Goal: Task Accomplishment & Management: Manage account settings

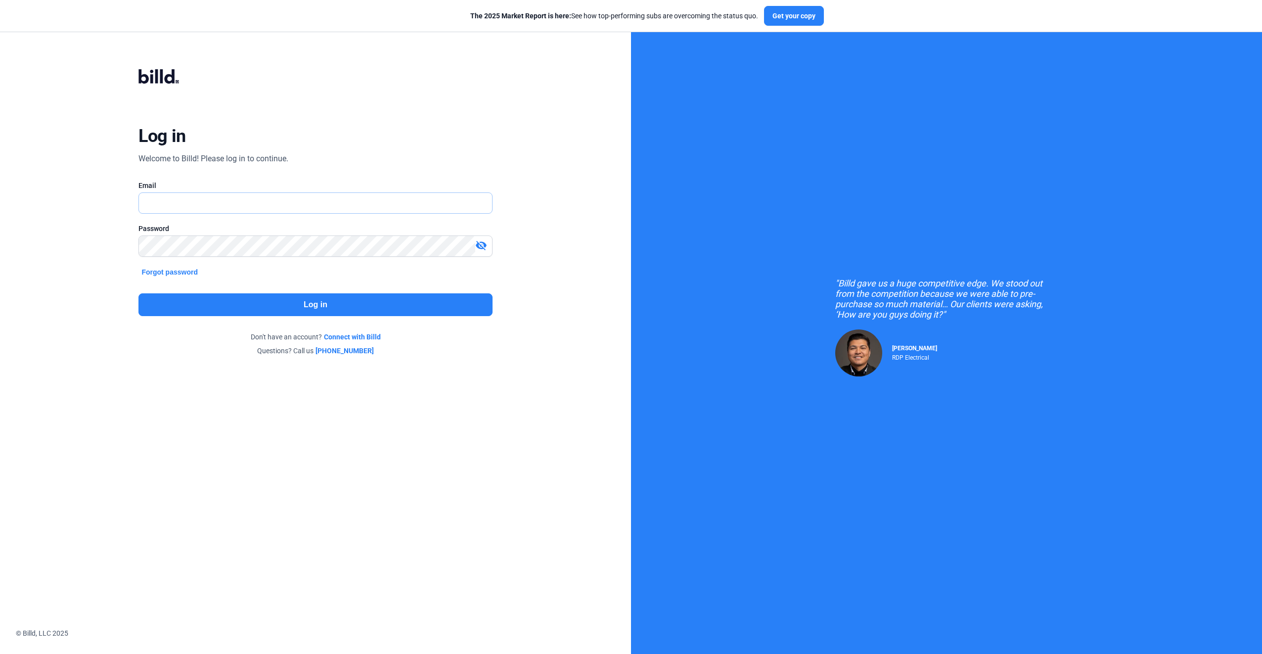
type input "[EMAIL_ADDRESS][DOMAIN_NAME]"
click at [328, 307] on button "Log in" at bounding box center [315, 304] width 354 height 23
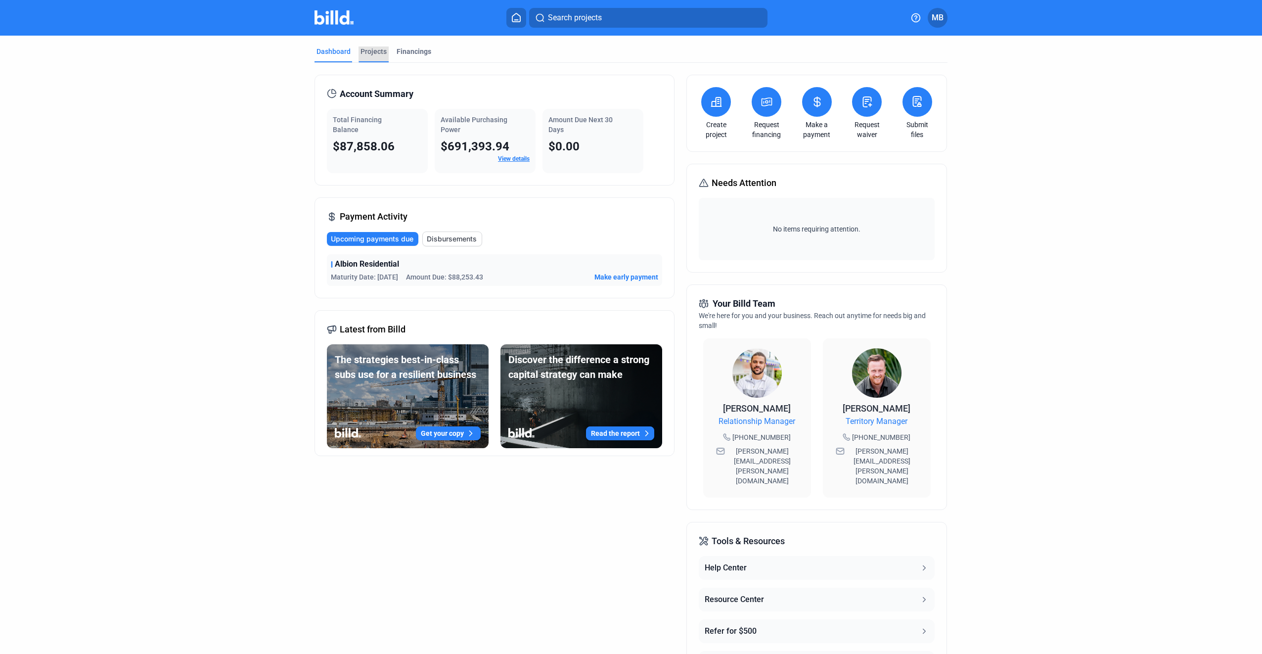
click at [372, 51] on div "Projects" at bounding box center [373, 51] width 26 height 10
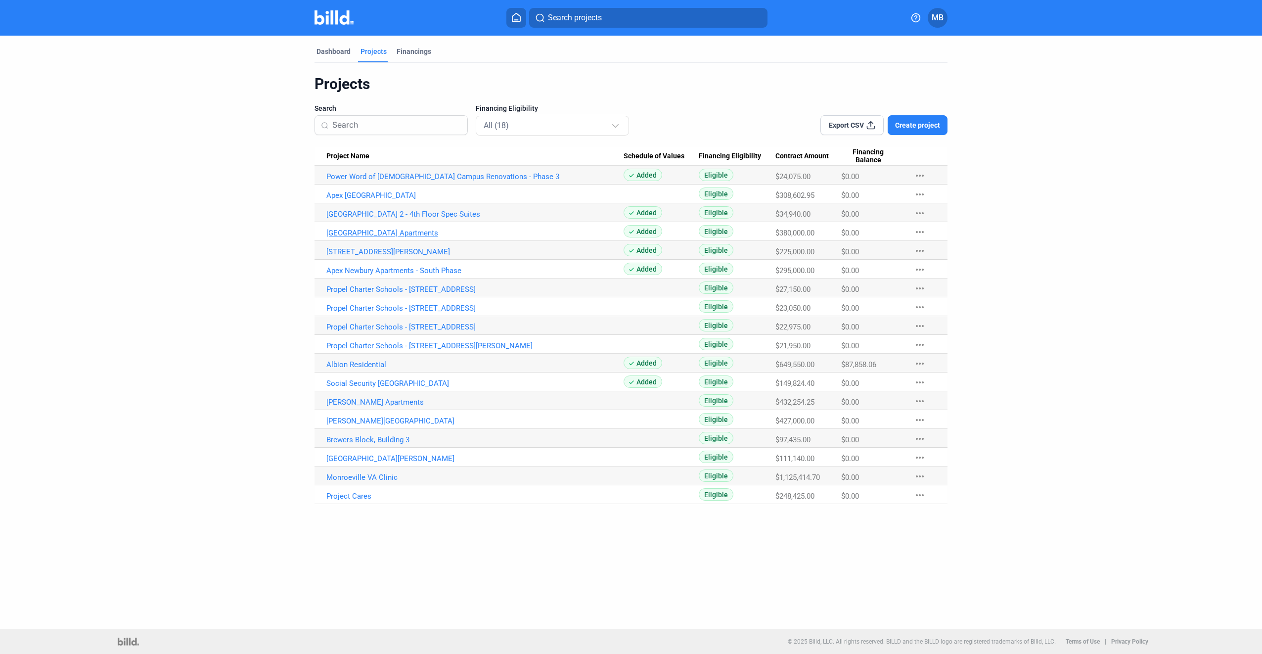
click at [384, 231] on link "[GEOGRAPHIC_DATA] Apartments" at bounding box center [474, 232] width 297 height 9
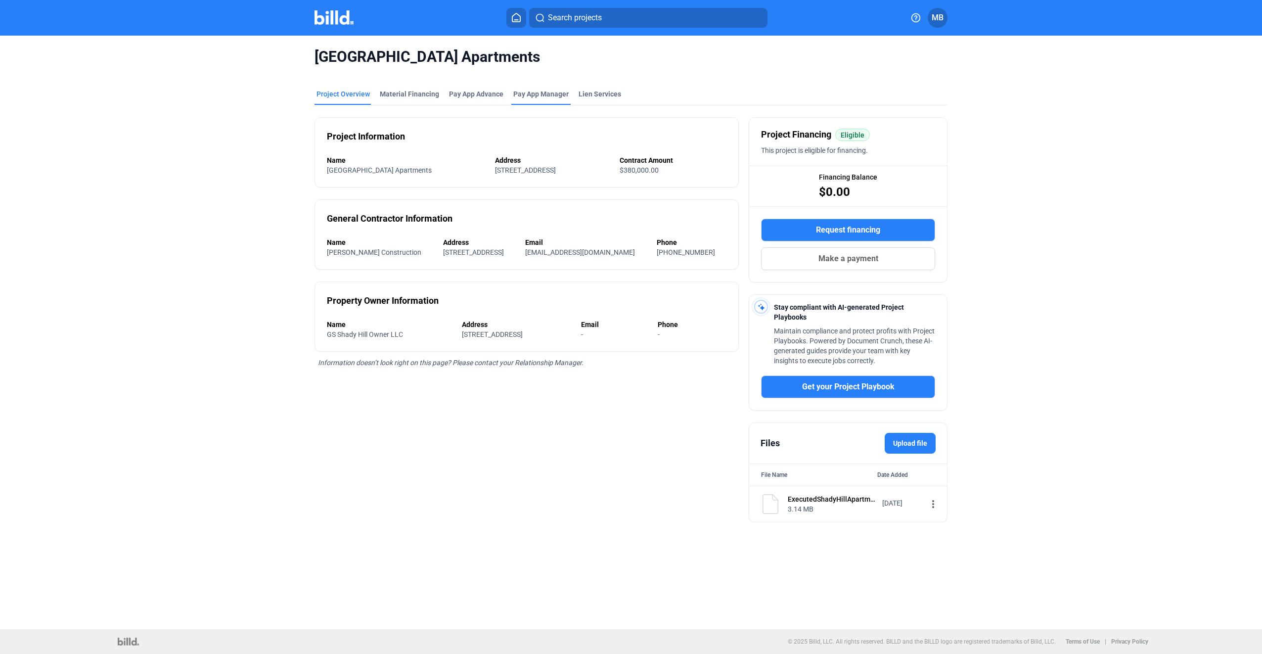
click at [533, 93] on span "Pay App Manager" at bounding box center [540, 94] width 55 height 10
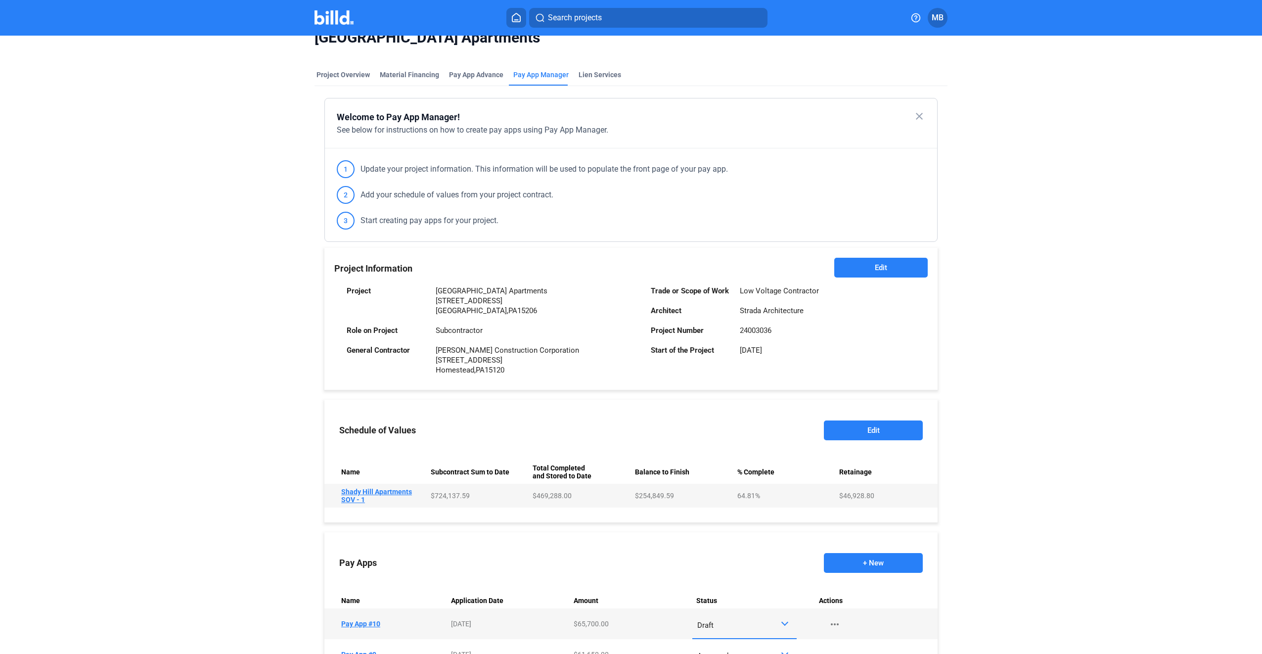
scroll to position [49, 0]
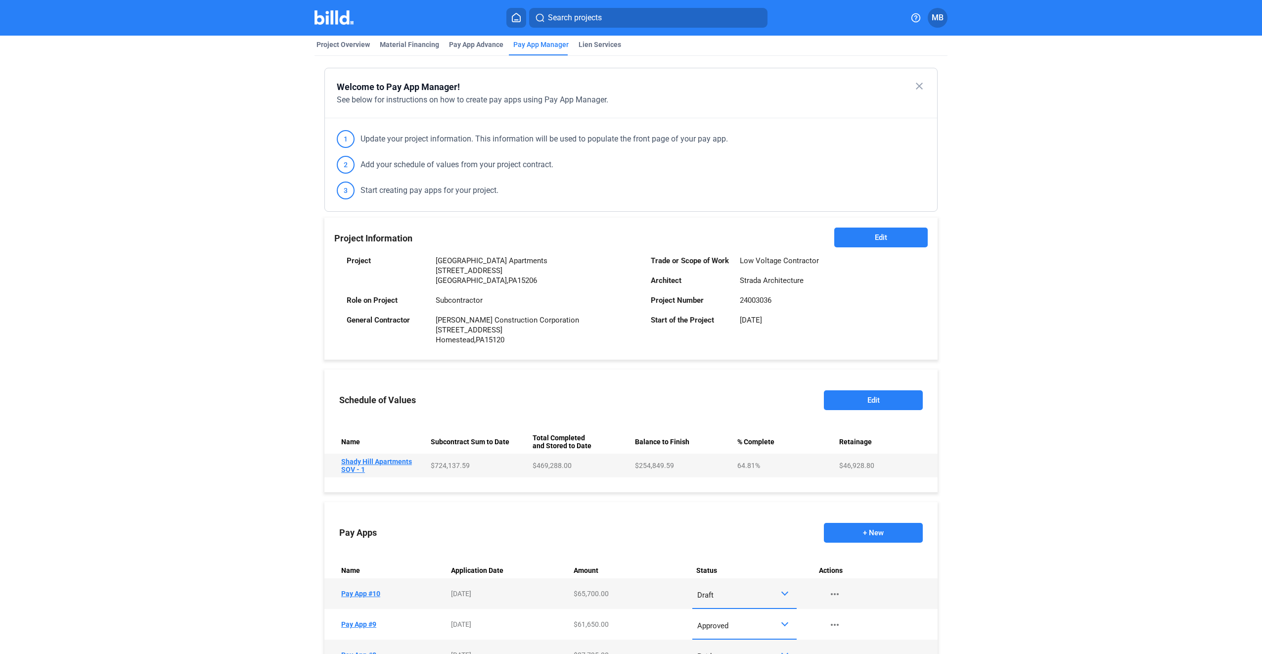
click at [383, 460] on td "Name [PERSON_NAME] Apartments SOV - 1" at bounding box center [375, 465] width 102 height 24
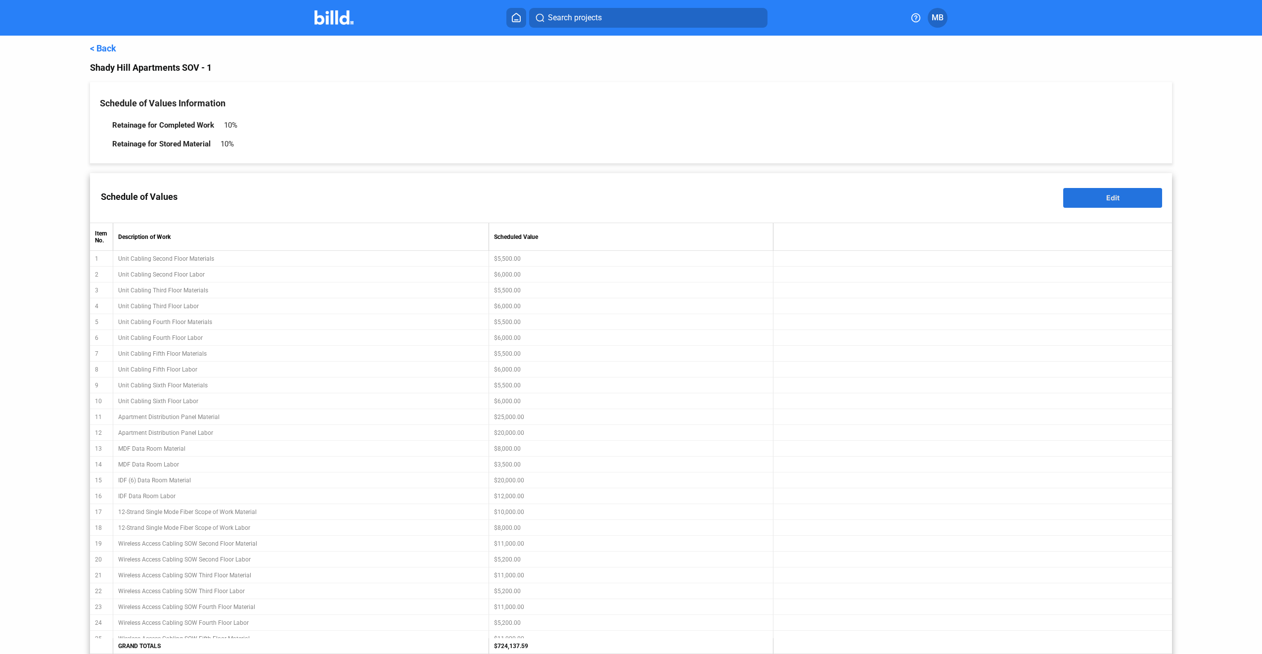
click at [1122, 199] on button "Edit" at bounding box center [1112, 198] width 99 height 20
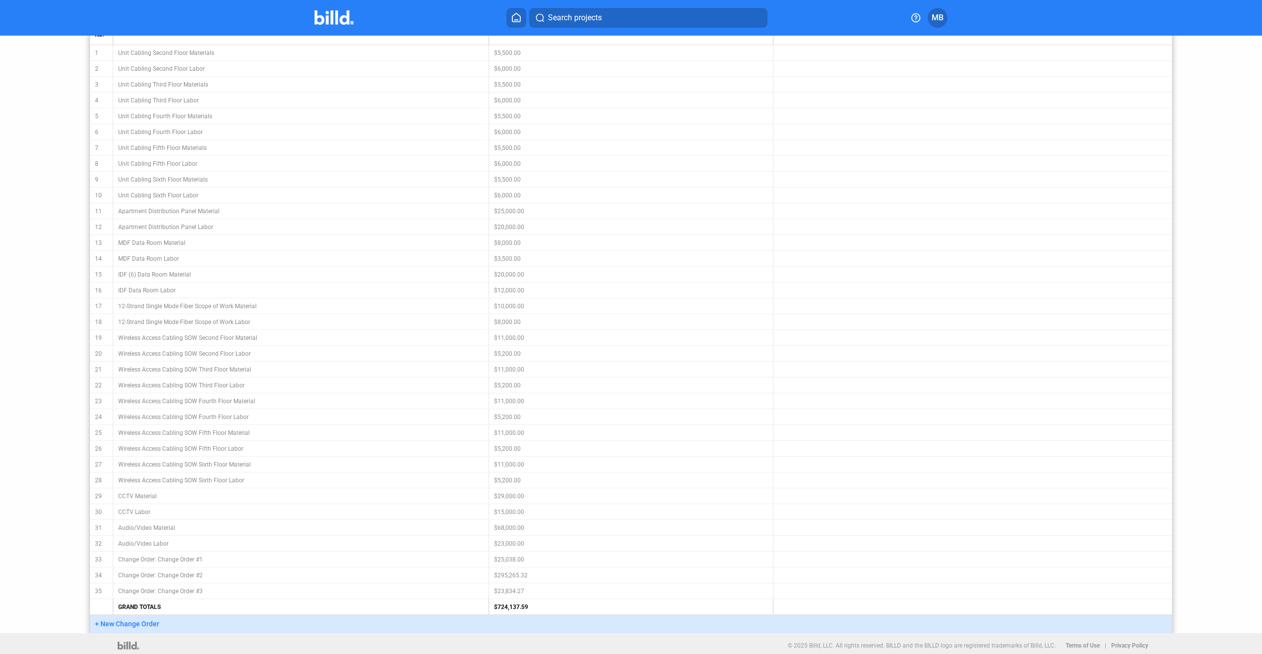
scroll to position [210, 0]
click at [116, 619] on span "+ New Change Order" at bounding box center [127, 620] width 64 height 8
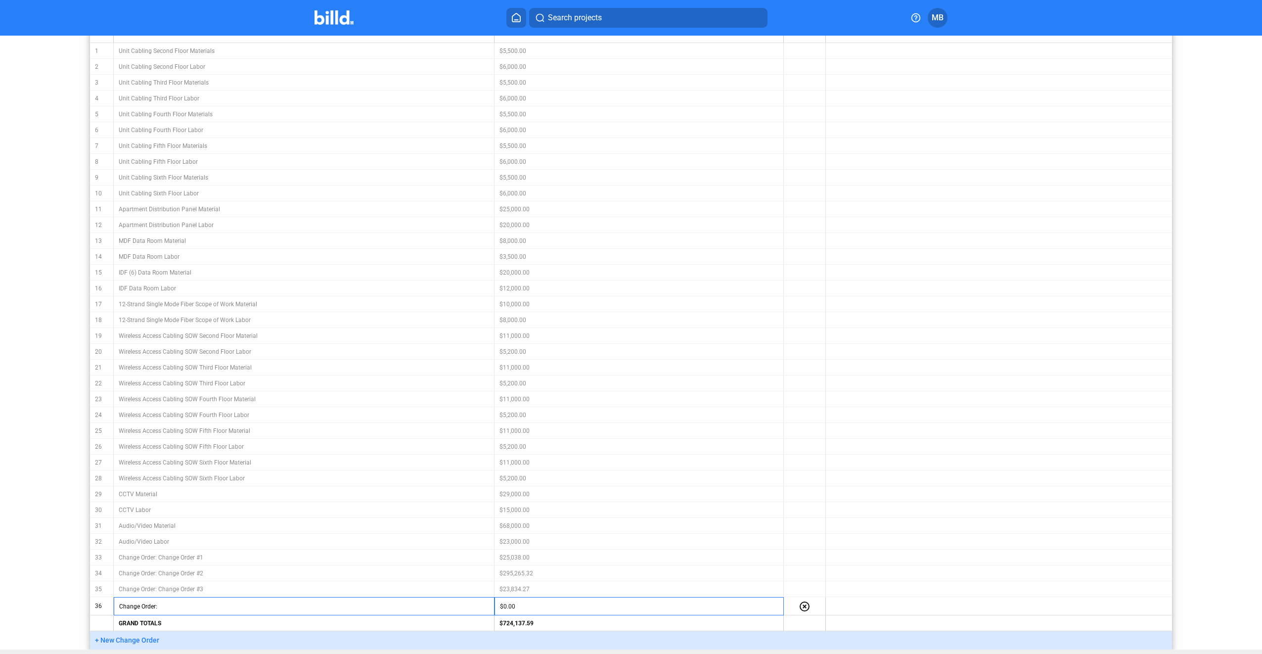
scroll to position [228, 0]
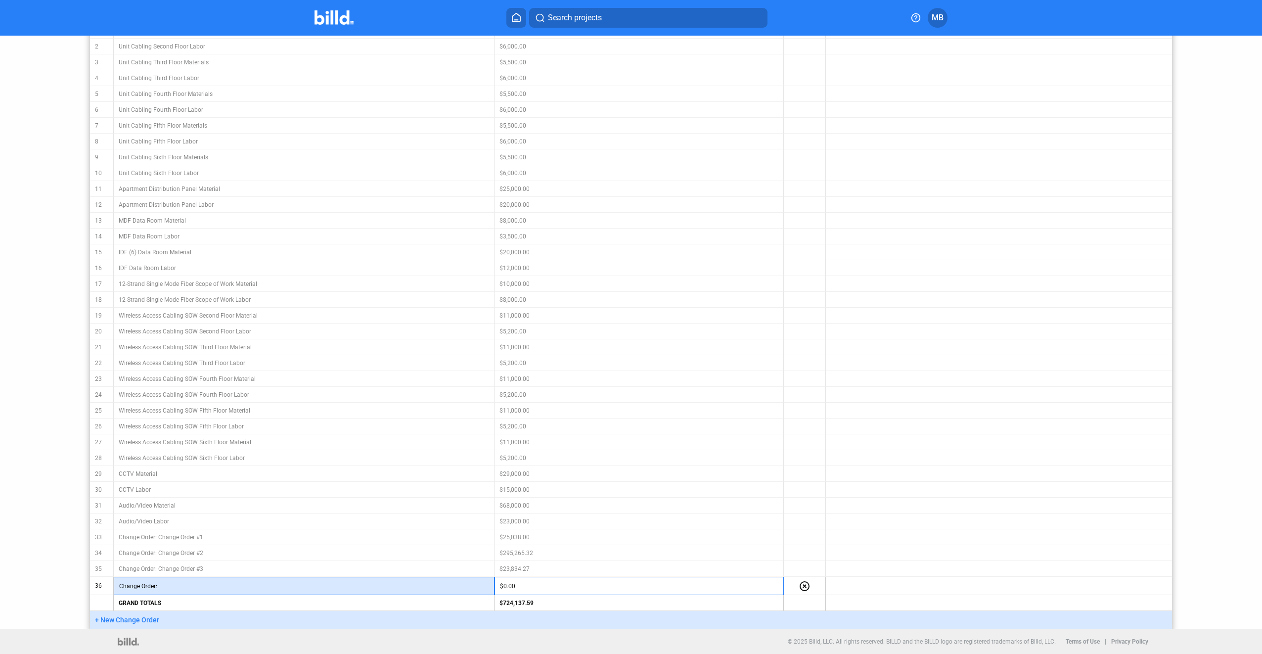
click at [204, 579] on input "text" at bounding box center [325, 585] width 329 height 15
type input "Change Order #4"
type input "$2,675.00"
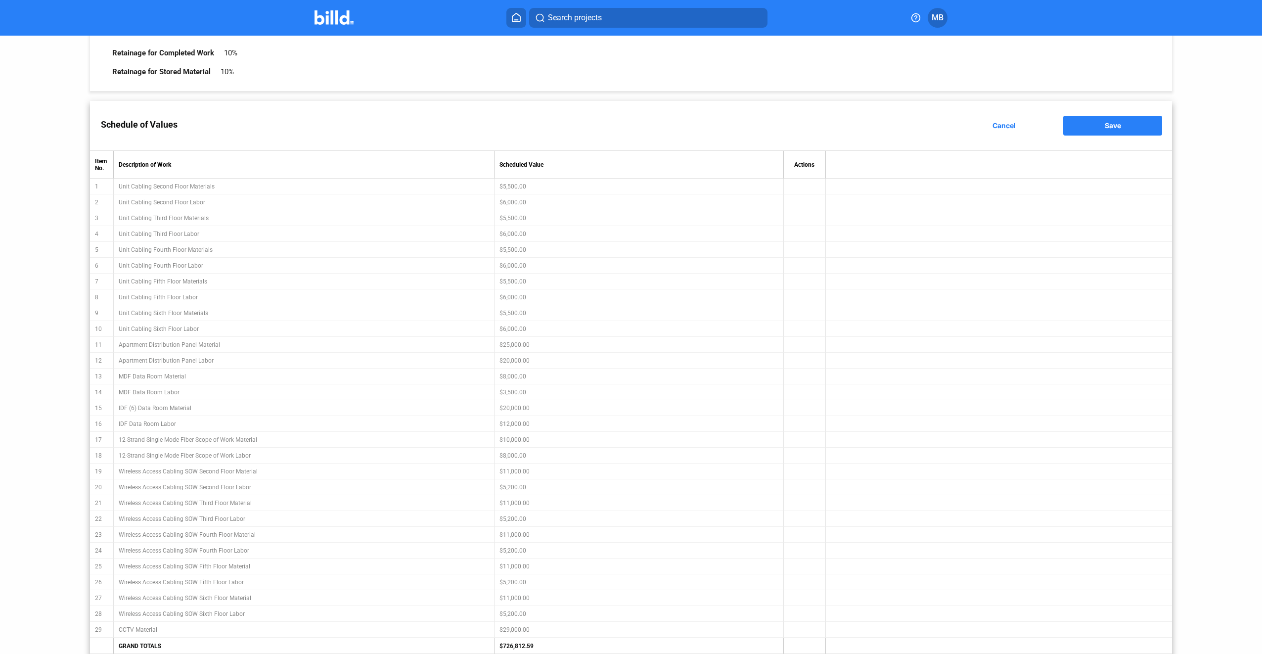
scroll to position [31, 0]
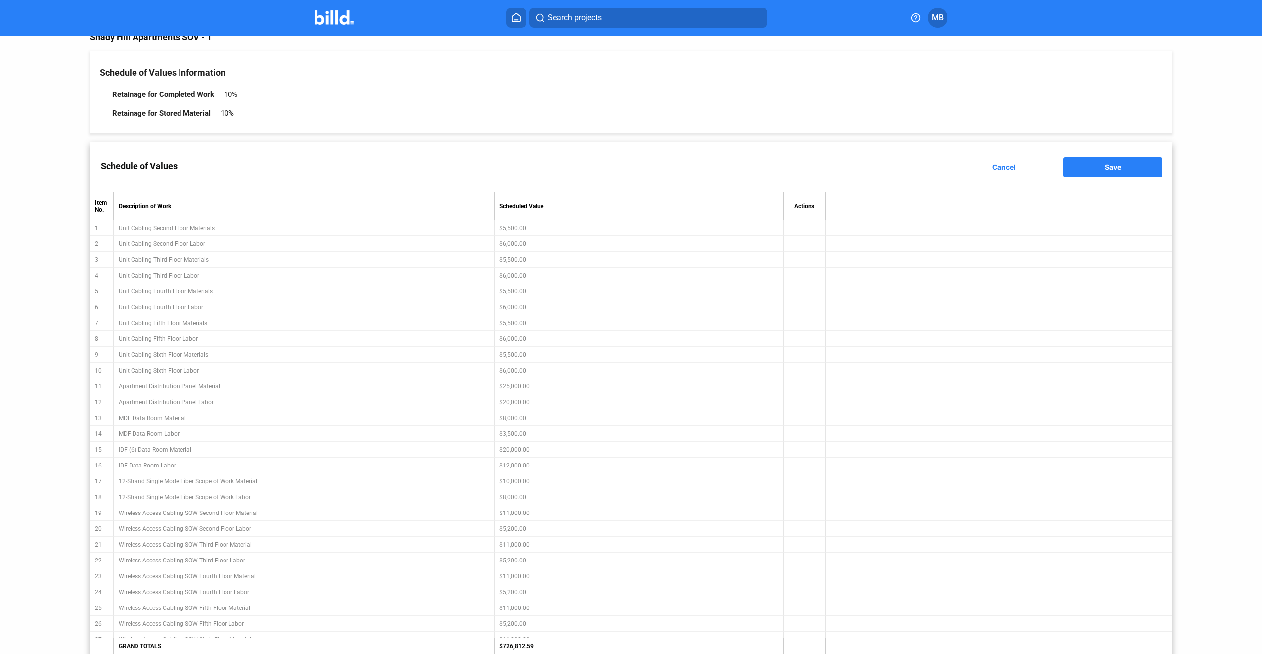
click at [1110, 168] on span "Save" at bounding box center [1113, 167] width 16 height 8
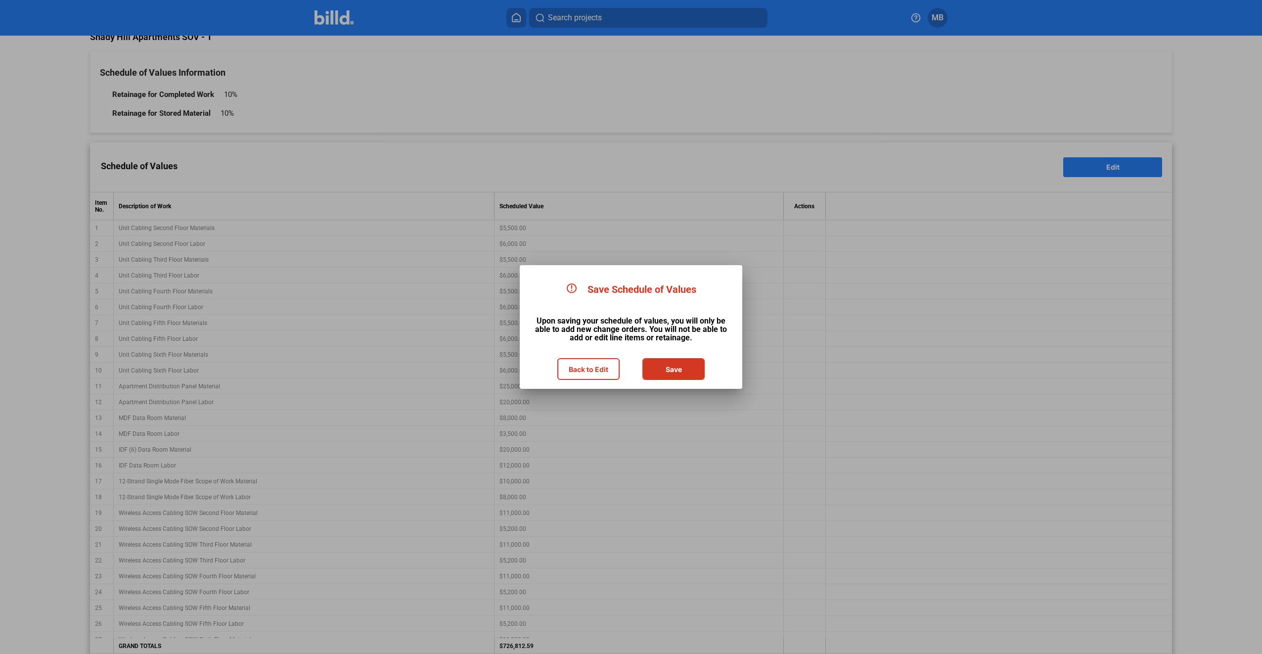
click at [672, 369] on button "Save" at bounding box center [673, 369] width 60 height 20
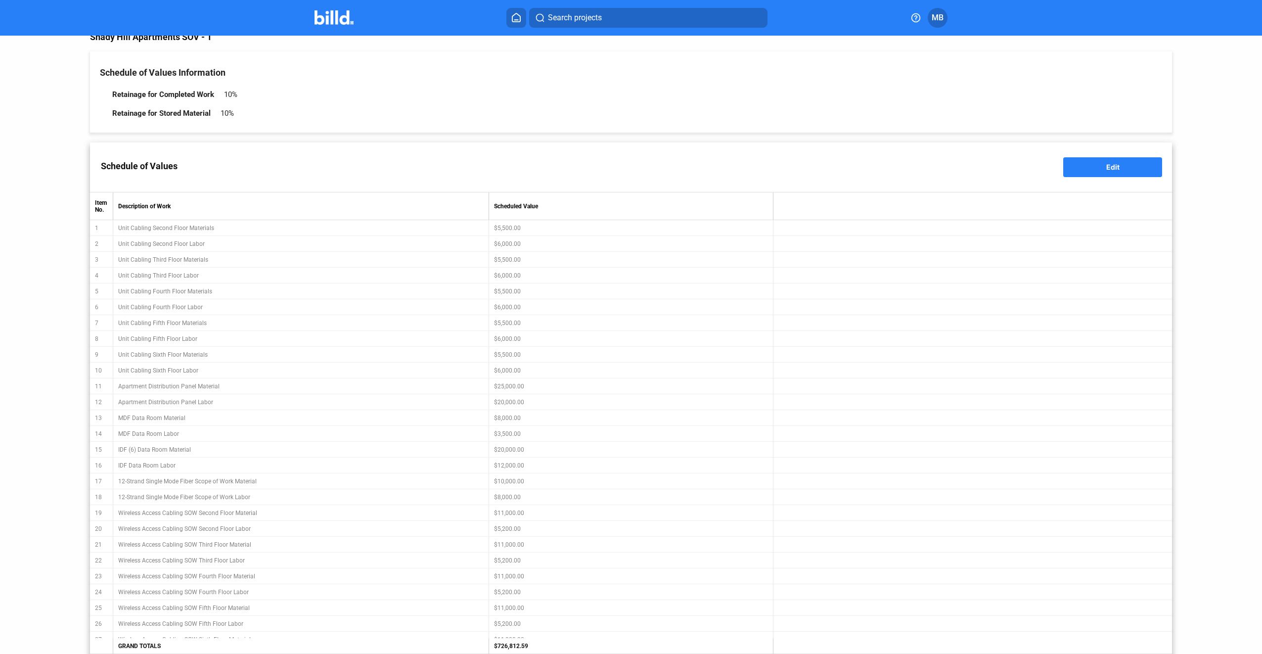
type input "Change Order: Change Order #4"
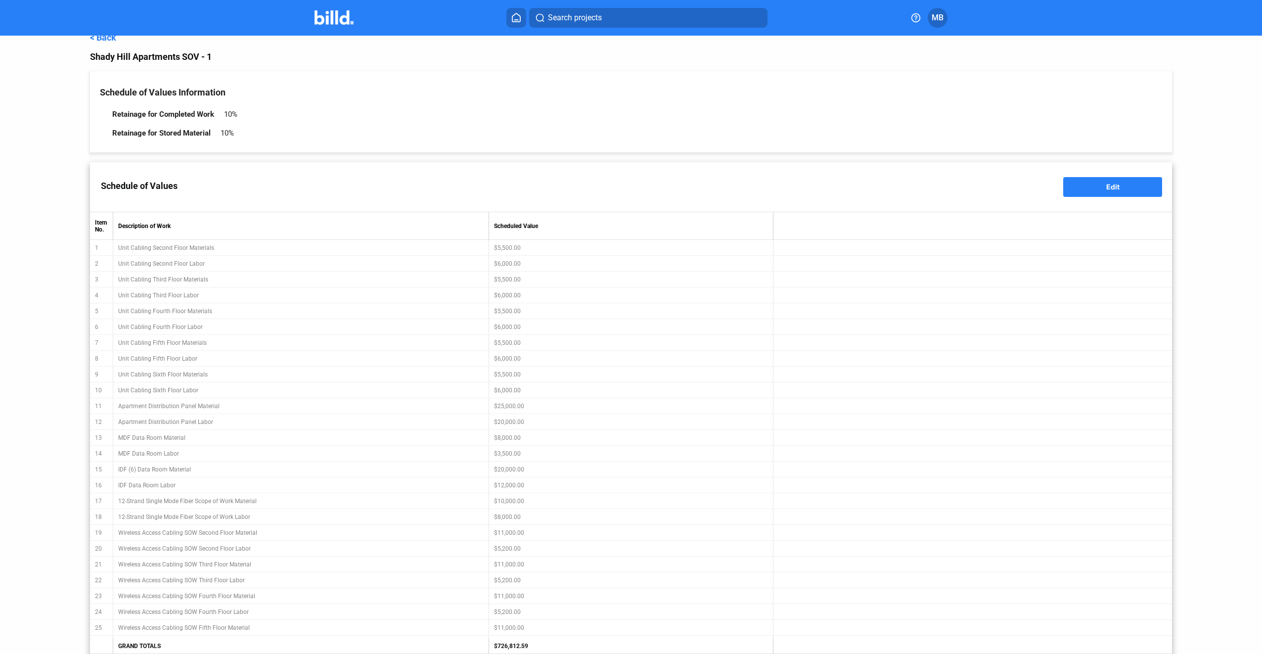
scroll to position [0, 0]
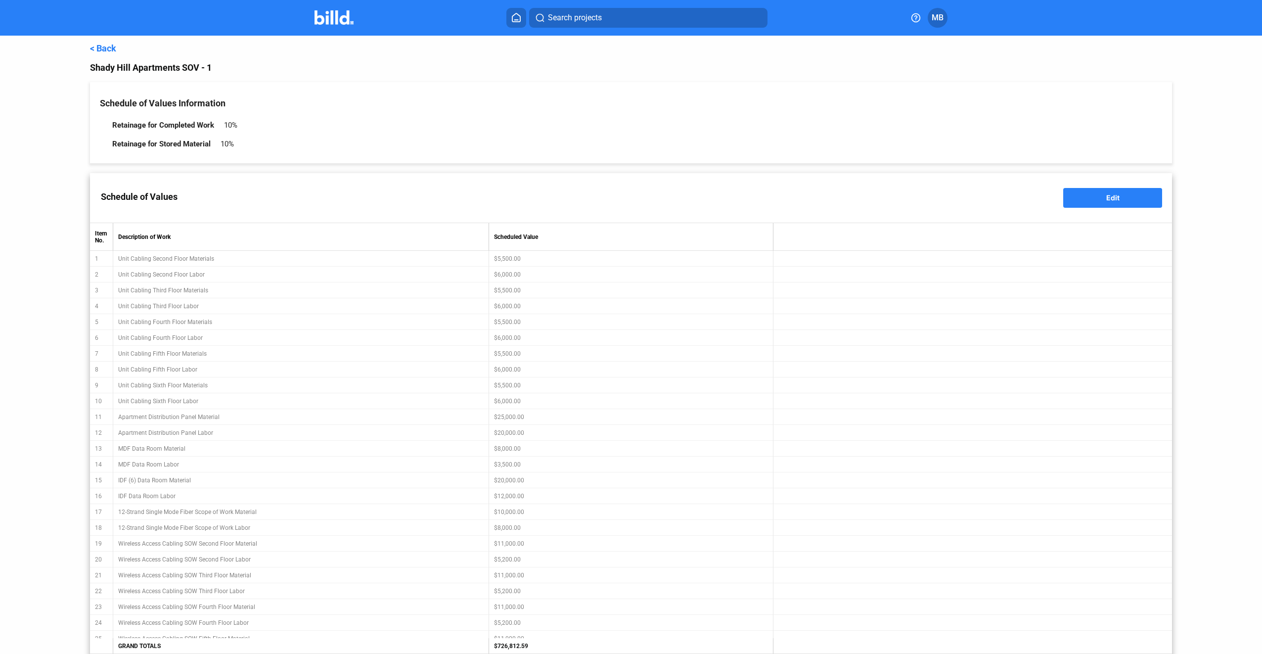
click at [109, 46] on link "< Back" at bounding box center [103, 48] width 26 height 10
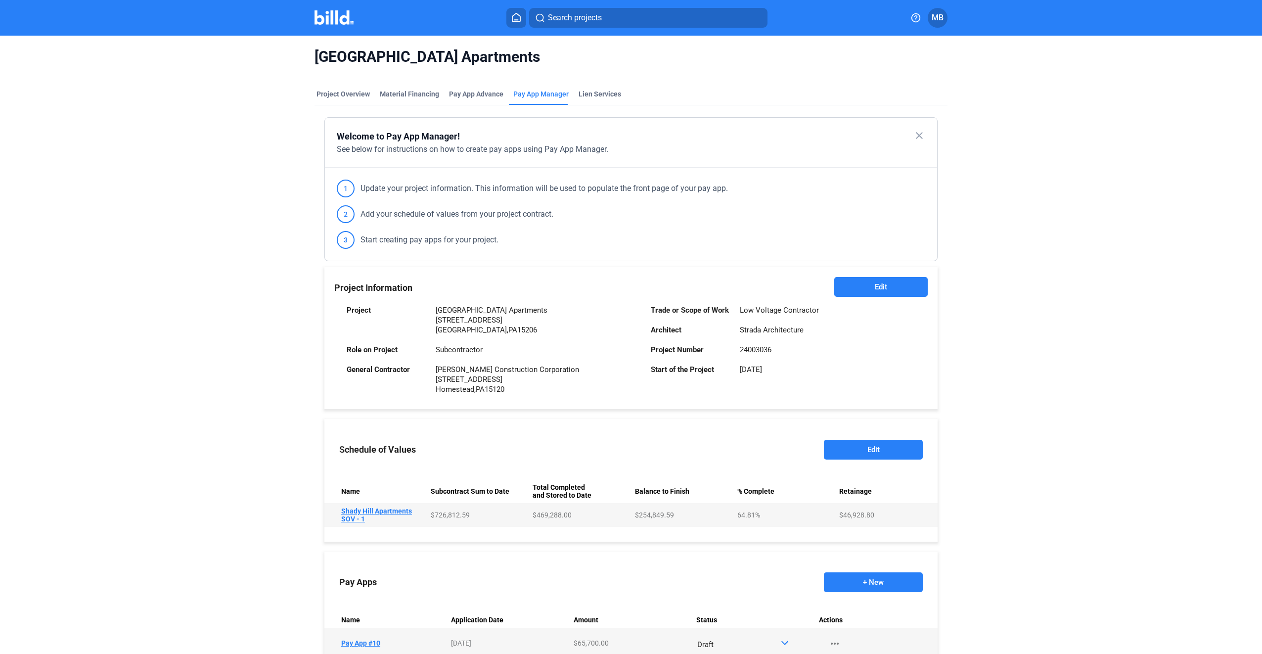
click at [331, 17] on img at bounding box center [333, 17] width 39 height 14
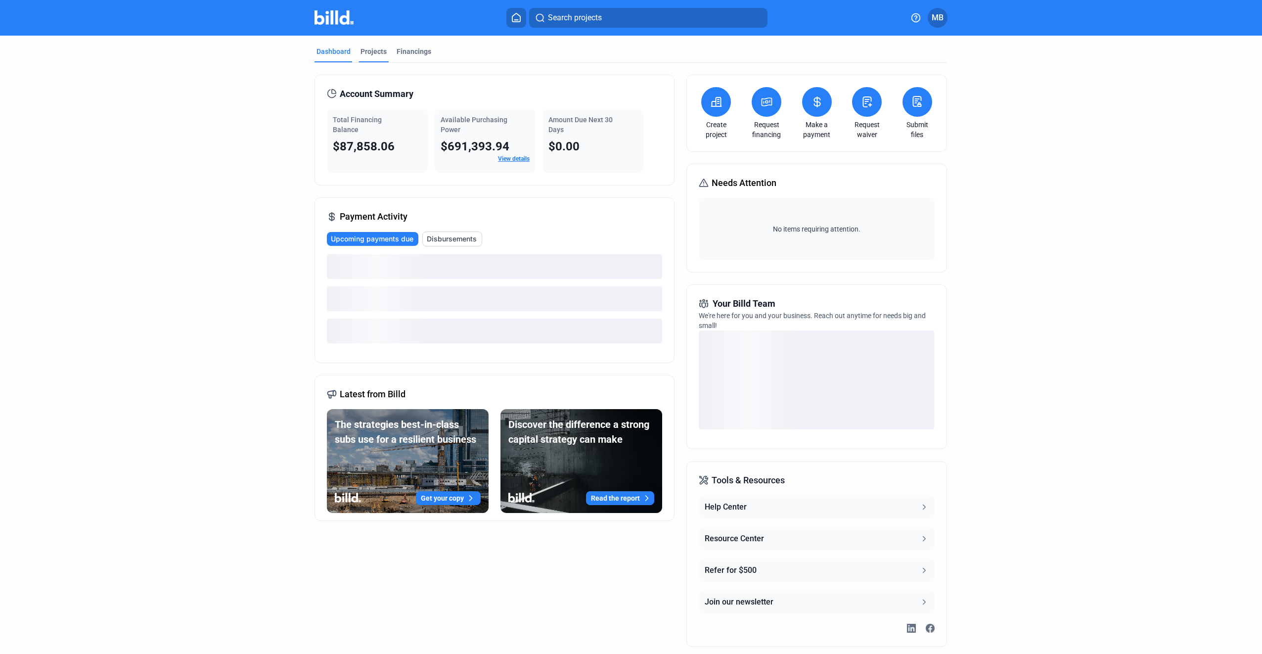
click at [376, 49] on div "Projects" at bounding box center [373, 51] width 26 height 10
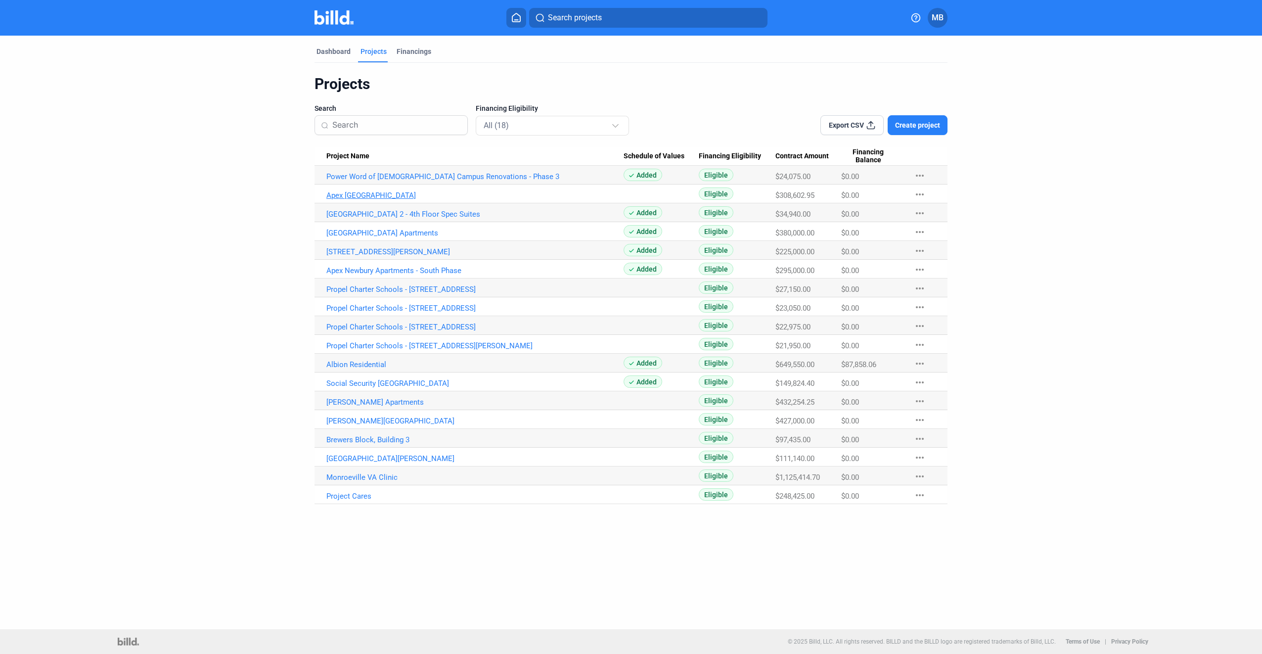
click at [413, 195] on link "Apex [GEOGRAPHIC_DATA]" at bounding box center [474, 195] width 297 height 9
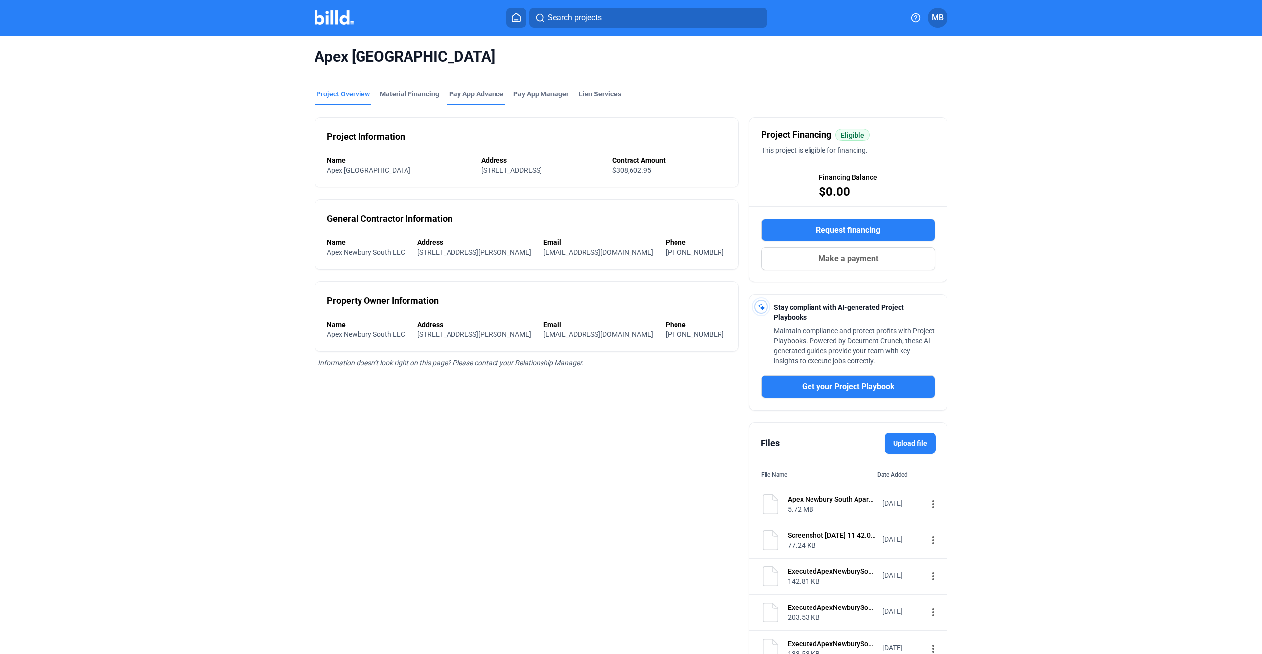
click at [473, 94] on div "Pay App Advance" at bounding box center [476, 94] width 54 height 10
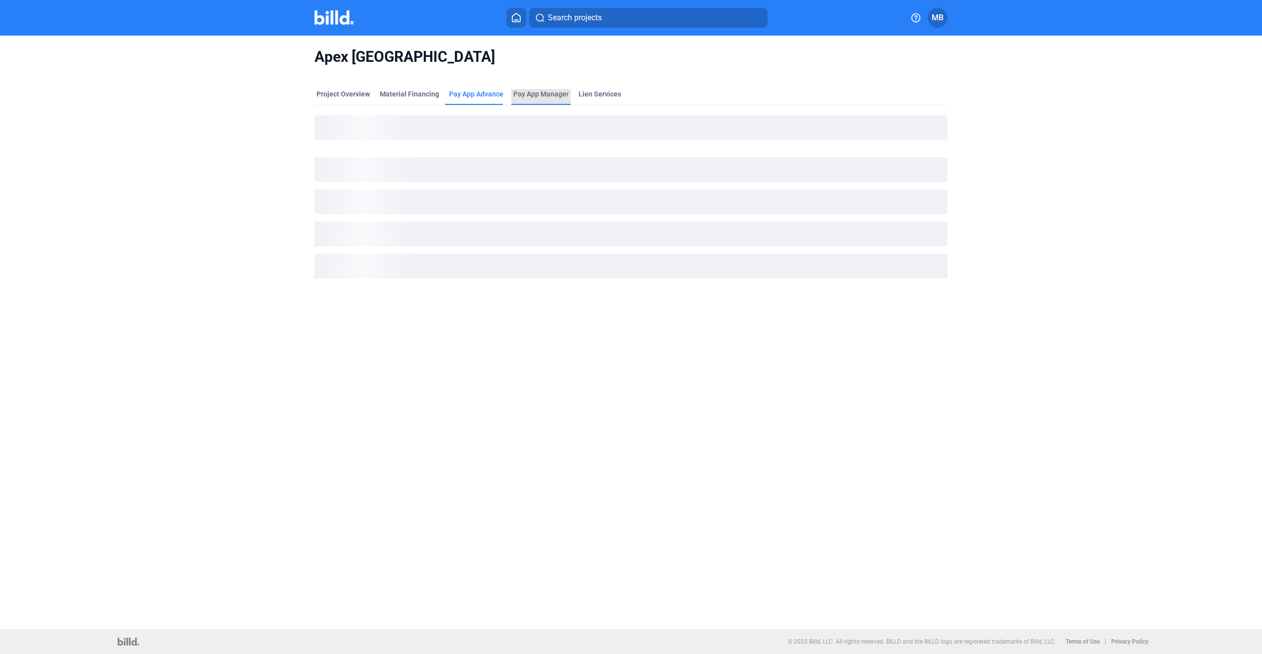
click at [553, 94] on span "Pay App Manager" at bounding box center [540, 94] width 55 height 10
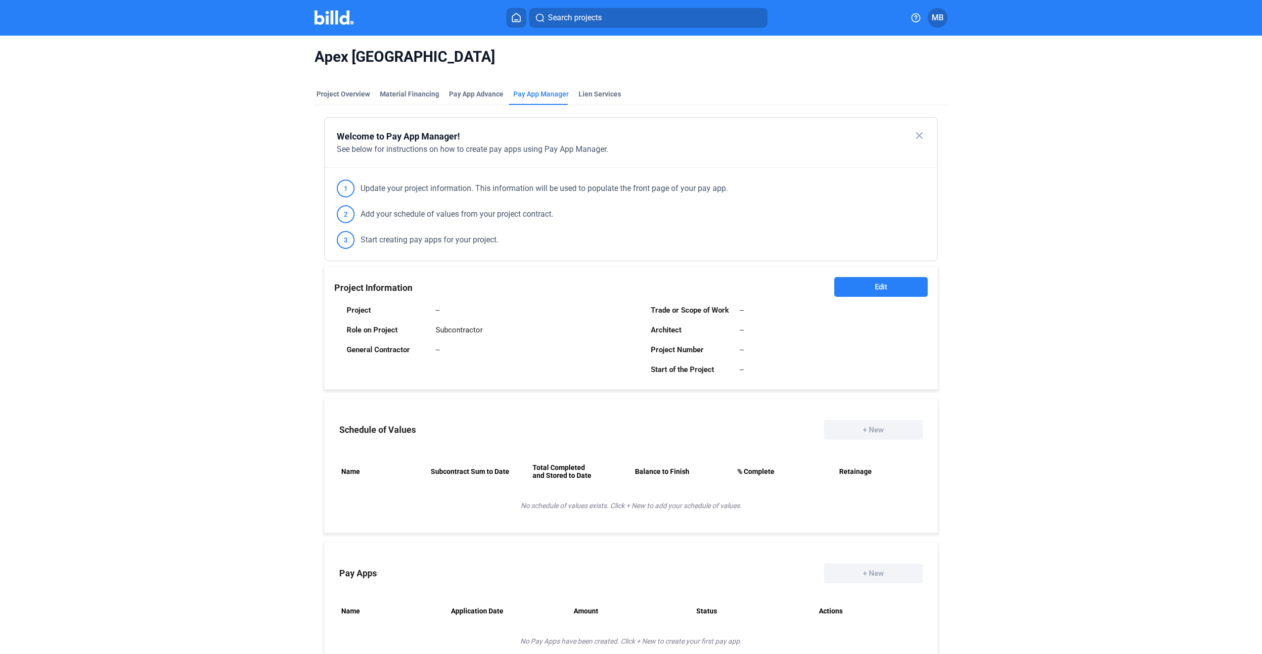
click at [335, 17] on img at bounding box center [333, 17] width 39 height 14
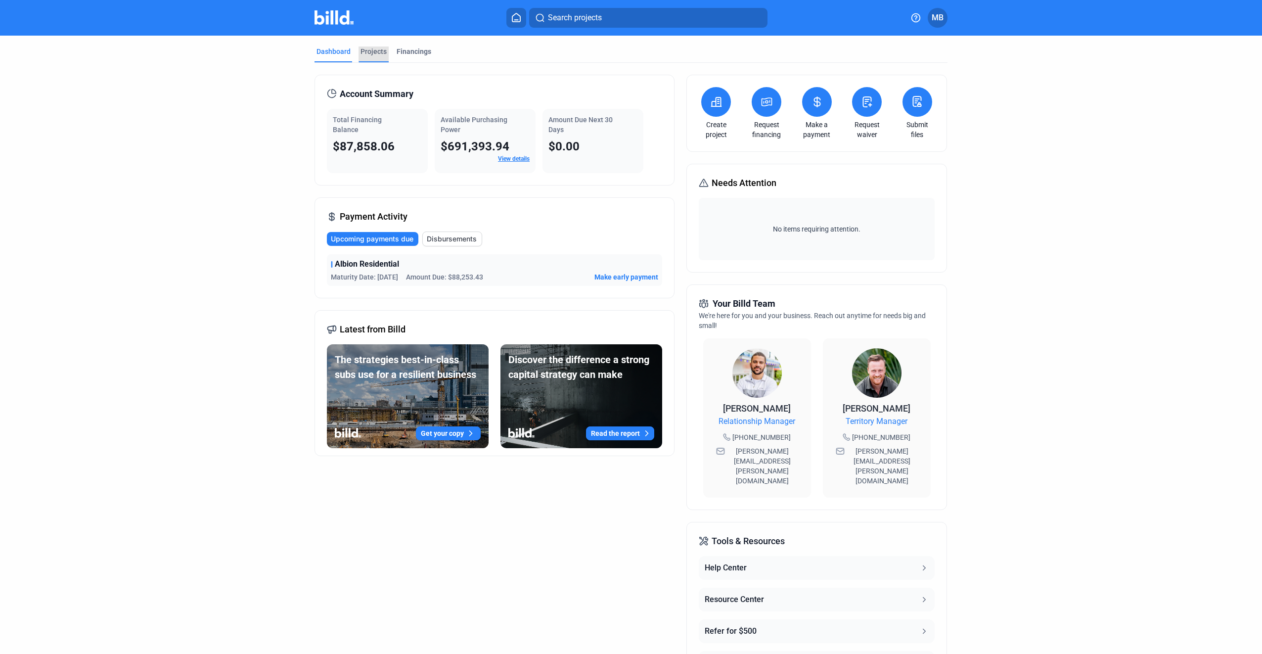
click at [366, 49] on div "Projects" at bounding box center [373, 51] width 26 height 10
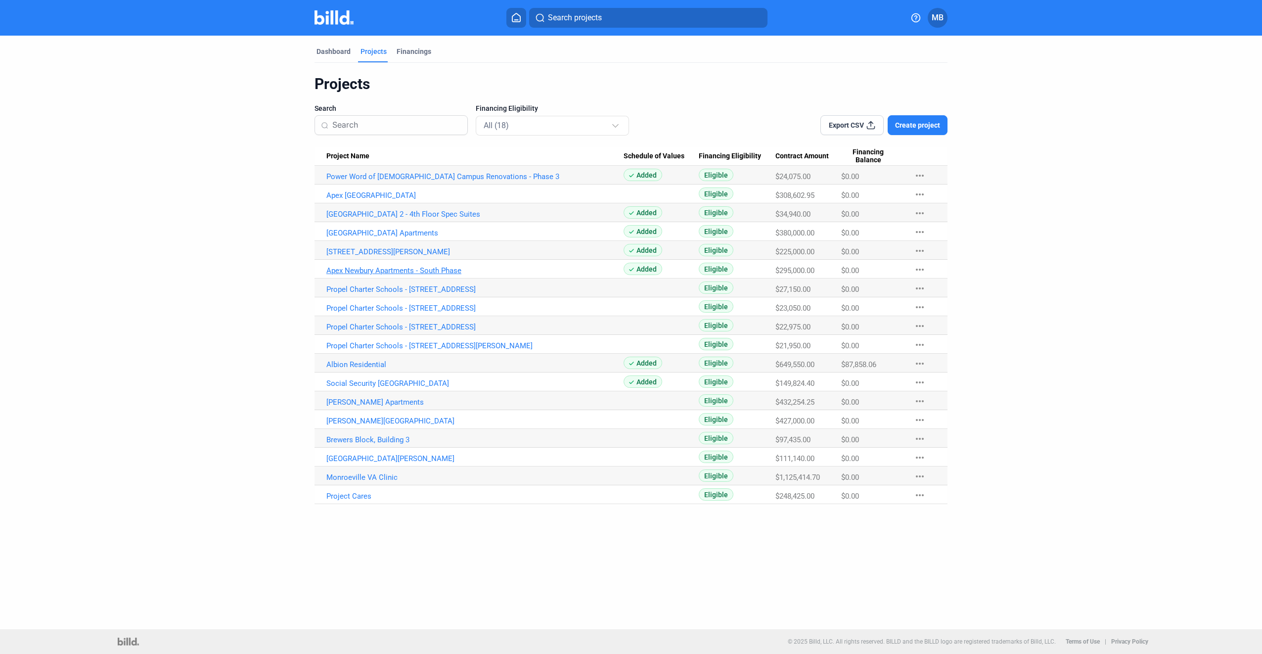
click at [408, 270] on link "Apex Newbury Apartments - South Phase" at bounding box center [474, 270] width 297 height 9
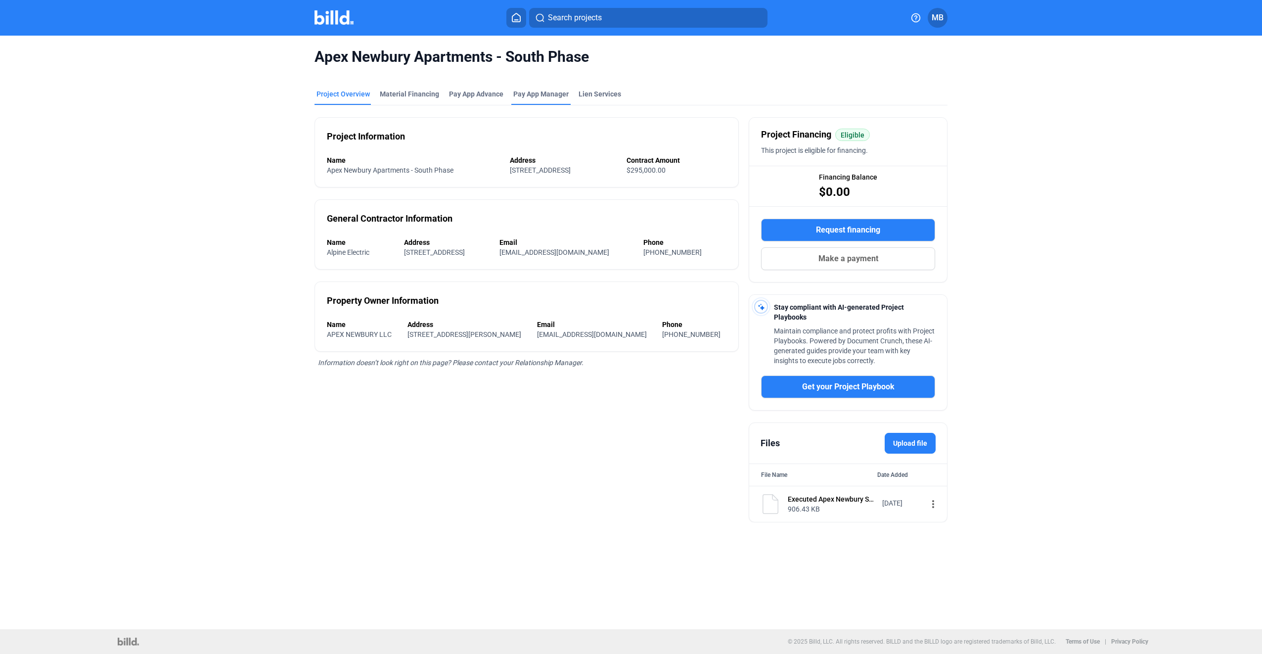
click at [531, 92] on span "Pay App Manager" at bounding box center [540, 94] width 55 height 10
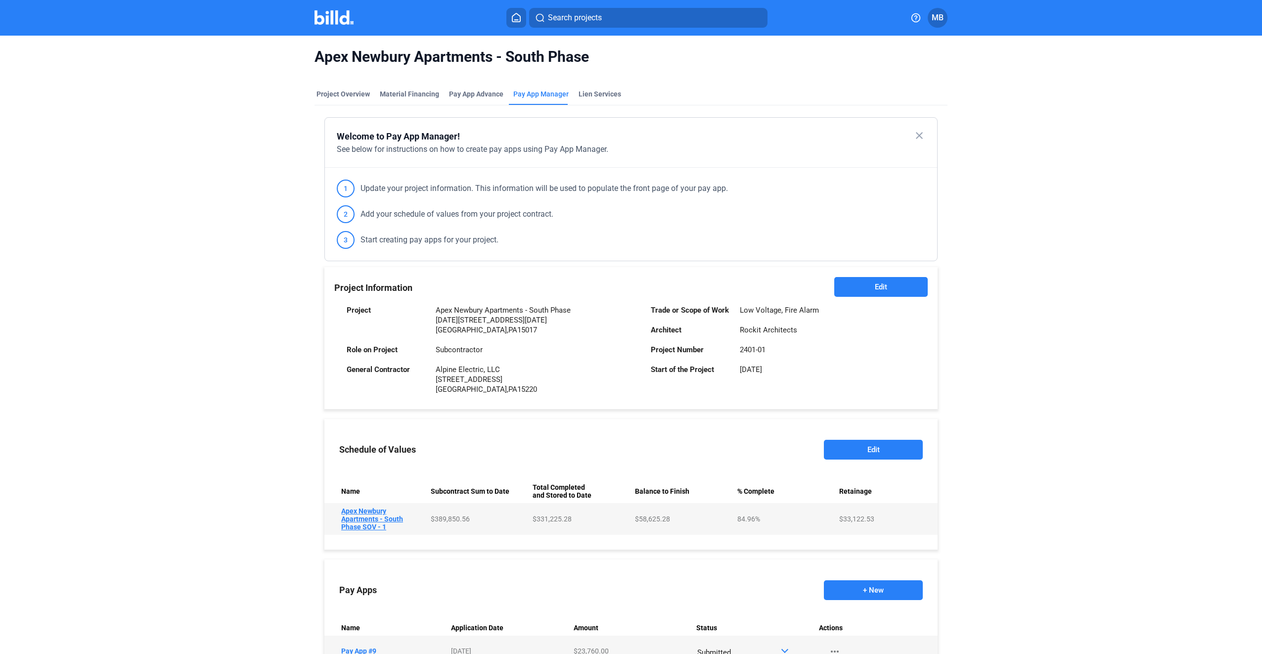
click at [859, 448] on button "Edit" at bounding box center [873, 450] width 99 height 20
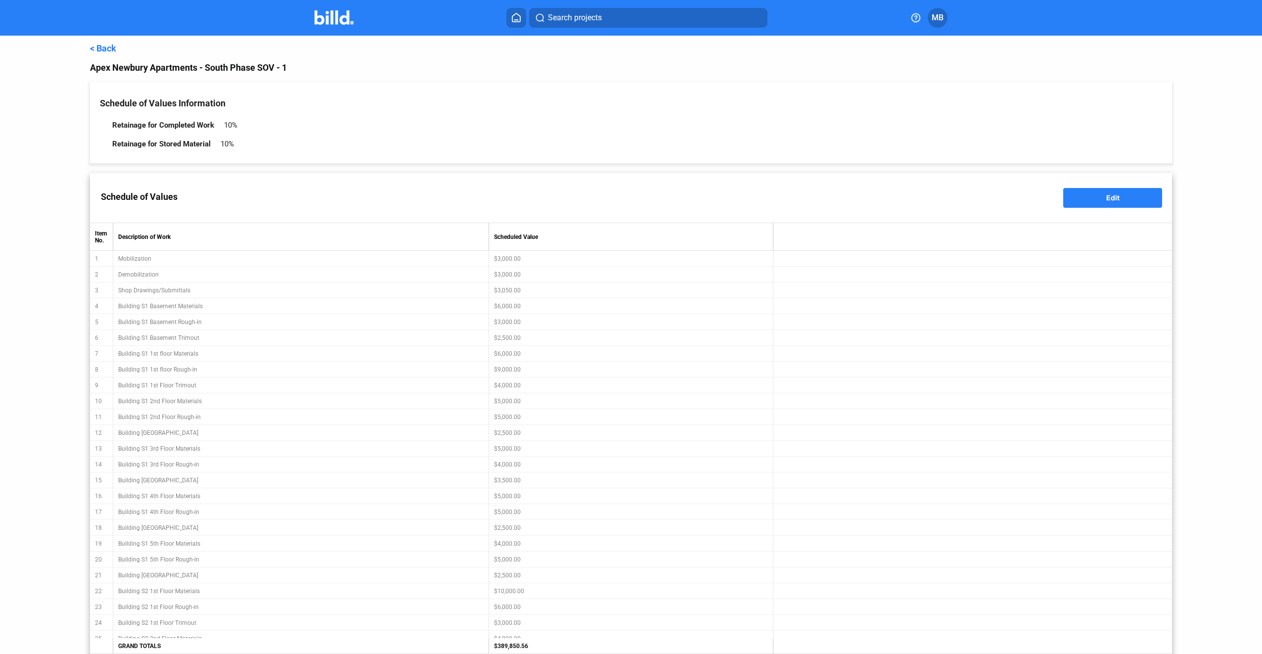
click at [1091, 195] on button "Edit" at bounding box center [1112, 198] width 99 height 20
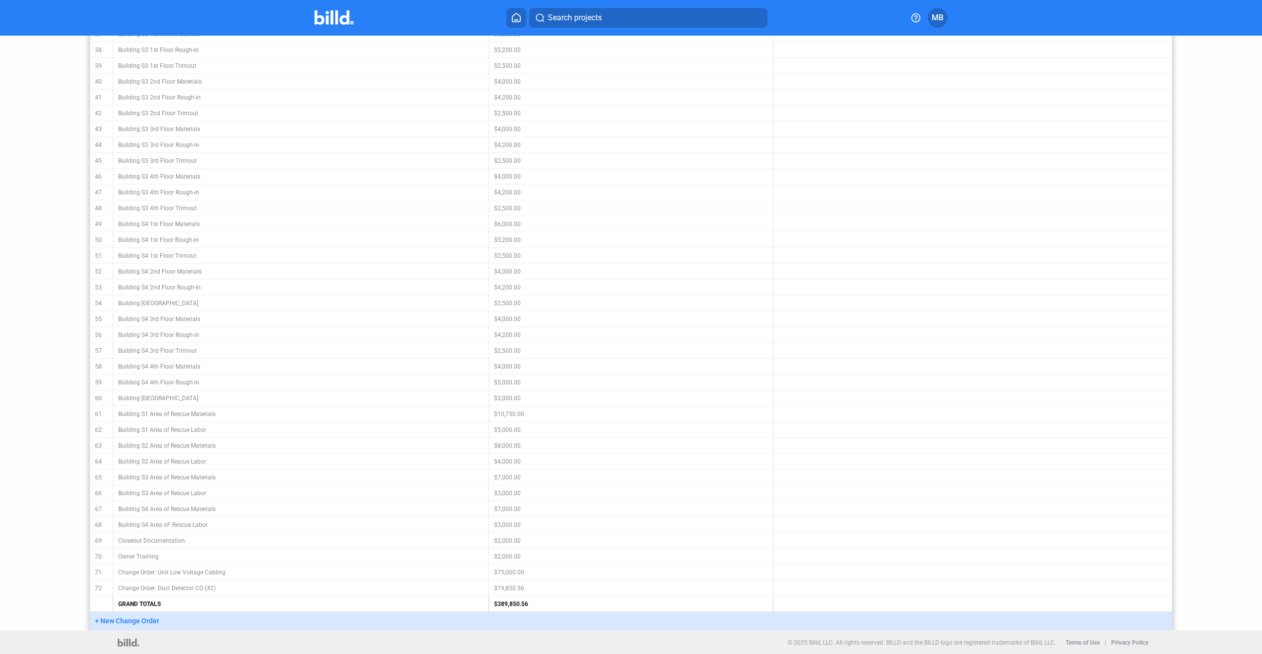
scroll to position [796, 0]
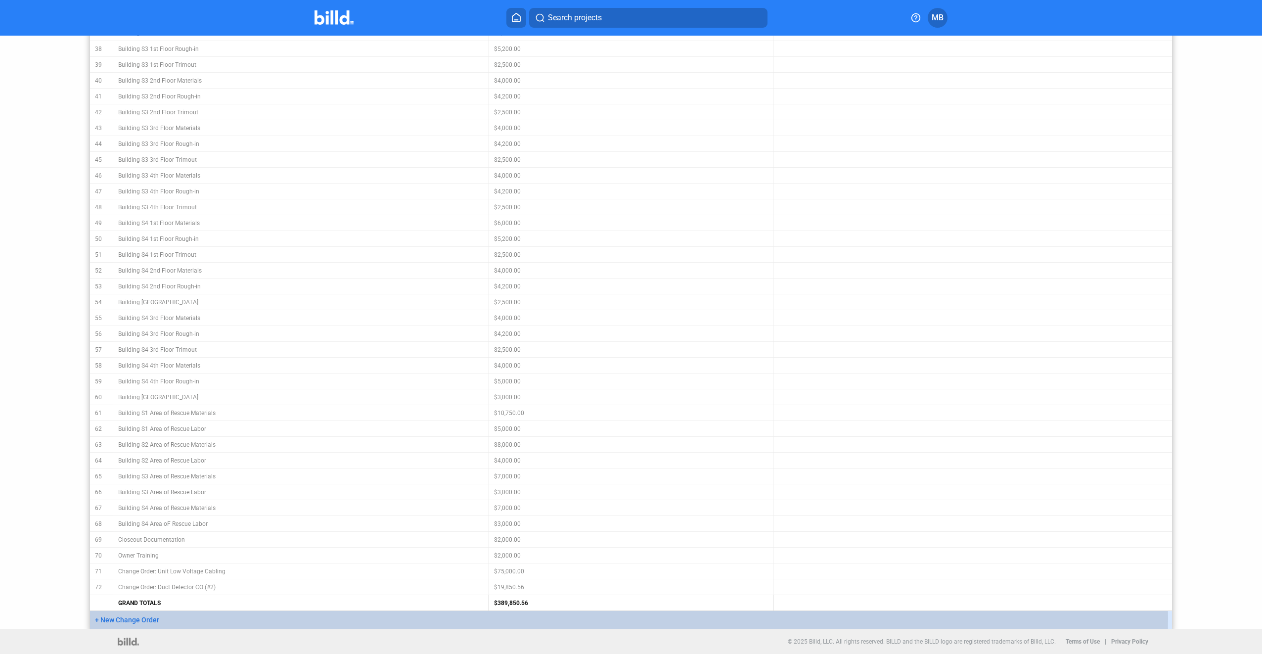
click at [111, 618] on span "+ New Change Order" at bounding box center [127, 620] width 64 height 8
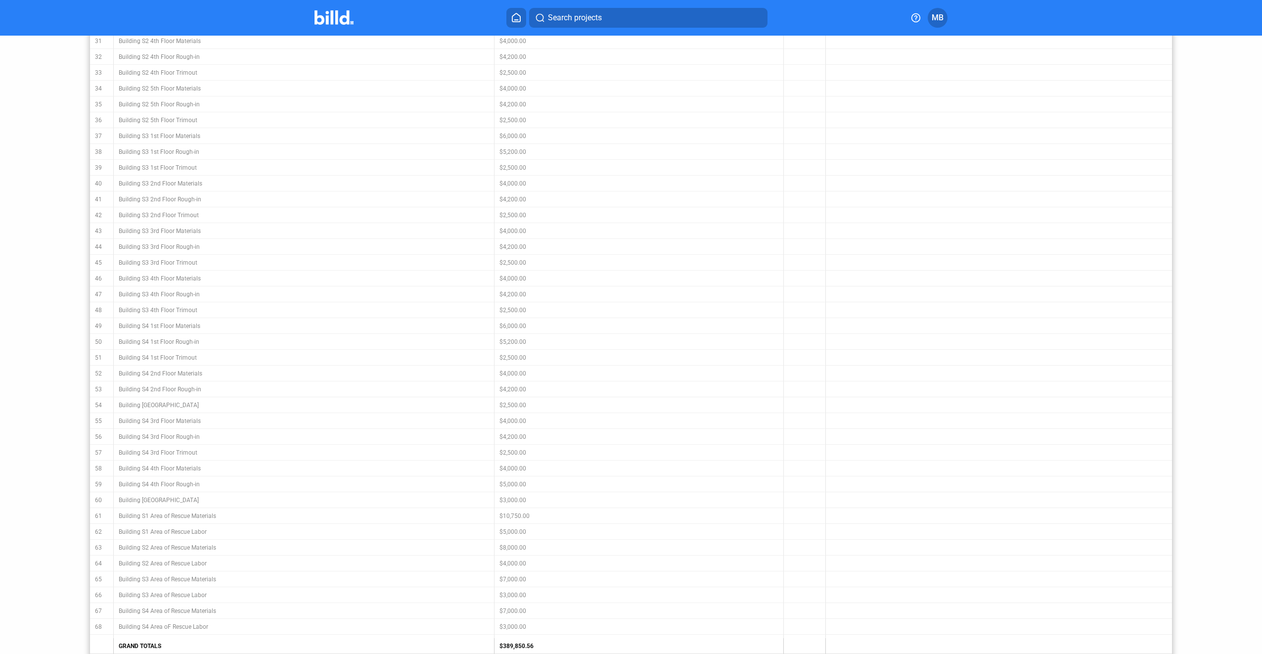
scroll to position [814, 0]
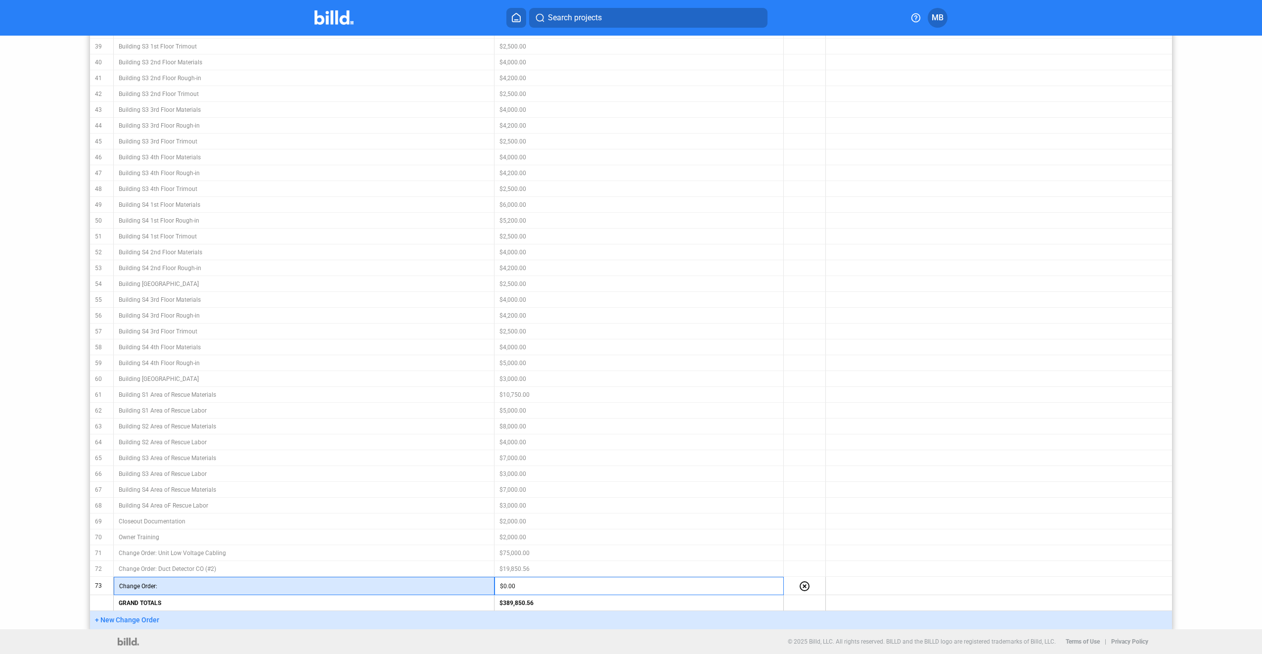
click at [215, 581] on input "text" at bounding box center [325, 585] width 329 height 15
click at [166, 587] on input "text" at bounding box center [325, 585] width 329 height 15
type input "Elevator Exhaust Fans CO"
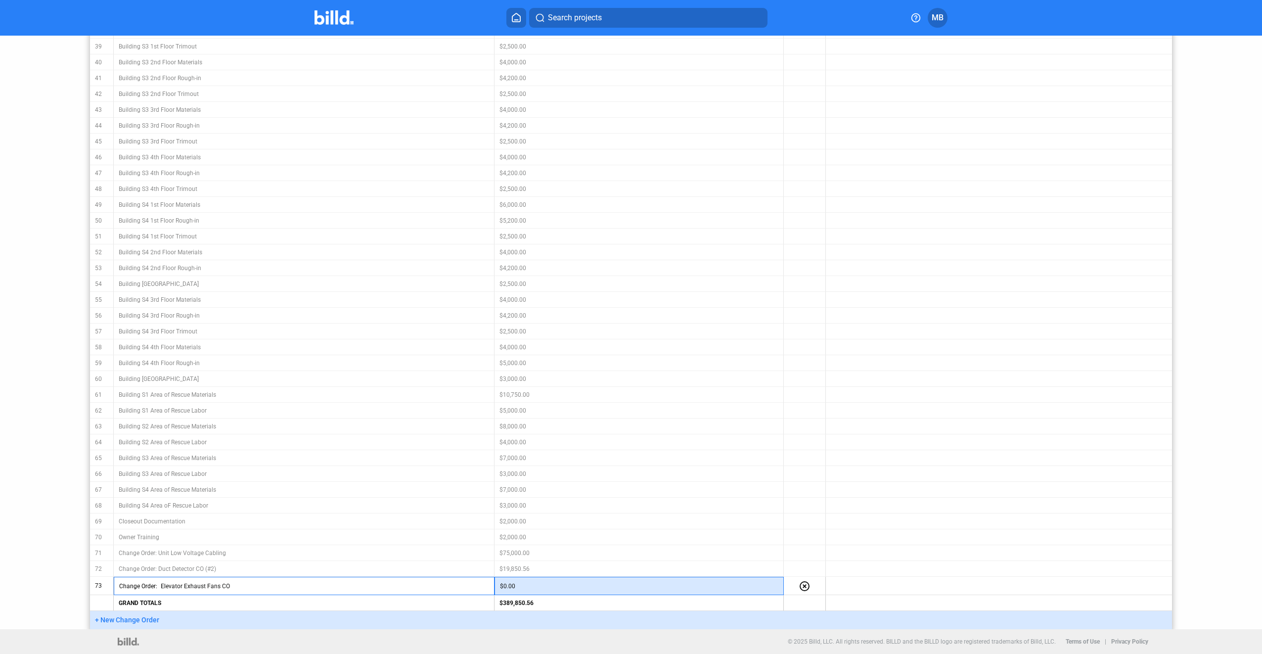
click at [529, 586] on input "$0.00" at bounding box center [639, 585] width 278 height 15
drag, startPoint x: 526, startPoint y: 587, endPoint x: 500, endPoint y: 588, distance: 25.8
click at [500, 588] on input "$0.00" at bounding box center [639, 585] width 278 height 15
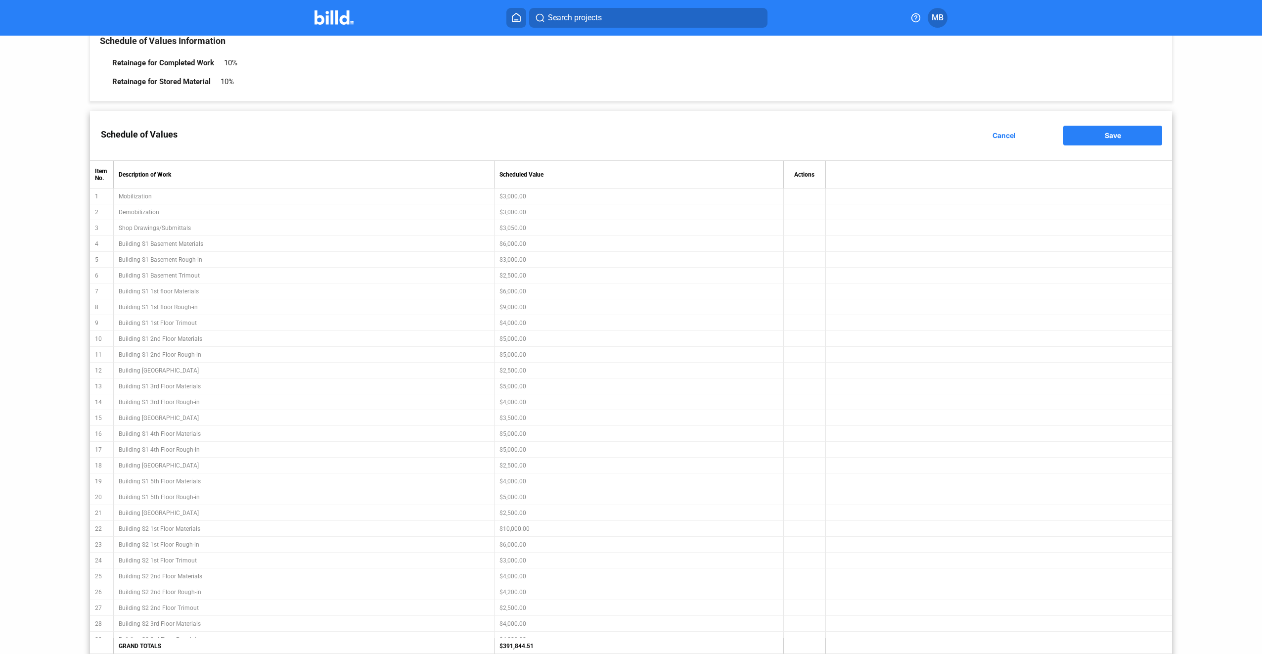
scroll to position [0, 0]
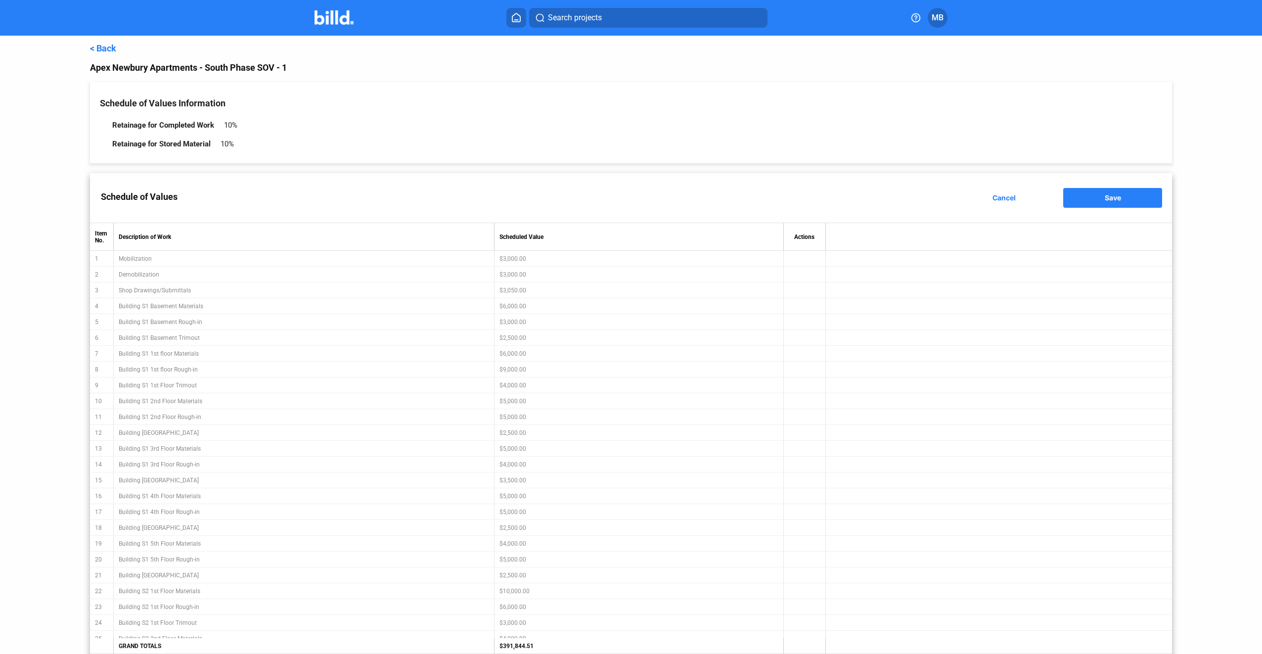
type input "$1,993.95"
click at [1110, 201] on span "Save" at bounding box center [1113, 197] width 16 height 8
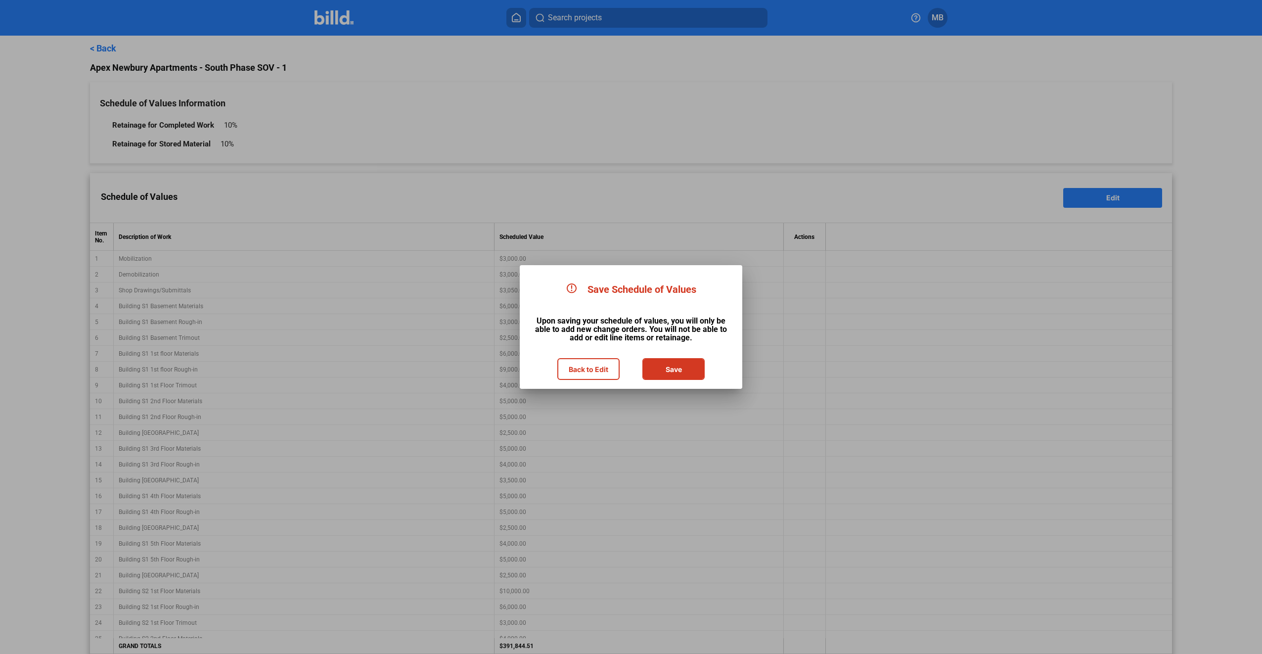
click at [679, 373] on button "Save" at bounding box center [673, 369] width 60 height 20
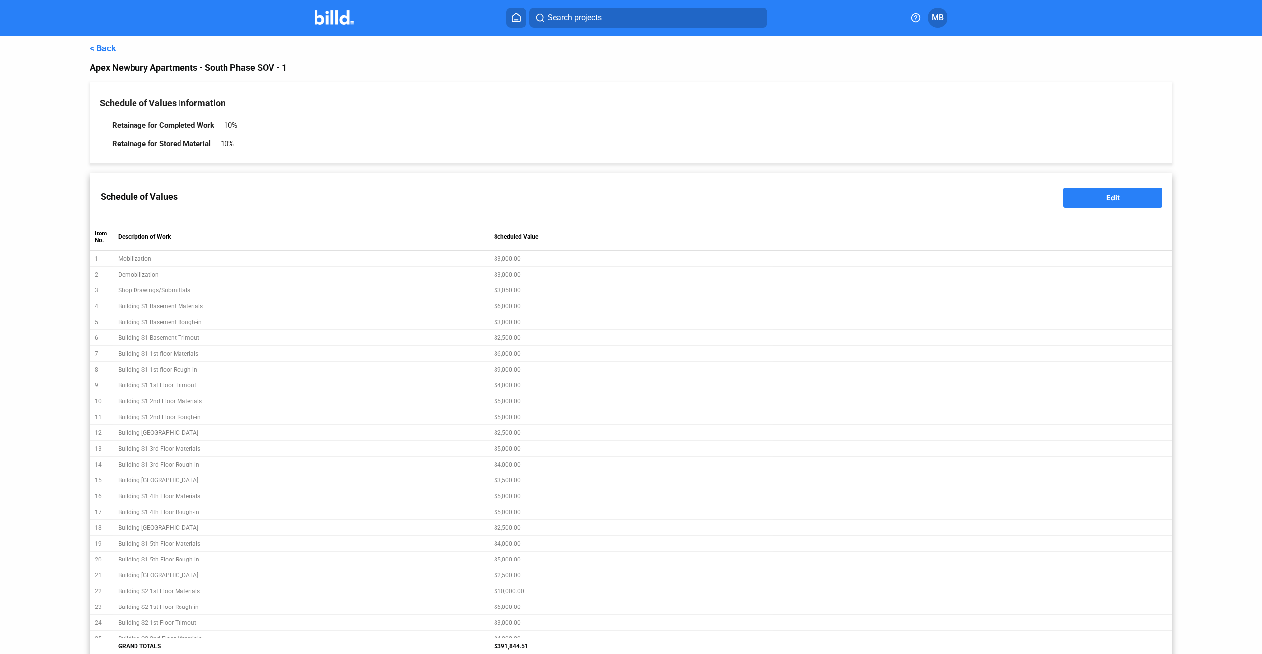
type input "Change Order: Elevator Exhaust Fans CO"
click at [105, 48] on link "< Back" at bounding box center [103, 48] width 26 height 10
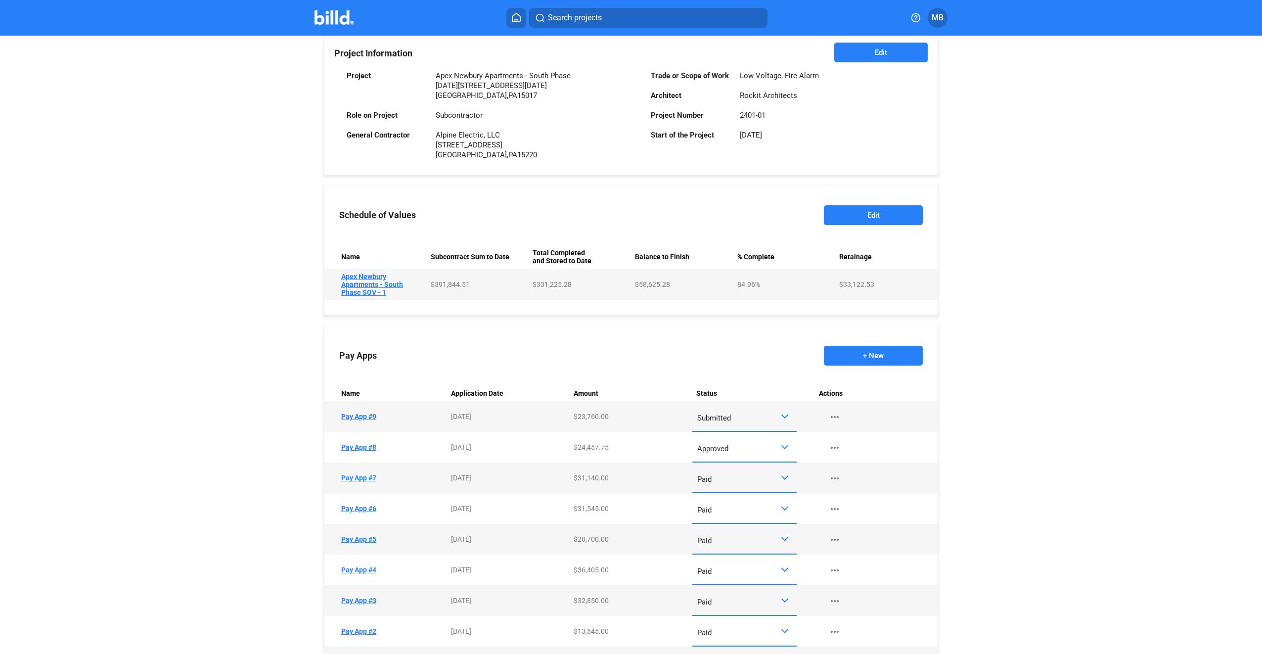
scroll to position [247, 0]
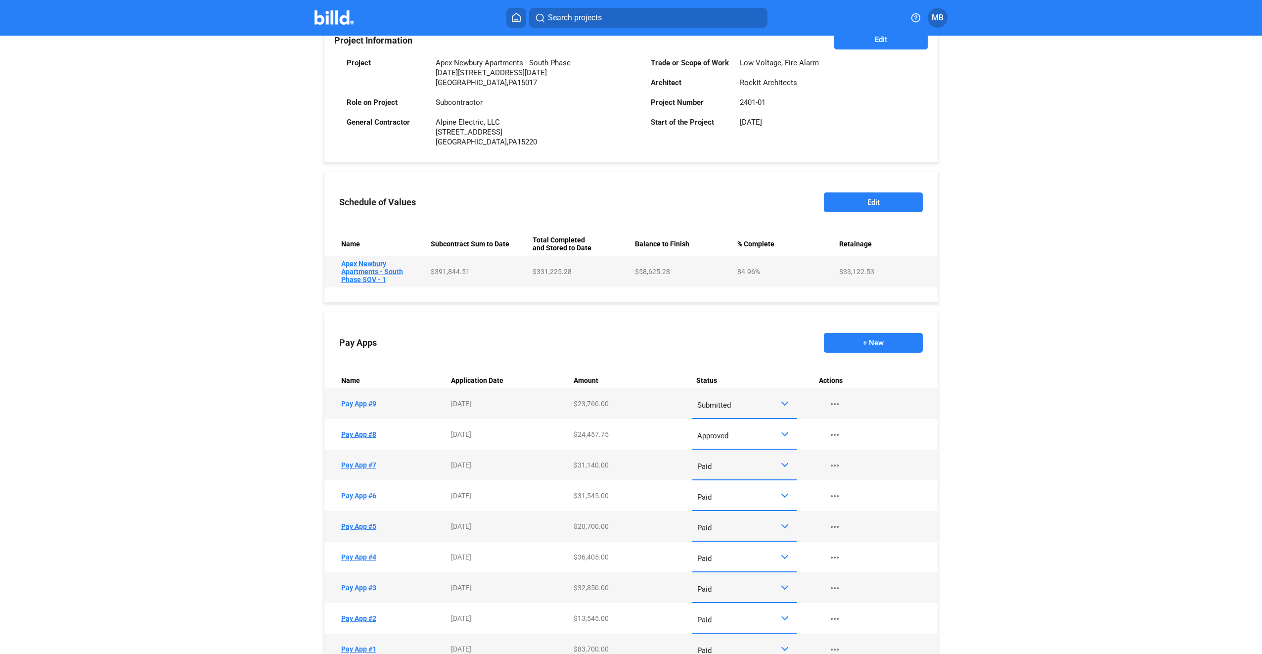
click at [781, 437] on div at bounding box center [785, 434] width 11 height 8
click at [748, 480] on span "Paid" at bounding box center [742, 478] width 94 height 22
click at [781, 405] on div at bounding box center [784, 402] width 7 height 7
click at [761, 471] on span "Approved" at bounding box center [742, 470] width 94 height 22
click at [879, 343] on button "+ New" at bounding box center [873, 343] width 99 height 20
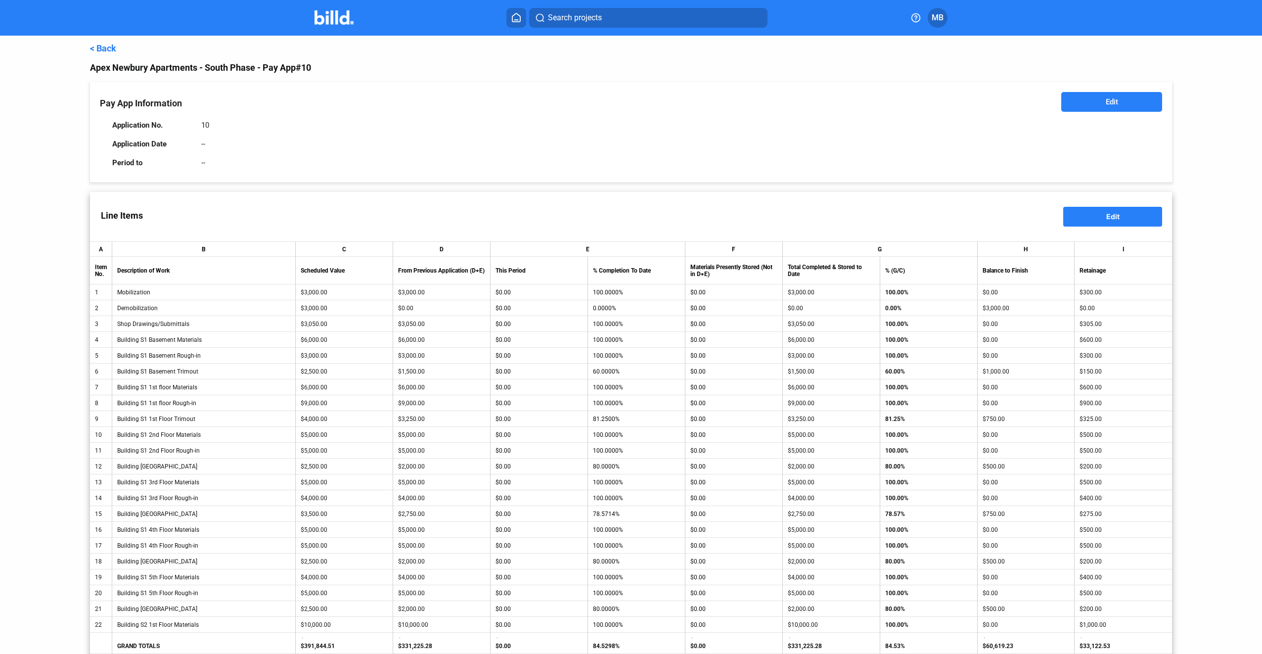
click at [1116, 101] on button "Edit" at bounding box center [1111, 102] width 101 height 20
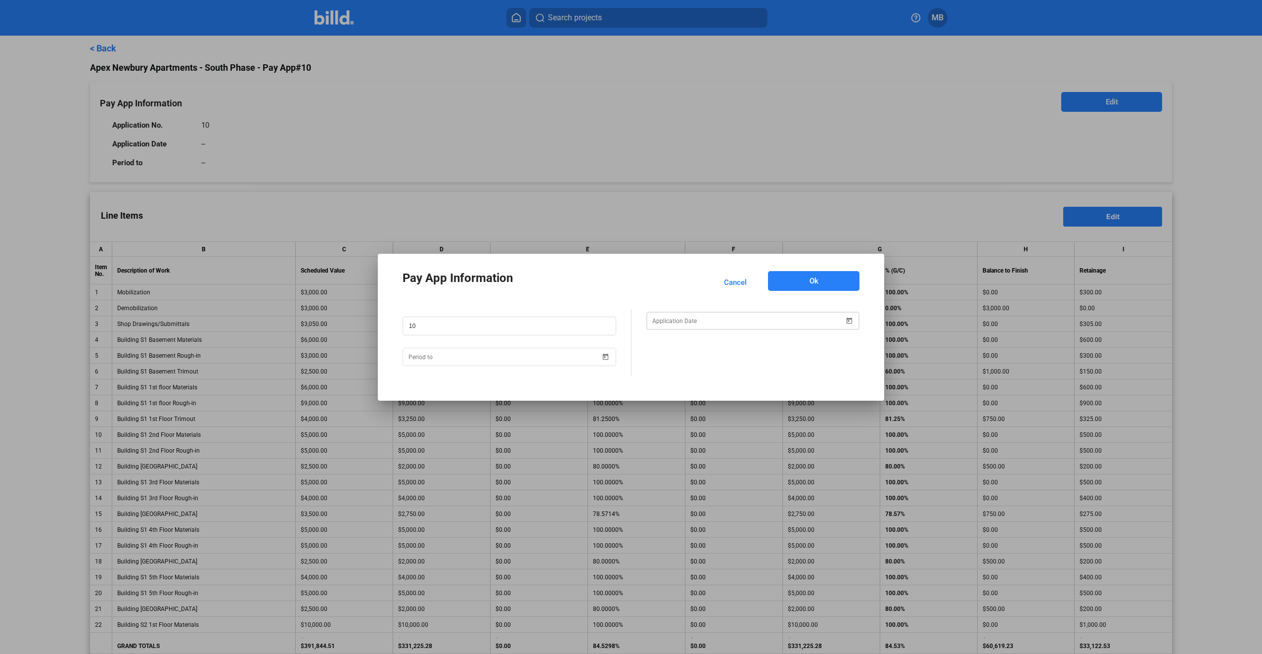
click at [847, 319] on span "Open calendar" at bounding box center [849, 315] width 24 height 24
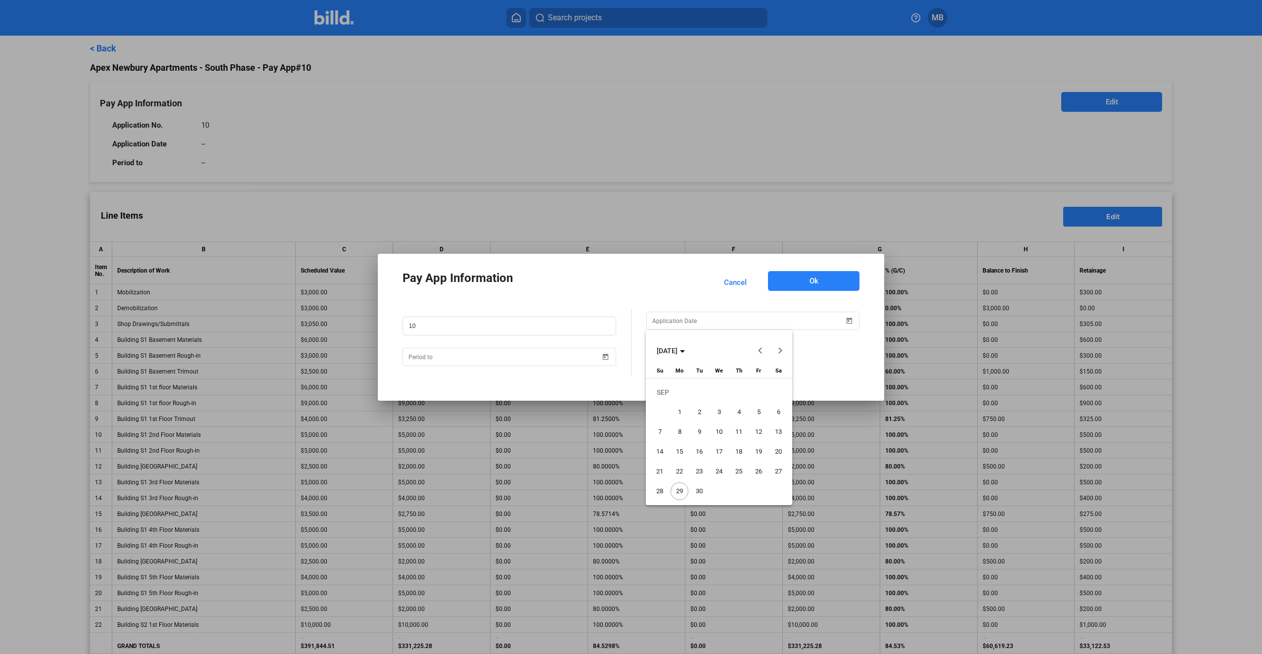
click at [675, 490] on span "29" at bounding box center [679, 491] width 18 height 18
type input "[DATE]"
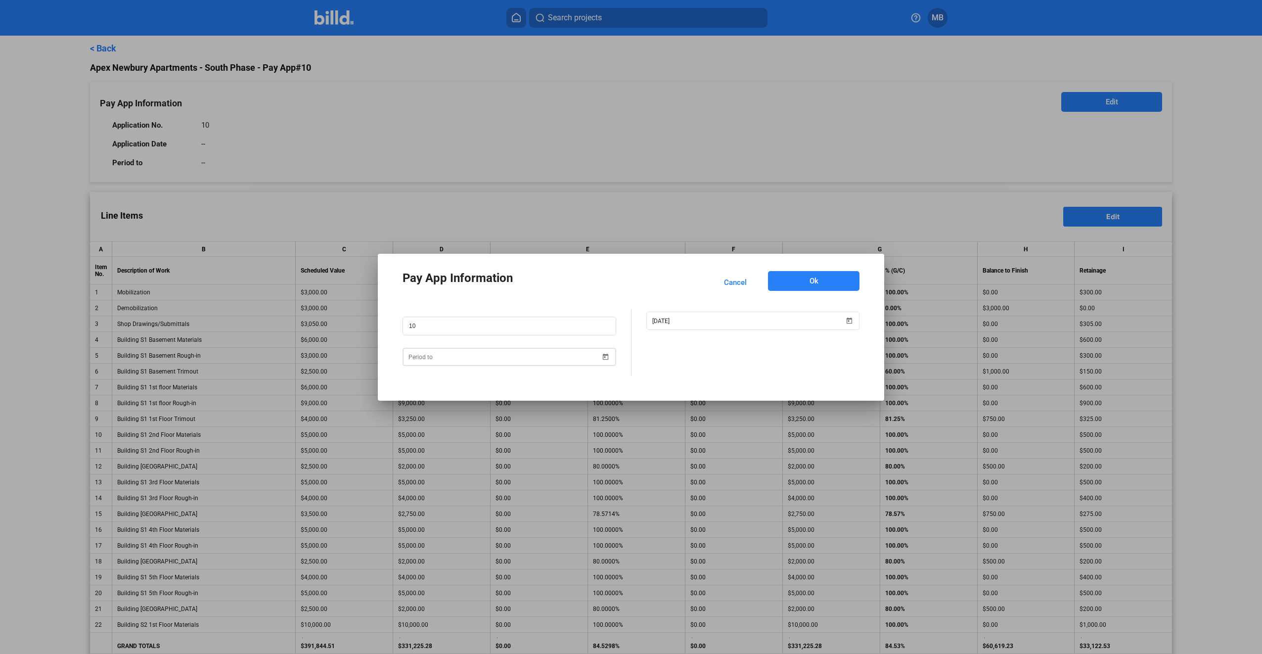
click at [607, 357] on span "Open calendar" at bounding box center [606, 351] width 24 height 24
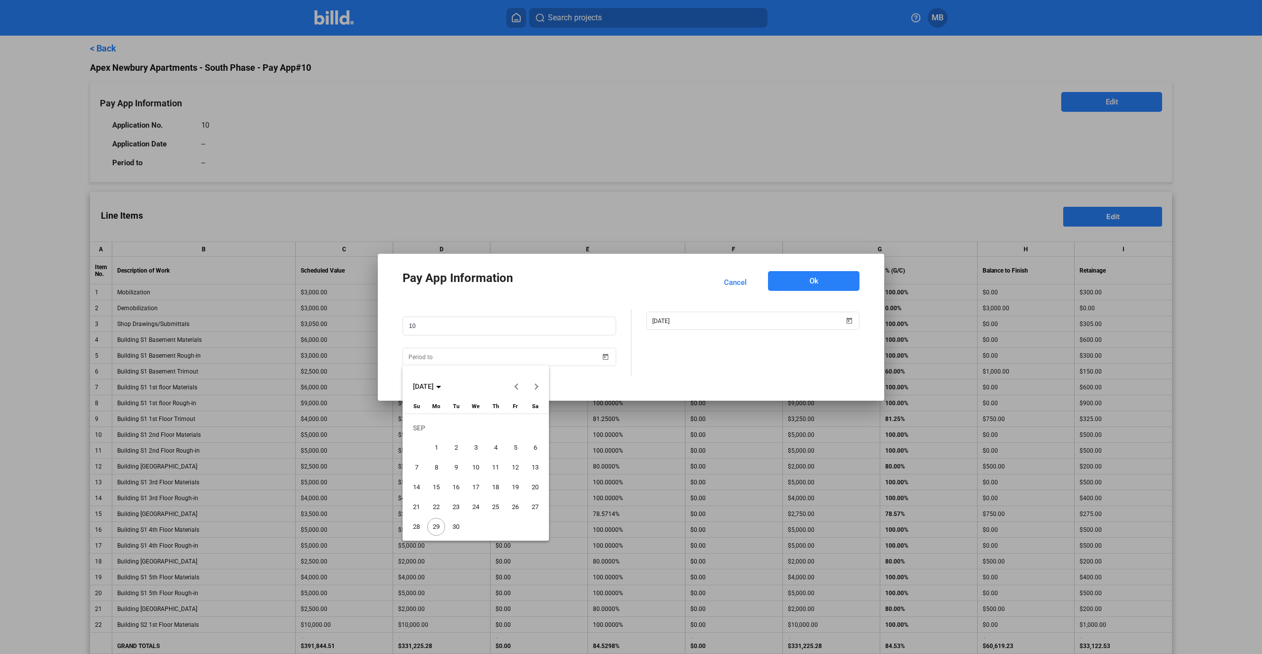
click at [457, 525] on span "30" at bounding box center [456, 527] width 18 height 18
type input "[DATE]"
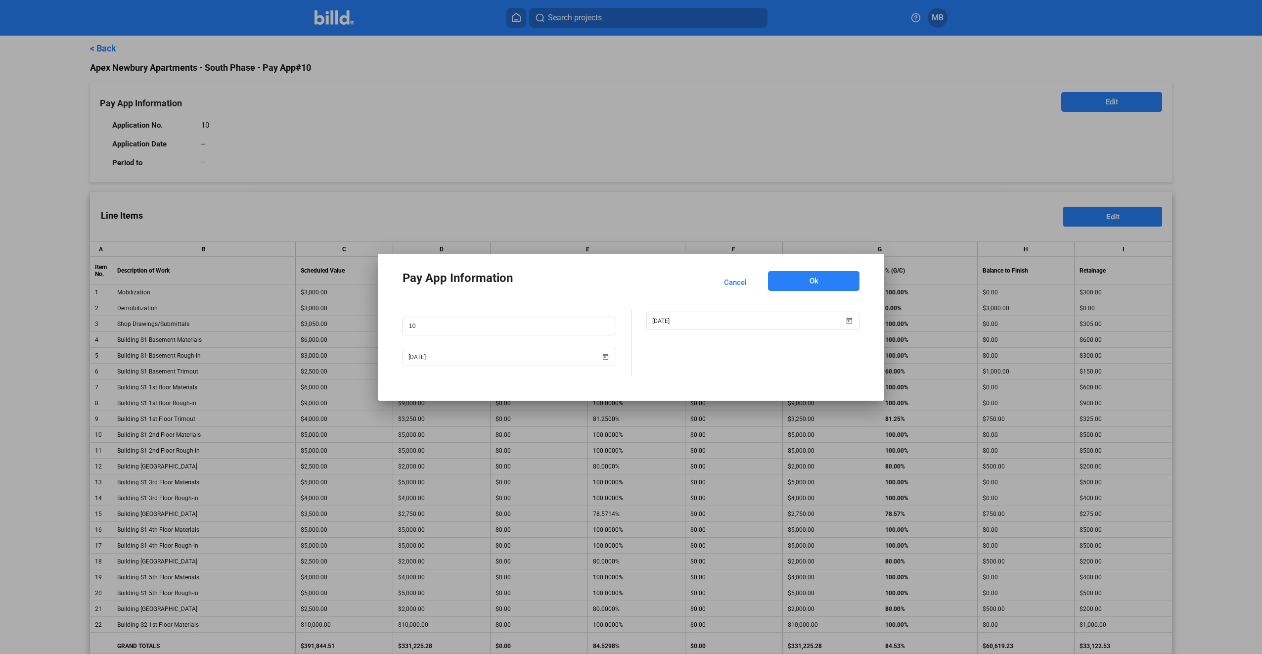
click at [811, 284] on span "Ok" at bounding box center [813, 281] width 9 height 10
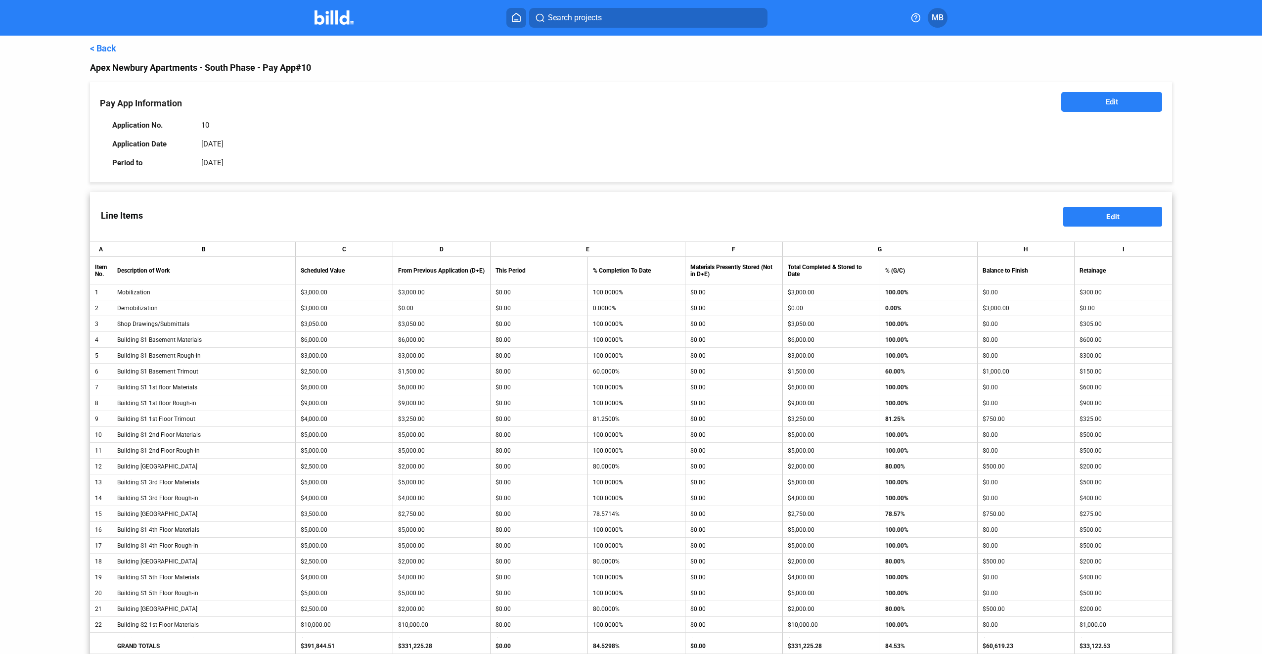
click at [1110, 218] on span "Edit" at bounding box center [1112, 216] width 13 height 8
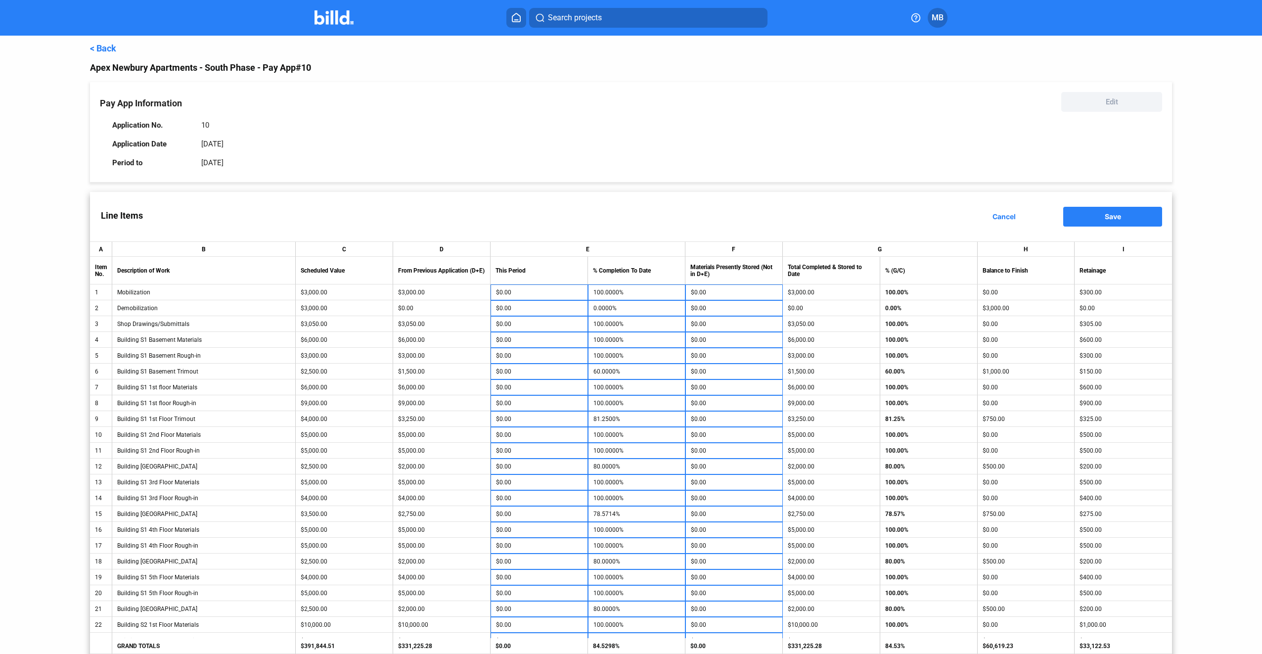
scroll to position [49, 0]
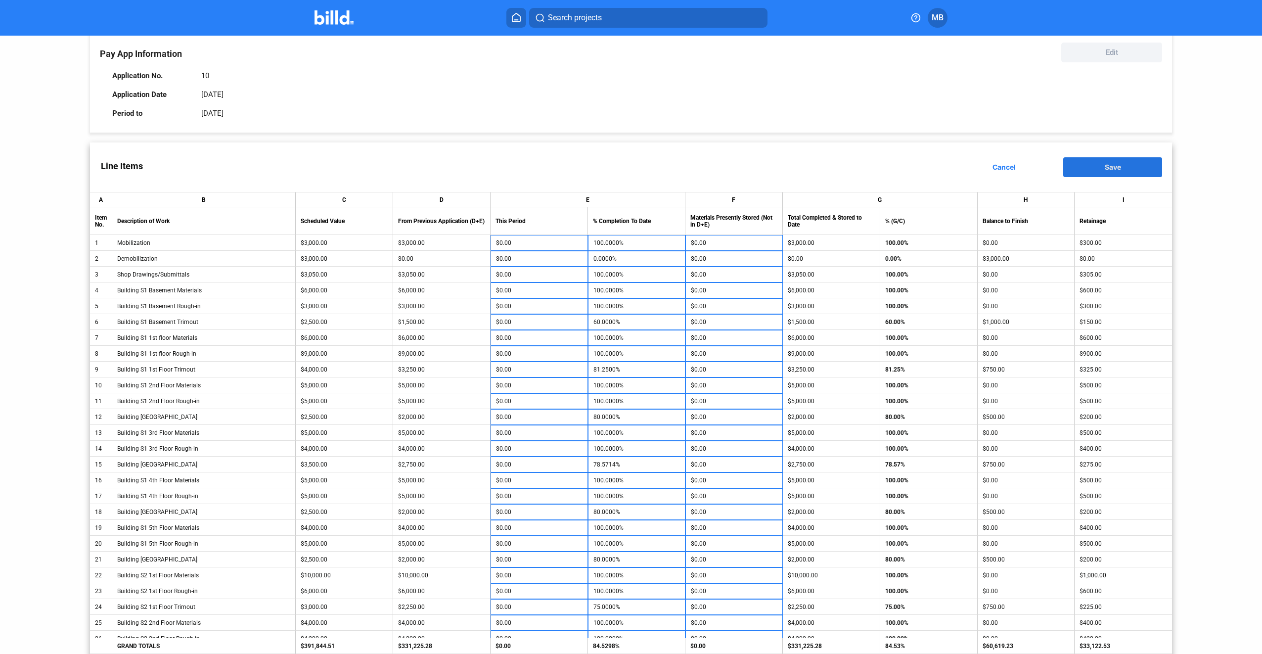
click at [1099, 172] on button "Save" at bounding box center [1112, 167] width 99 height 20
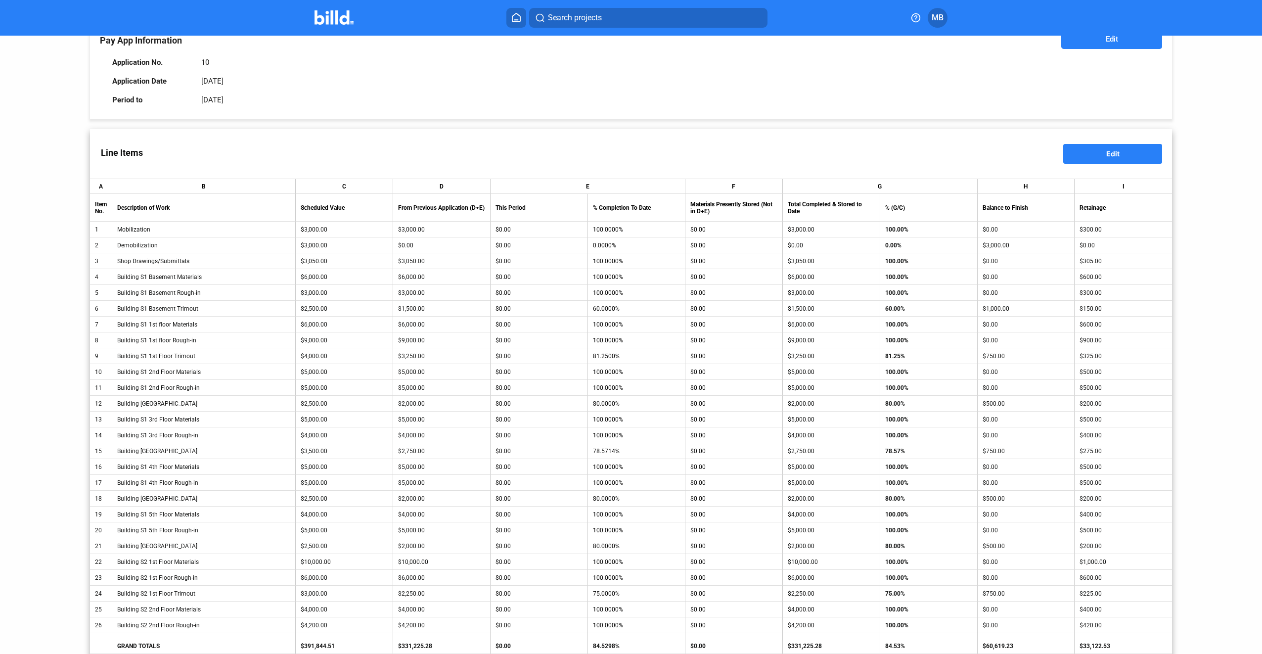
scroll to position [0, 0]
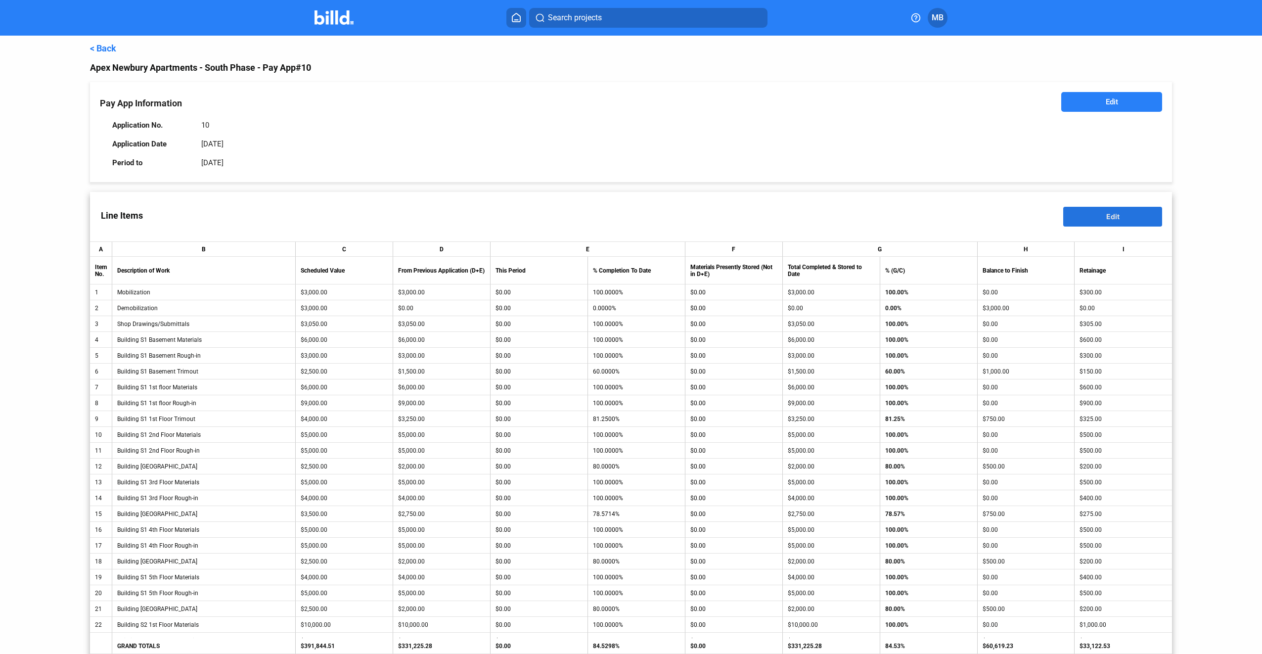
click at [1125, 216] on button "Edit" at bounding box center [1112, 217] width 99 height 20
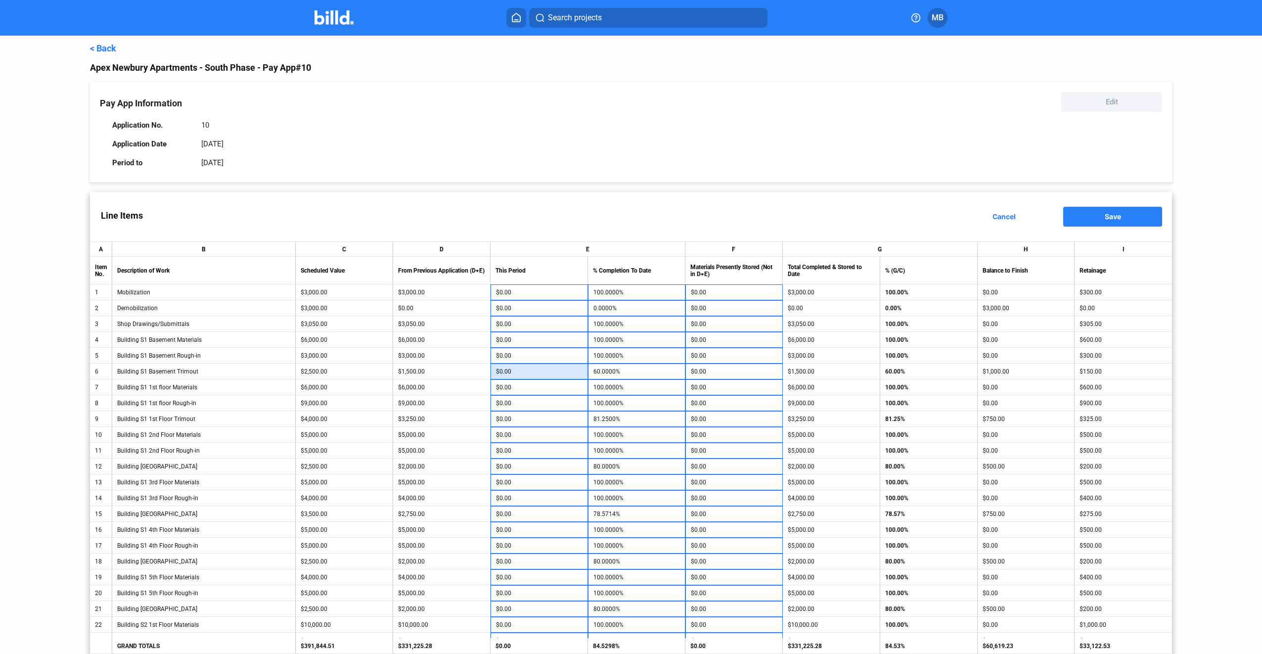
click at [522, 368] on input "$0.00" at bounding box center [539, 371] width 87 height 15
type input "1"
type input "60.0400%"
type input "10"
type input "60.4000%"
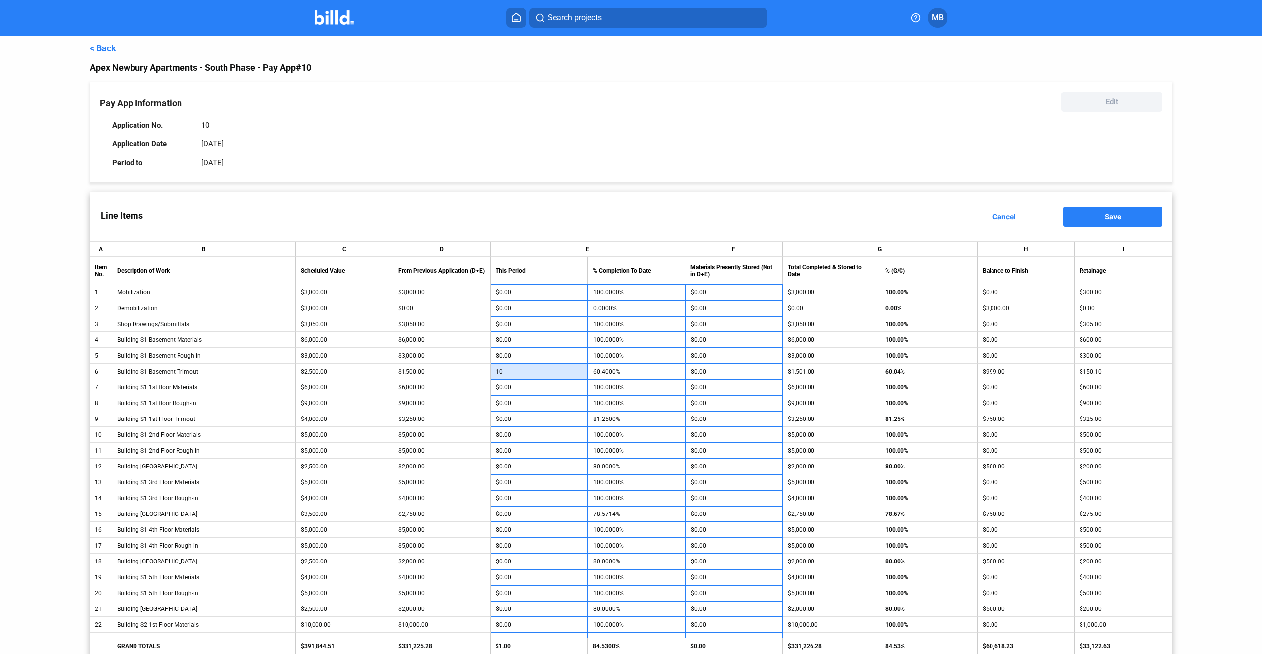
type input "100"
type input "64.0000%"
type input "1,000"
type input "100.0000%"
type input "$1,000.00"
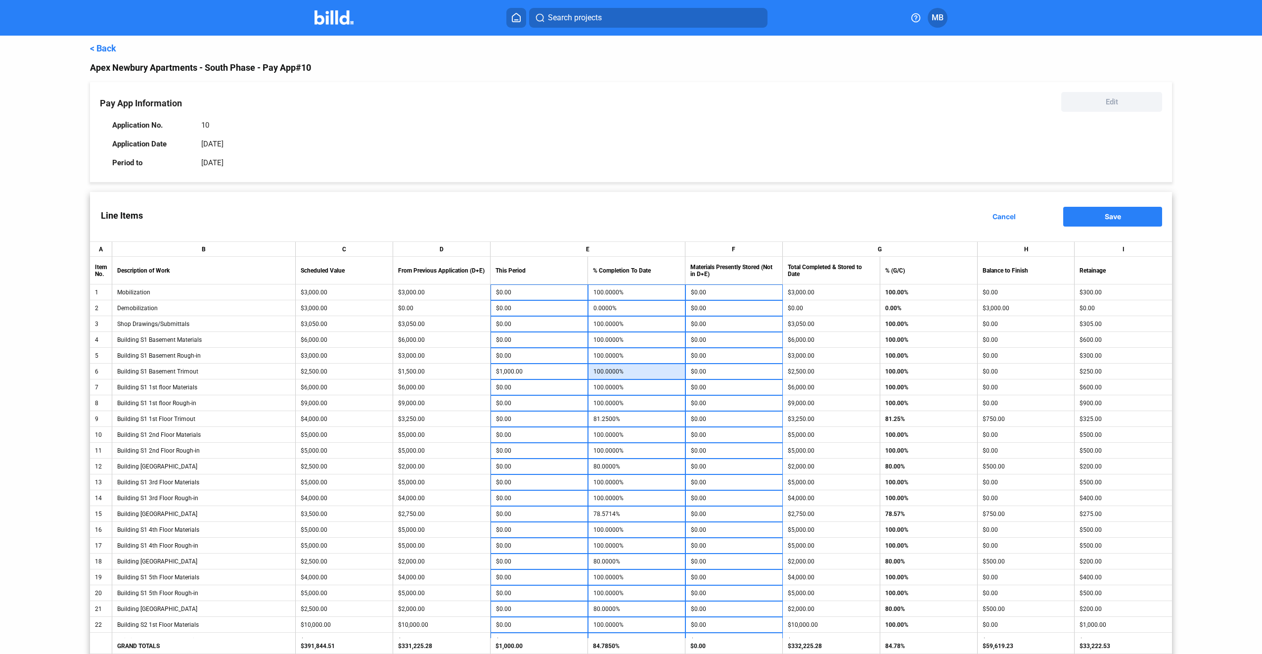
type input "-$9.09"
type input "7"
type input "81.4250%"
type input "75"
type input "83.1250%"
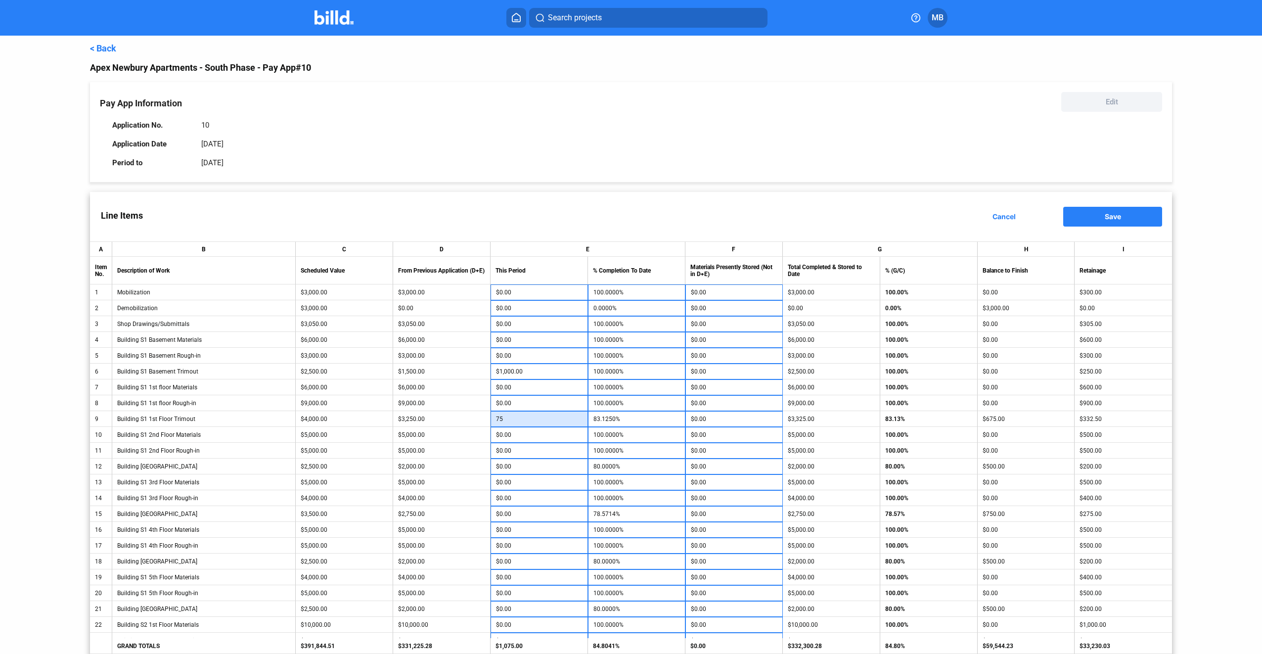
type input "750"
type input "100.0000%"
type input "$750.00"
type input "5"
type input "80.2000%"
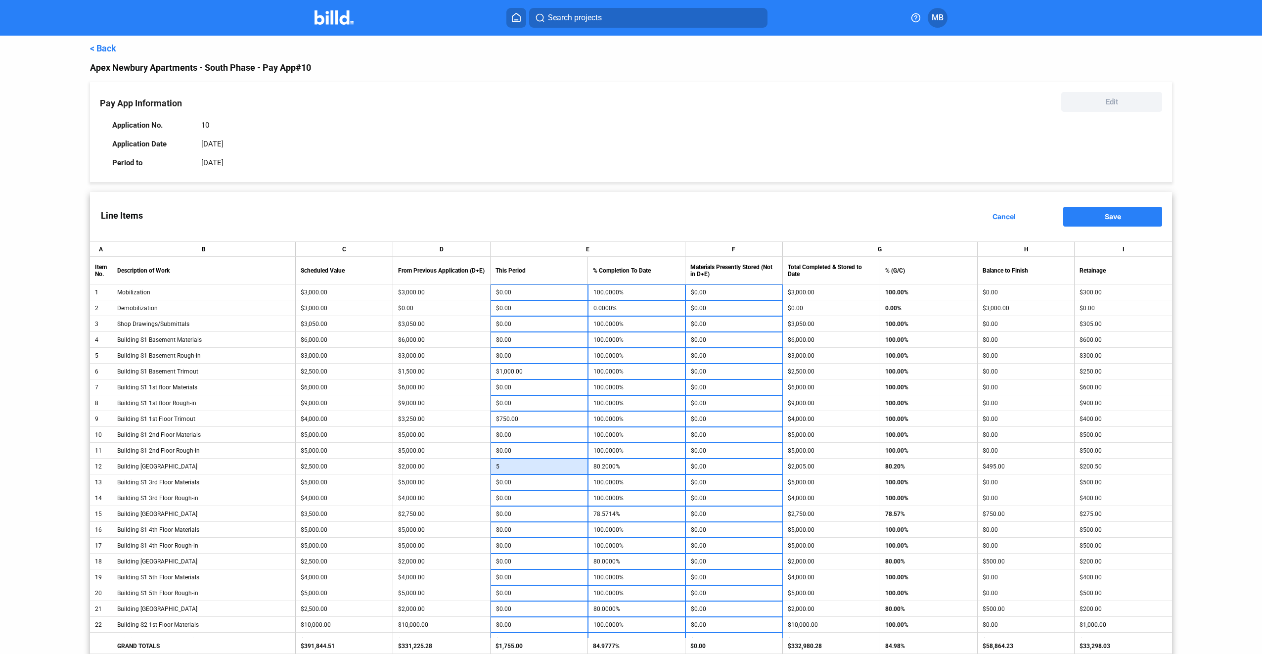
type input "50"
type input "82.0000%"
type input "500"
type input "100.0000%"
type input "$500.00"
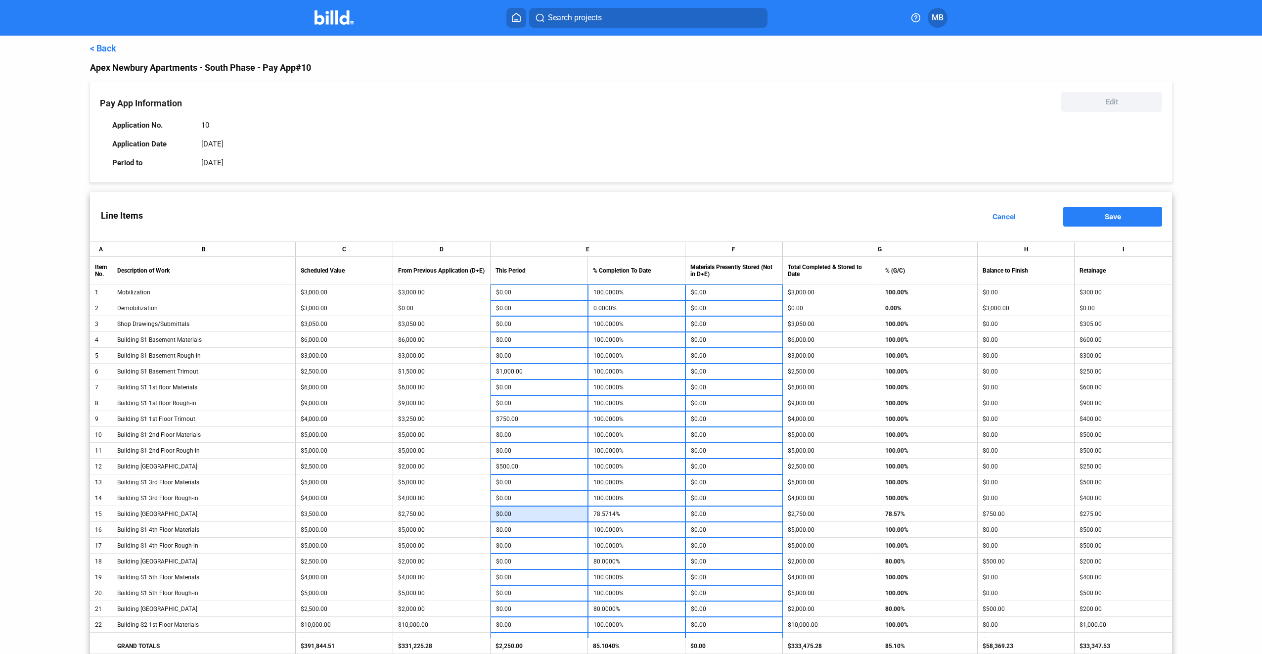
type input "7"
type input "78.7714%"
type input "75"
type input "80.7143%"
type input "750"
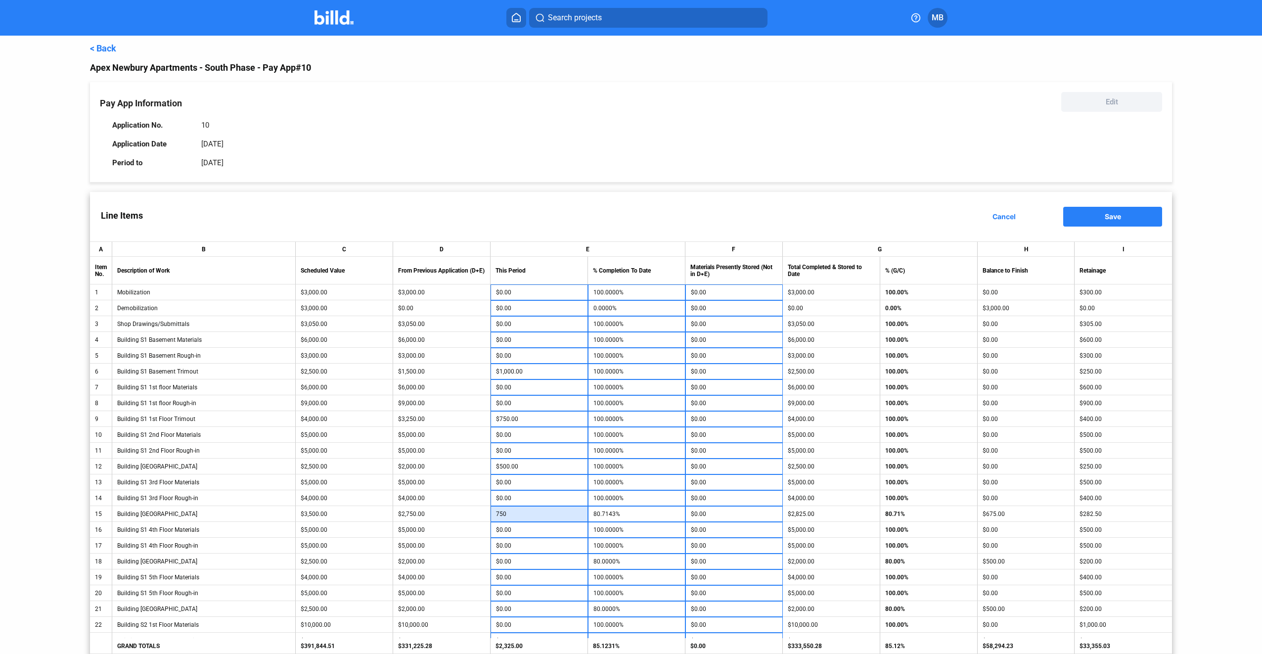
type input "100.0000%"
type input "$750.00"
type input "5"
type input "80.2000%"
type input "50"
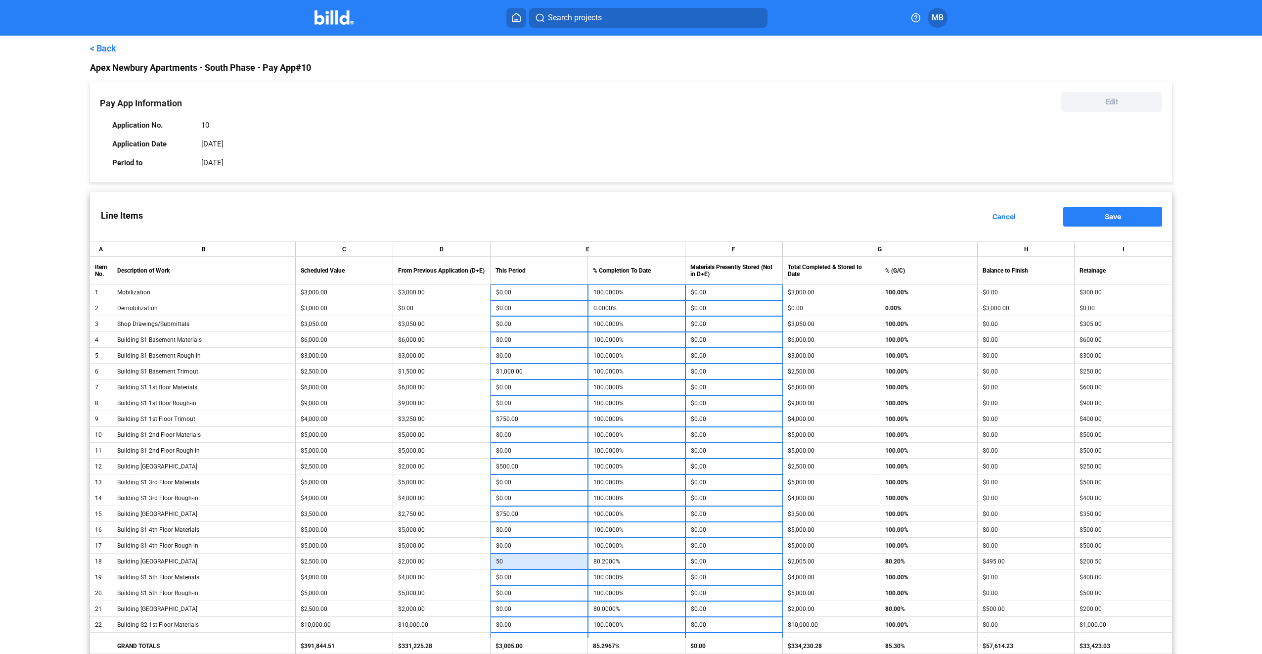
type input "82.0000%"
type input "500"
type input "100.0000%"
type input "$500.00"
type input "5"
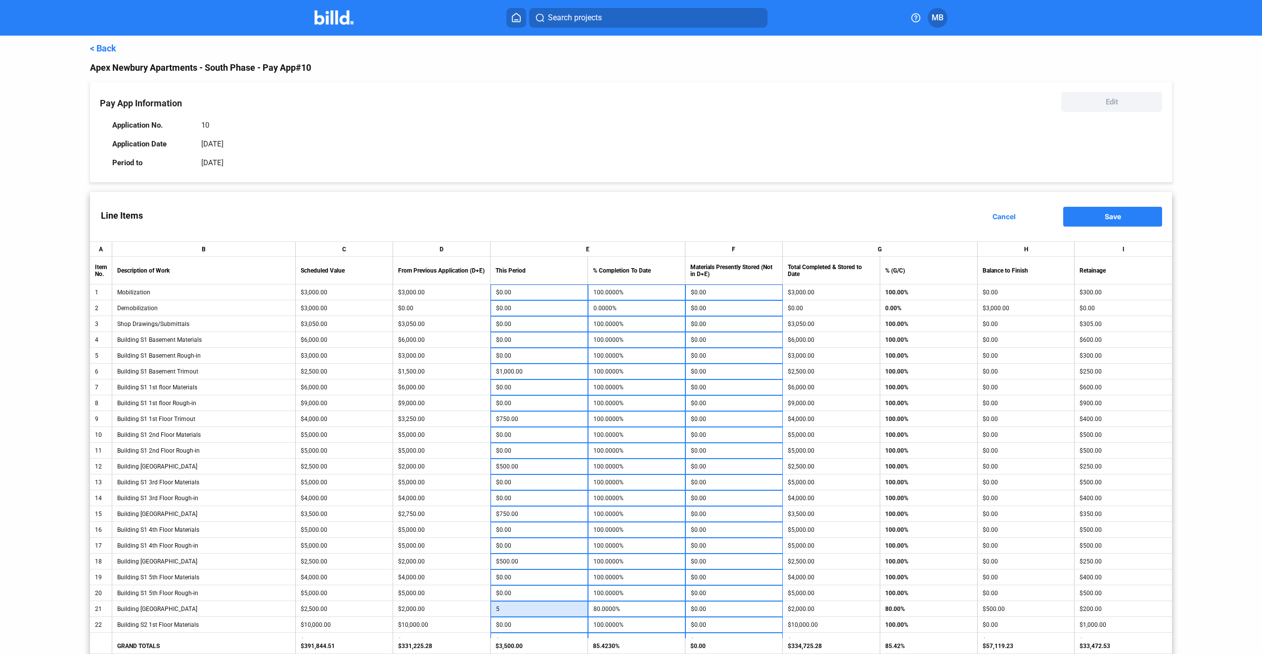
type input "80.2000%"
type input "50"
type input "82.0000%"
type input "500"
type input "100.0000%"
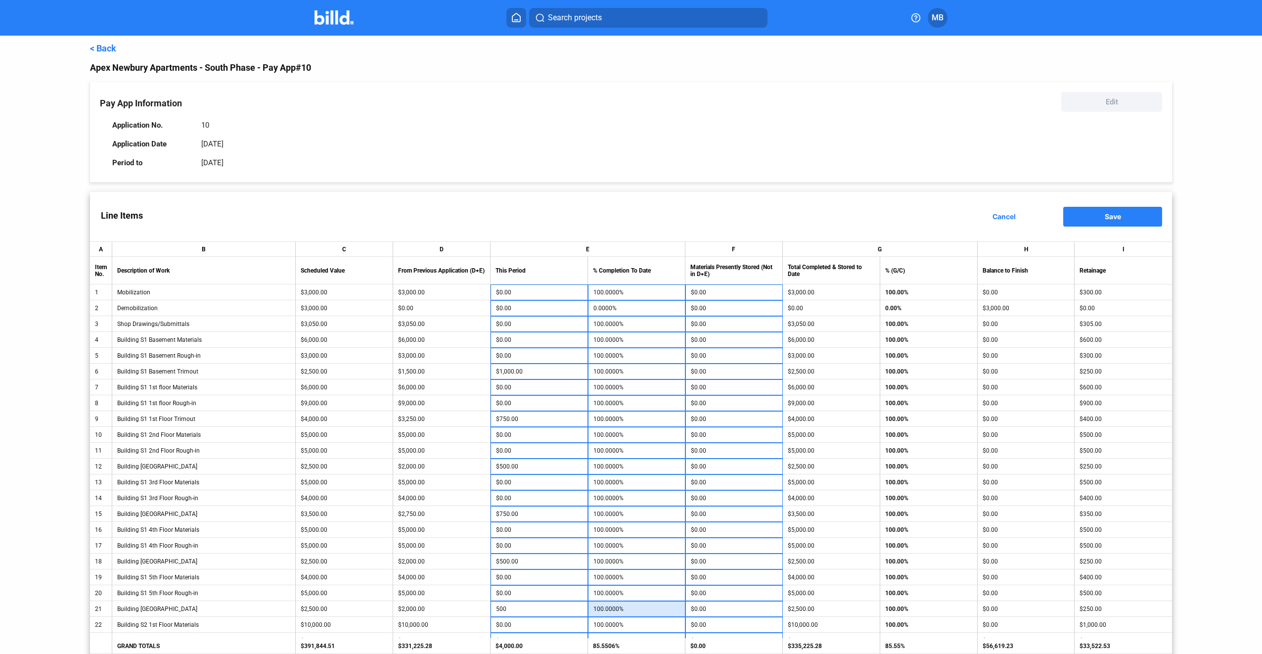
type input "$500.00"
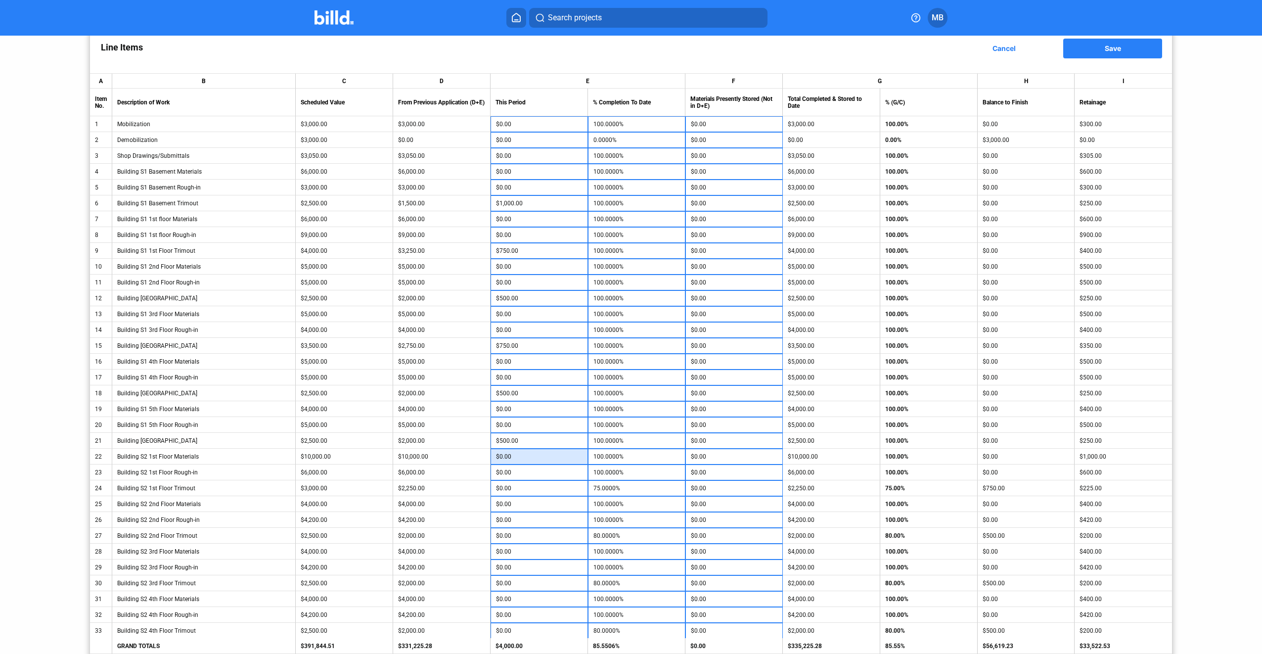
scroll to position [198, 0]
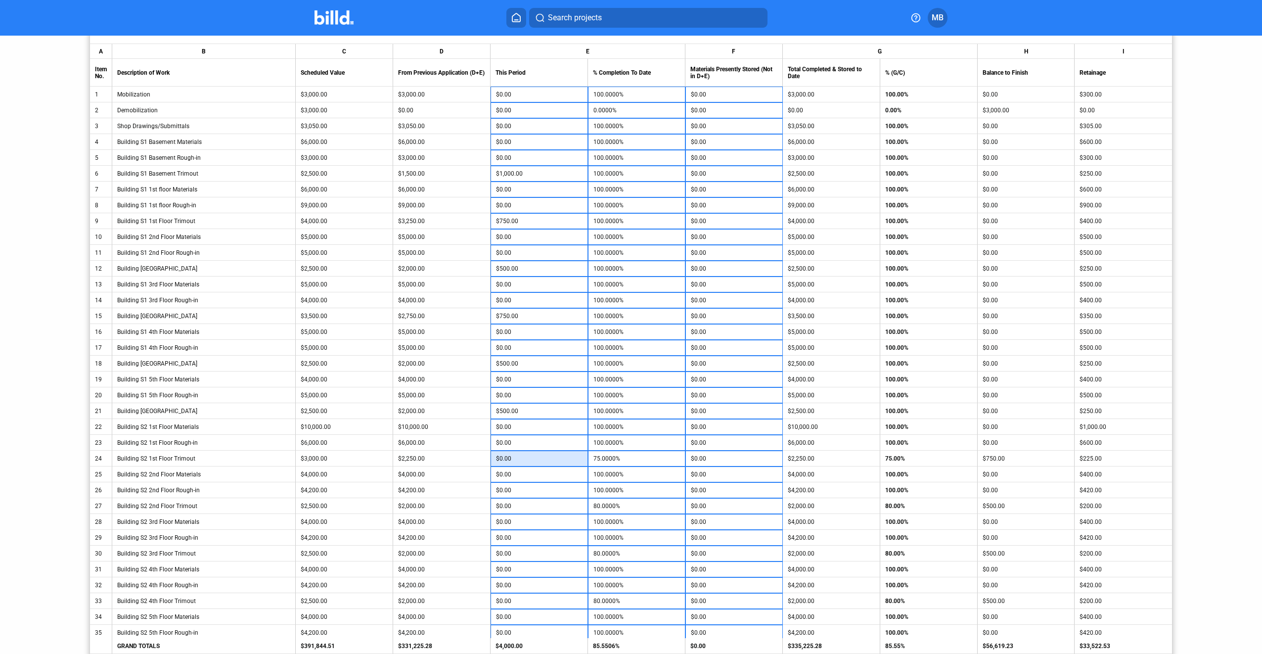
type input "7"
type input "75.2333%"
type input "75"
type input "77.5000%"
type input "750"
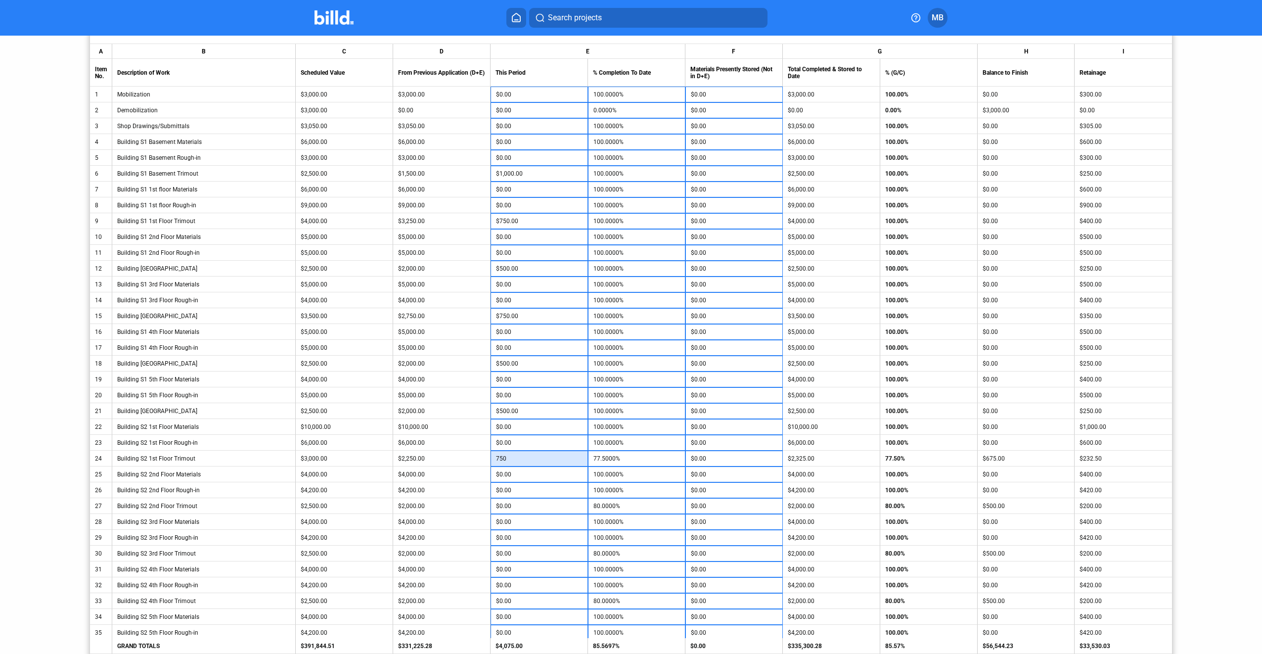
type input "100.0000%"
type input "$750.00"
type input "5"
type input "80.2000%"
type input "50"
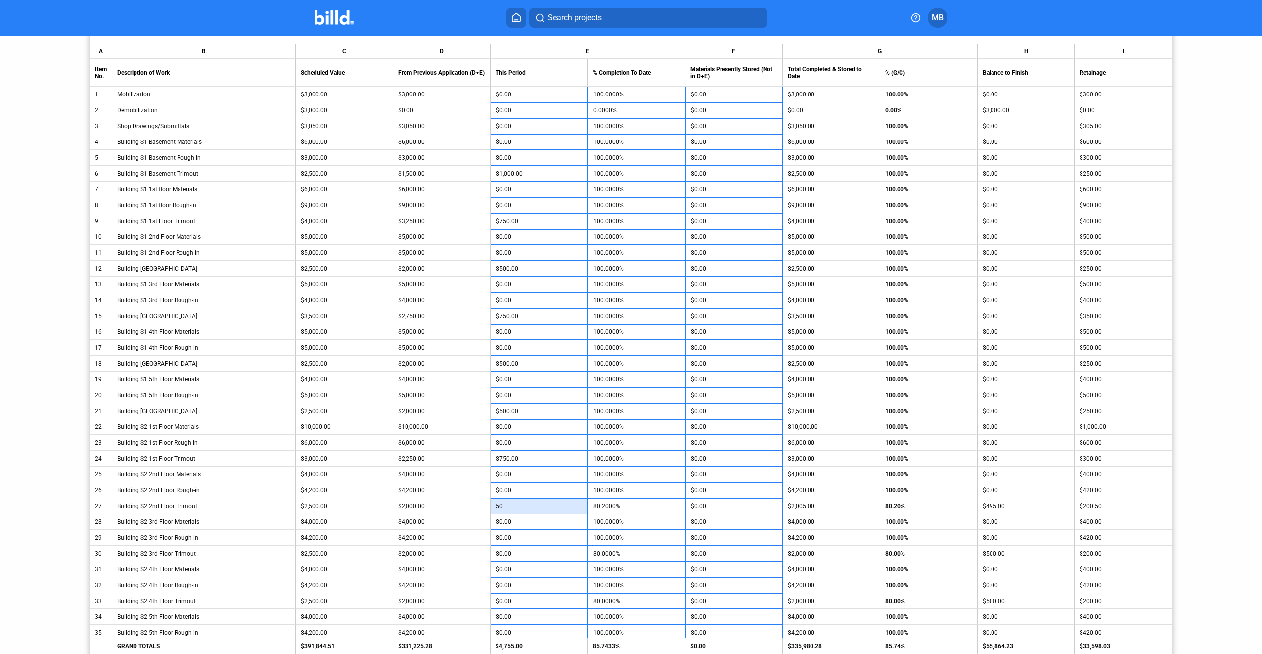
type input "82.0000%"
type input "500"
type input "100.0000%"
type input "$500.00"
type input "5"
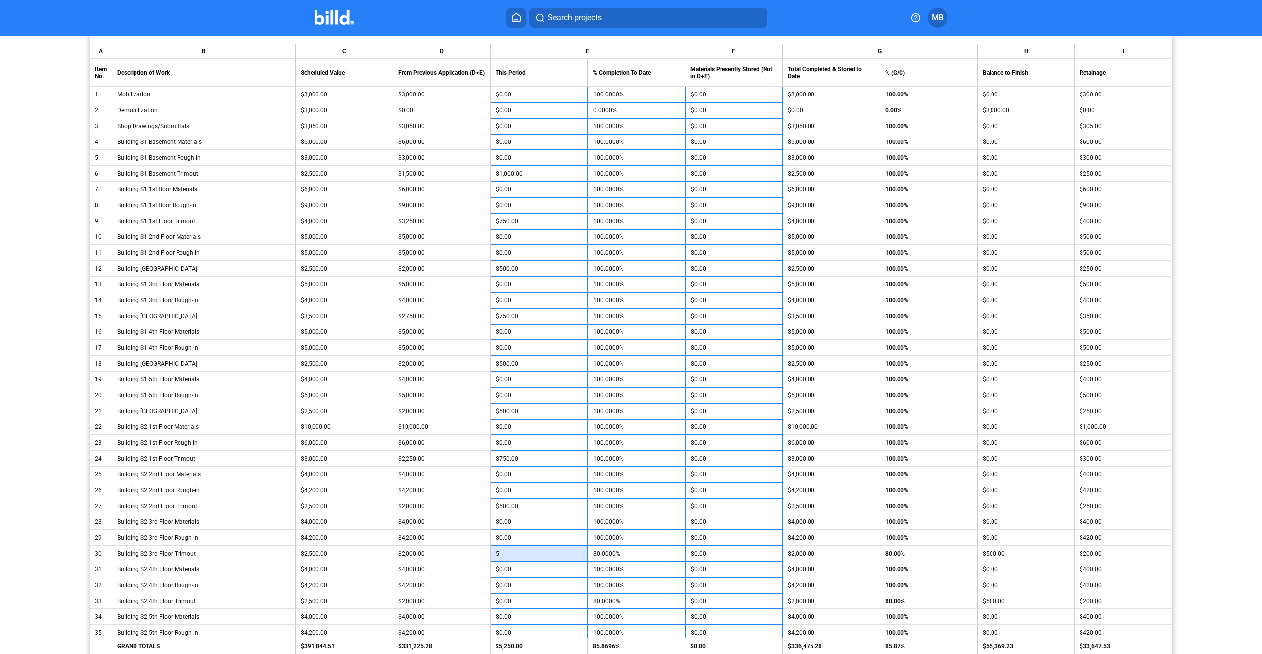
type input "80.2000%"
type input "50"
type input "82.0000%"
type input "500"
type input "100.0000%"
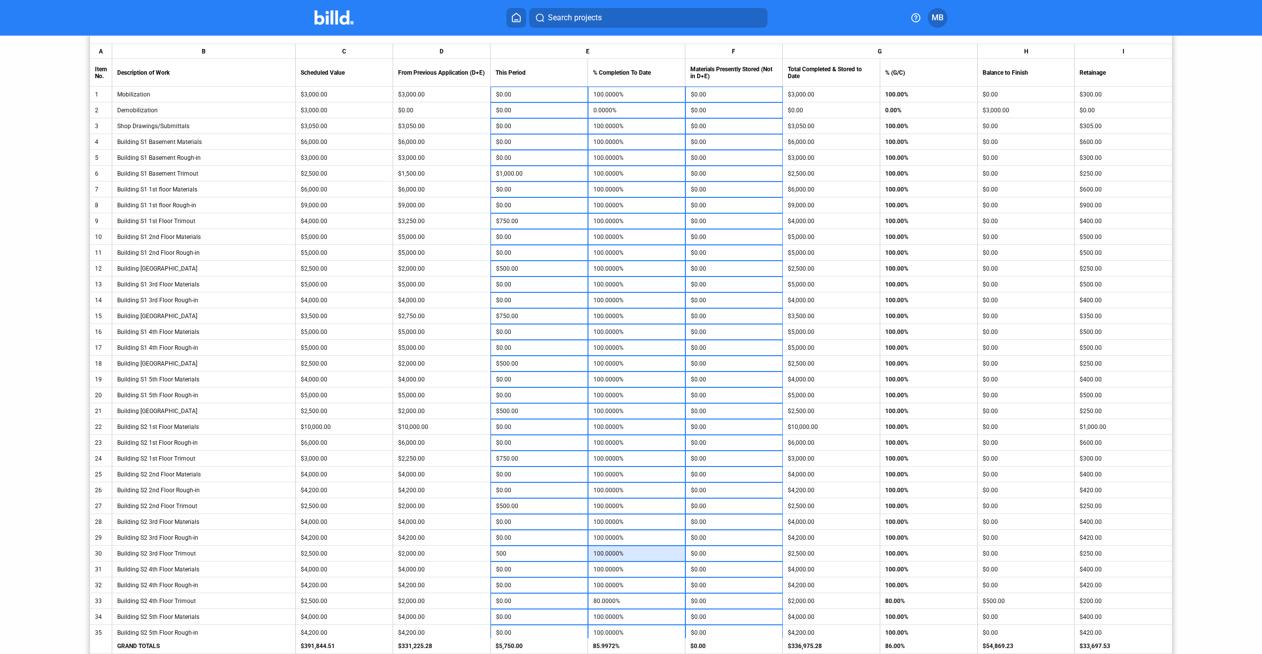
type input "$500.00"
type input "5"
type input "80.2000%"
type input "50"
type input "82.0000%"
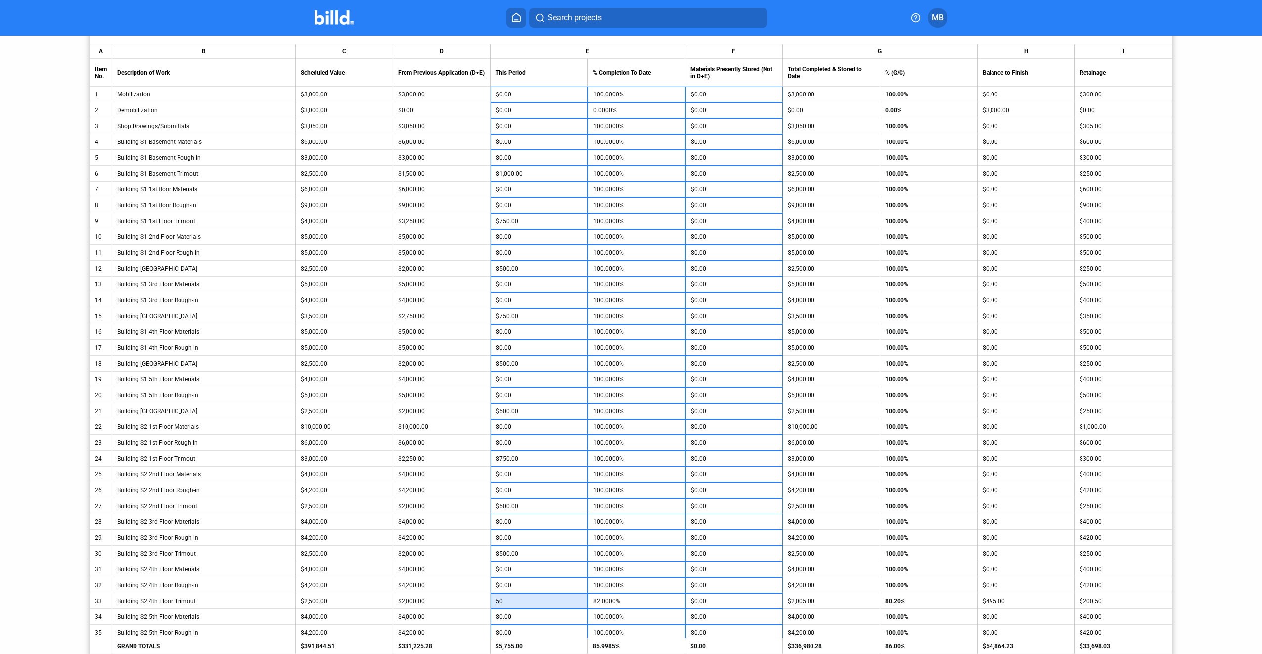
type input "500"
type input "100.0000%"
type input "$500.00"
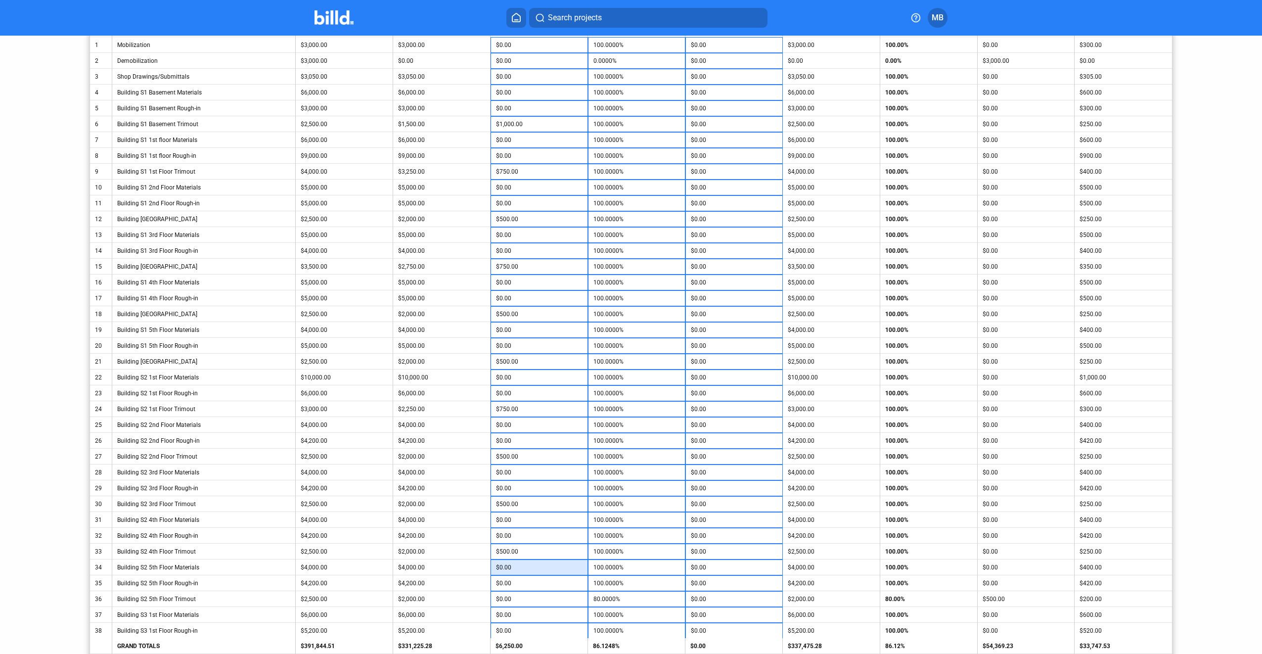
scroll to position [297, 0]
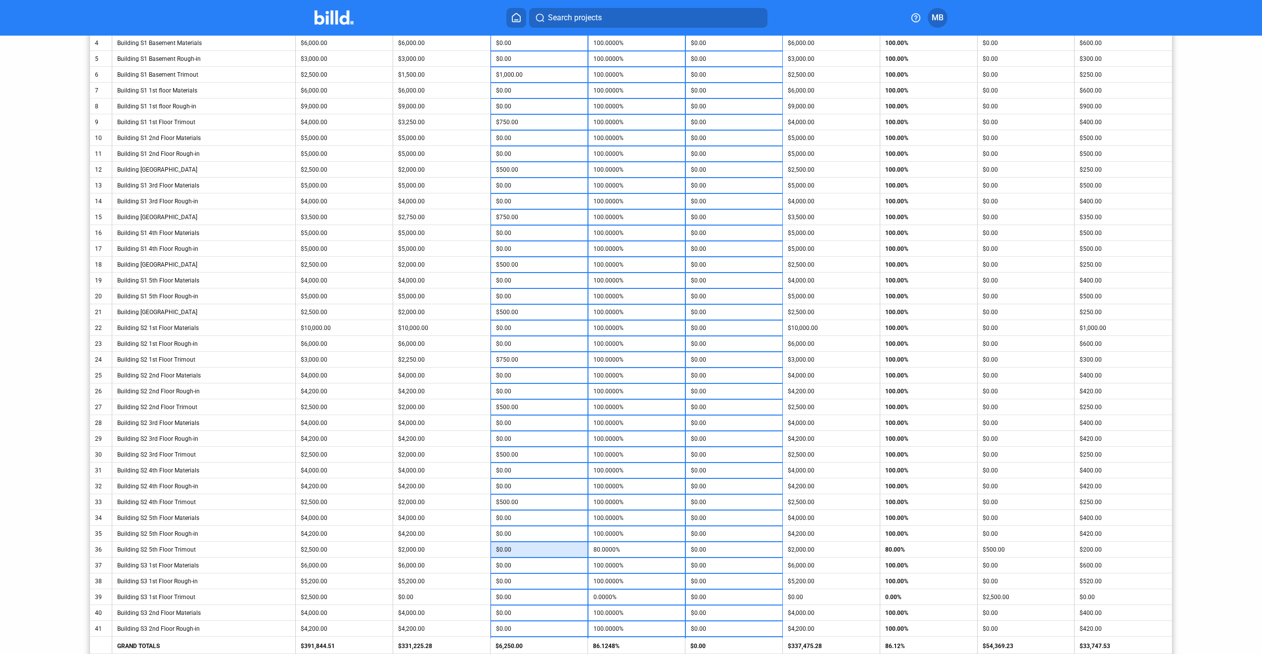
type input "5"
type input "80.2000%"
type input "50"
type input "82.0000%"
type input "500"
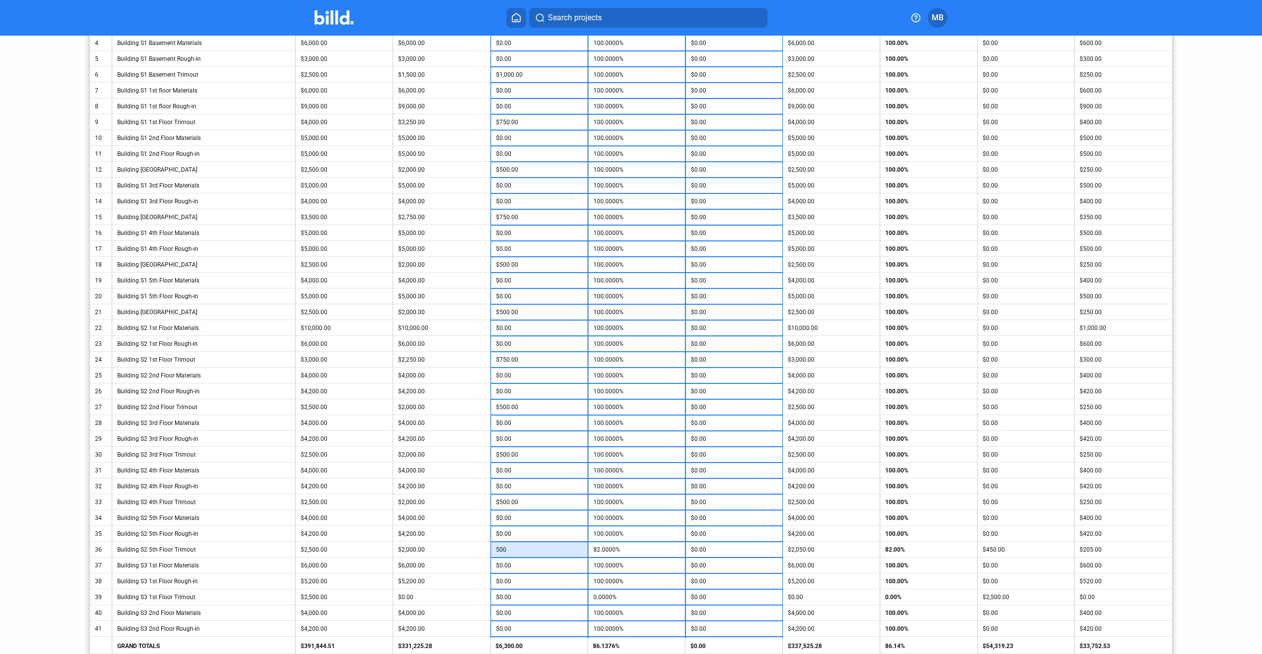
type input "100.0000%"
type input "$500.00"
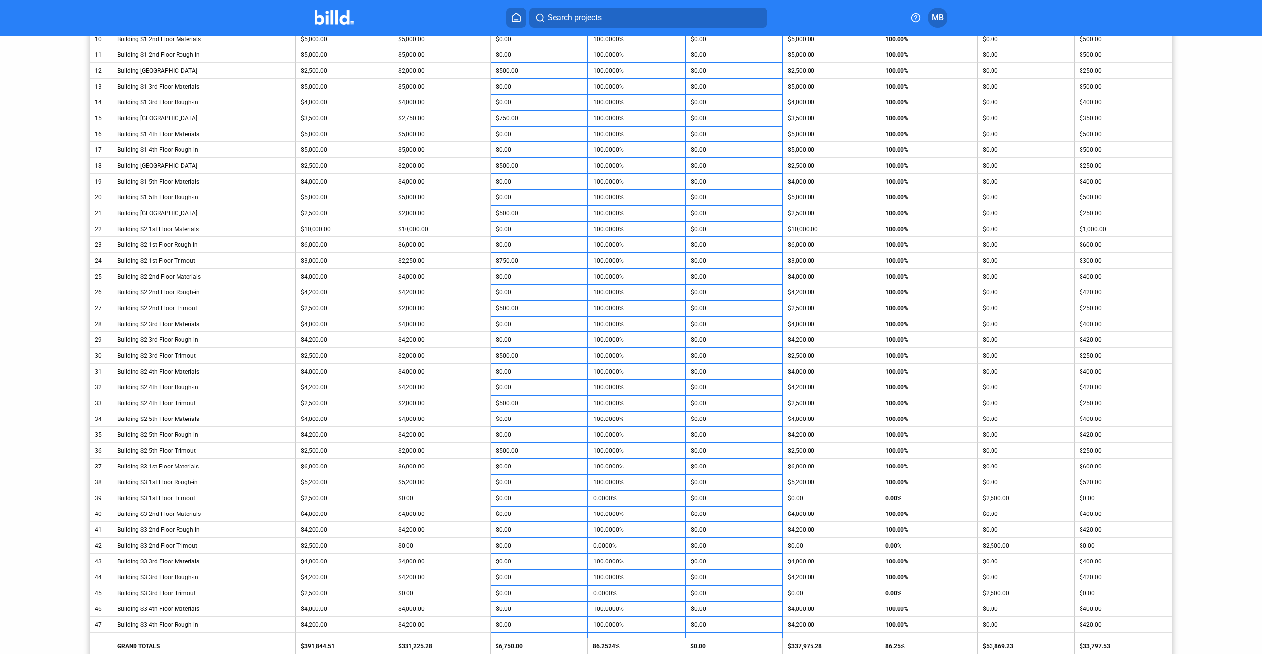
scroll to position [445, 0]
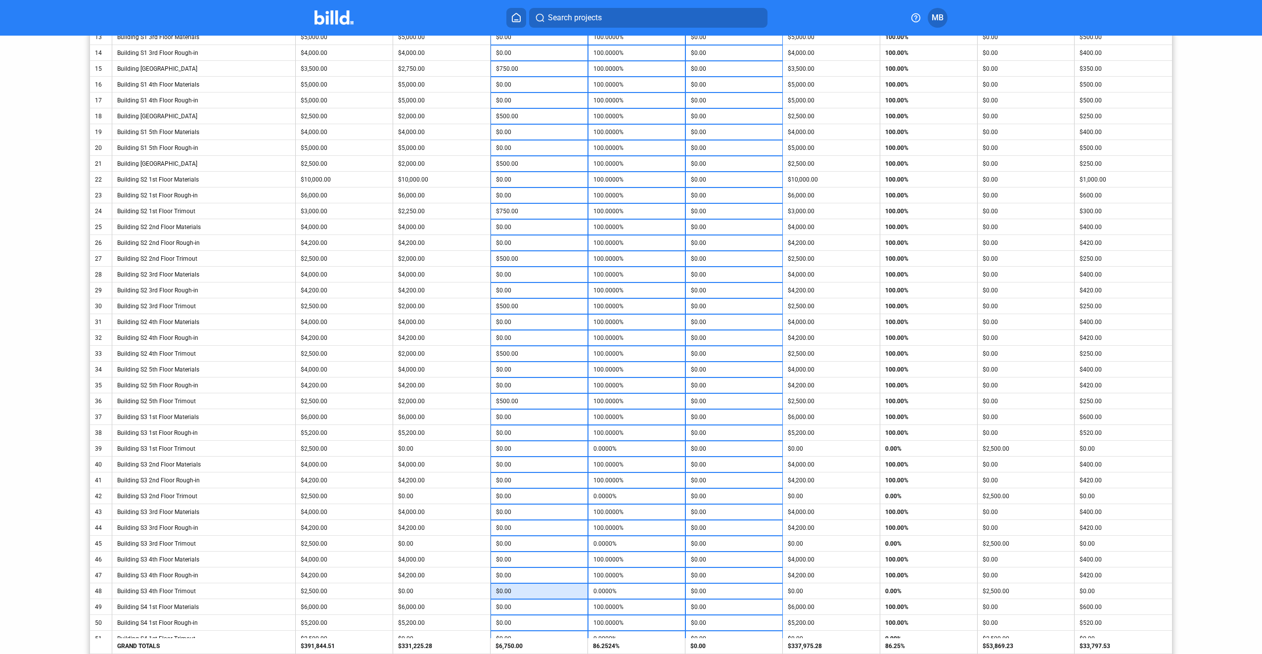
click at [542, 590] on input "$0.00" at bounding box center [539, 590] width 87 height 15
type input "1"
type input "0.0400%"
type input "12"
type input "0.4800%"
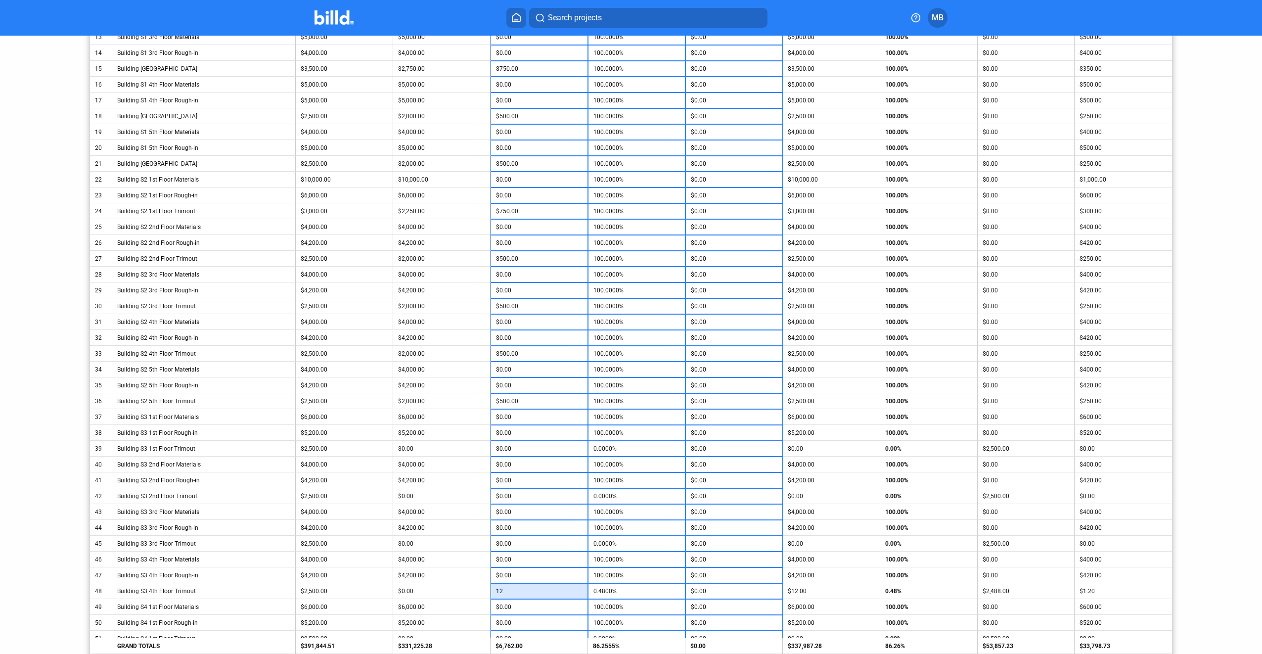
type input "125"
type input "5.0000%"
type input "1,250"
type input "50.0000%"
type input "$1,250.00"
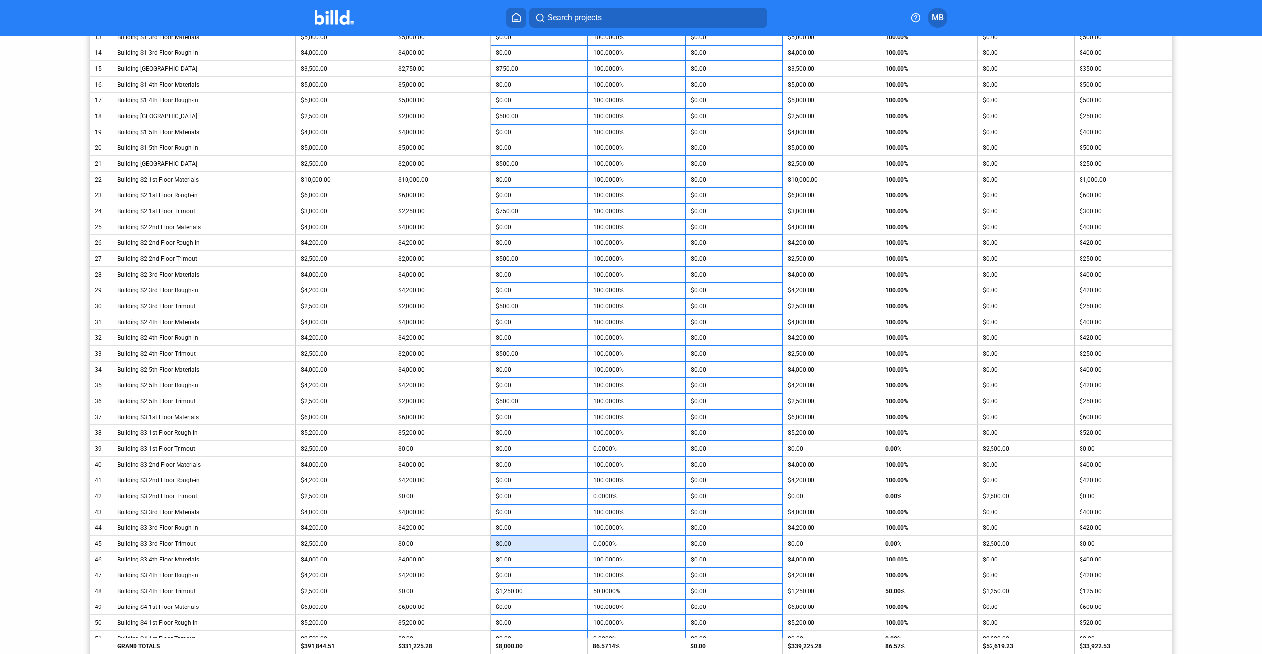
click at [529, 545] on input "$0.00" at bounding box center [539, 543] width 87 height 15
type input "1"
type input "0.0400%"
type input "12"
type input "0.4800%"
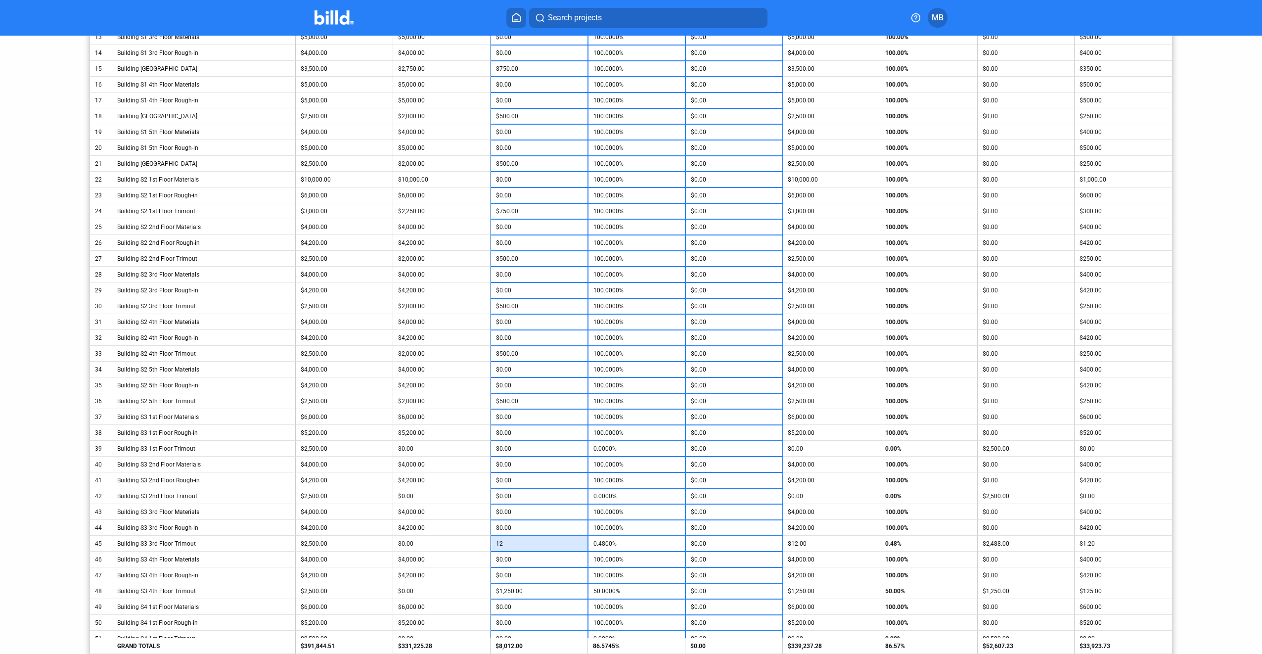
type input "125"
type input "5.0000%"
type input "1,250"
type input "50.0000%"
type input "$1,250.00"
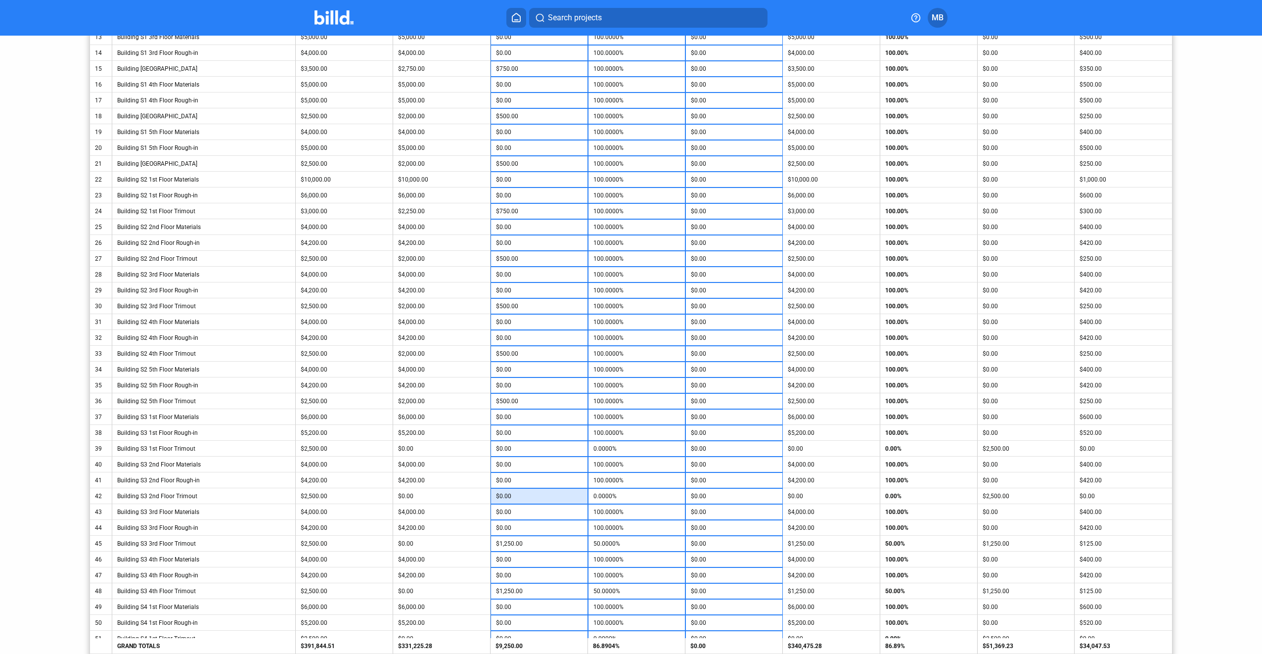
click at [540, 496] on input "$0.00" at bounding box center [539, 496] width 87 height 15
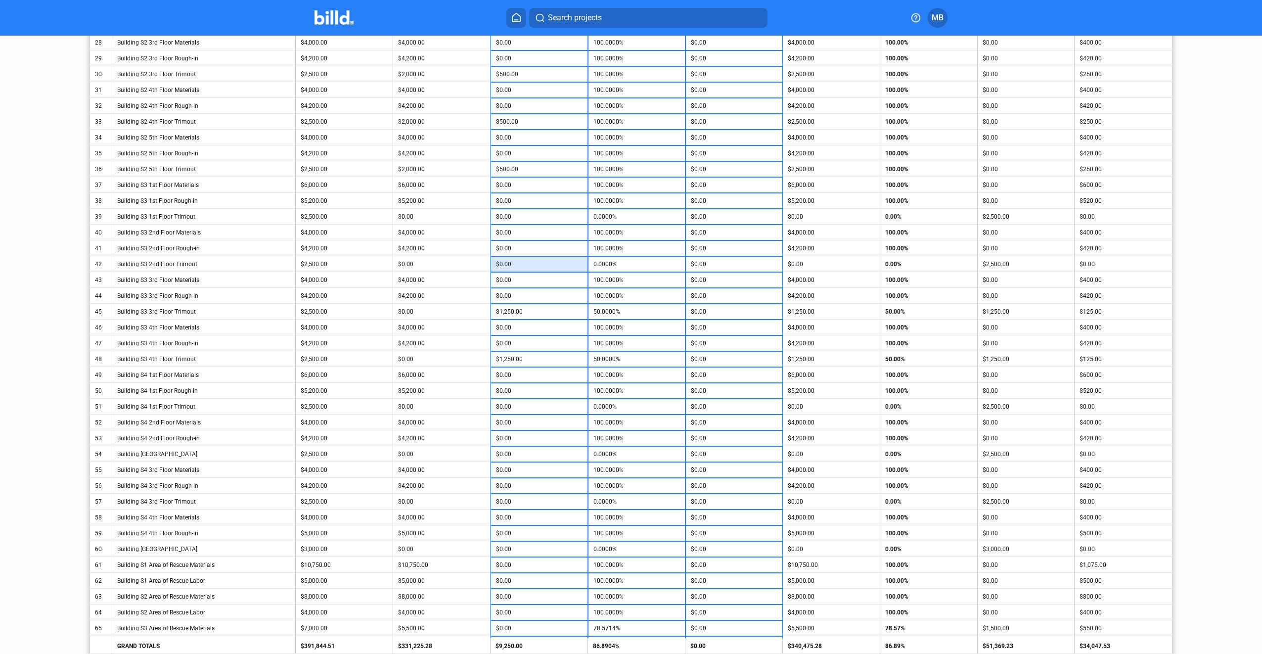
scroll to position [692, 0]
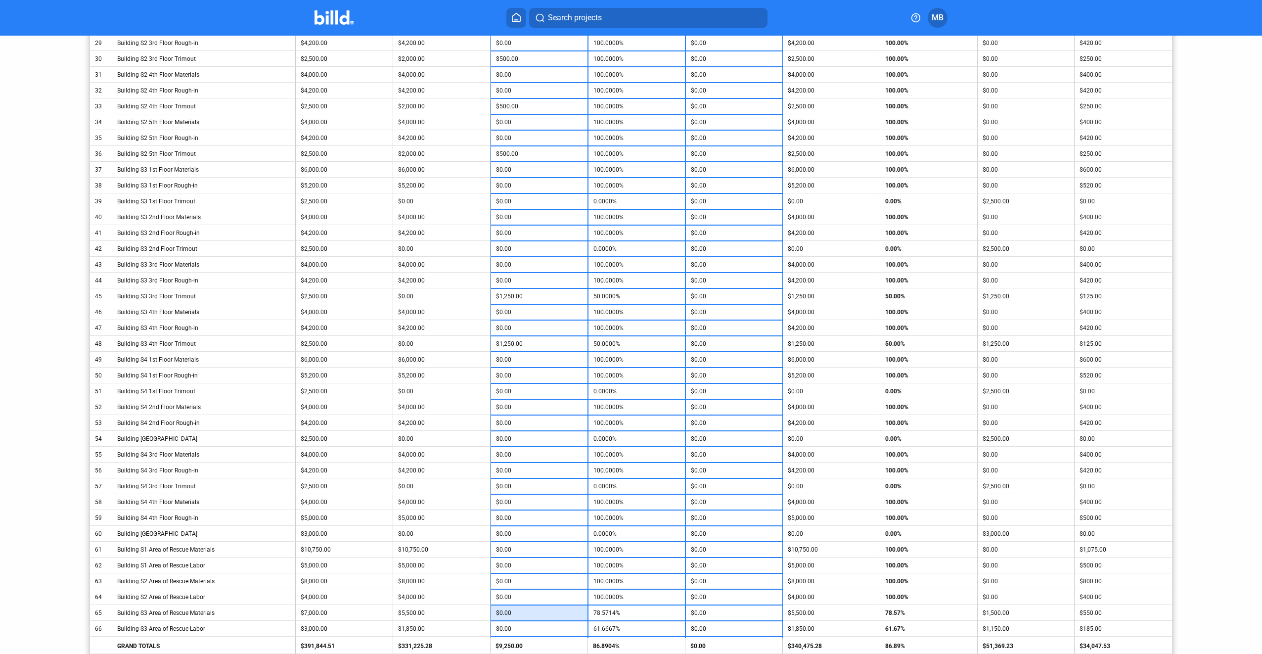
click at [541, 614] on input "$0.00" at bounding box center [539, 612] width 87 height 15
type input "1"
type input "78.5857%"
type input "15"
type input "78.7857%"
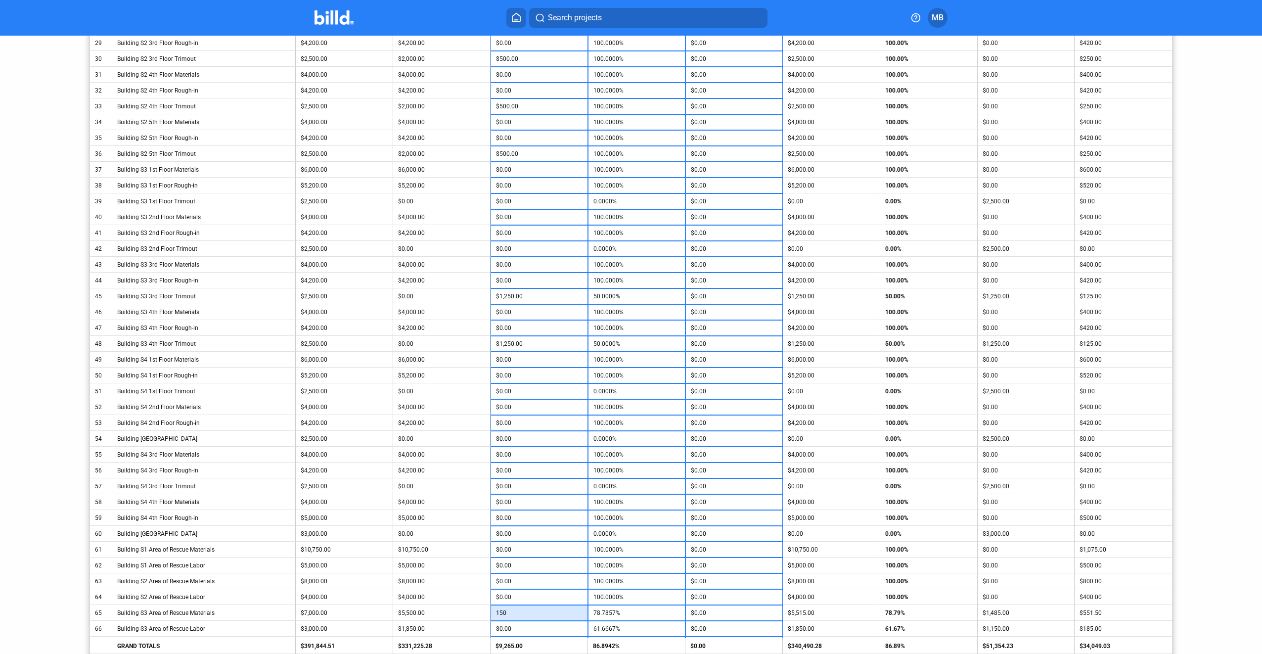
type input "1500"
type input "80.7143%"
type input "1,500"
type input "100.0000%"
type input "$1,500.00"
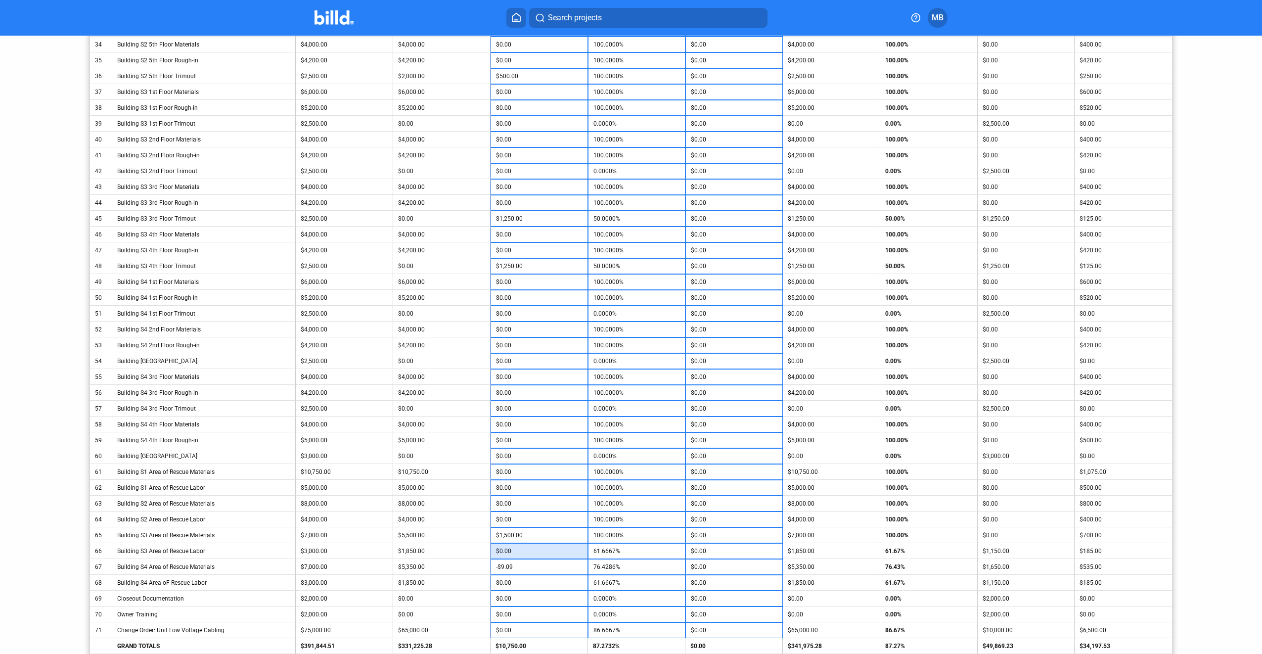
scroll to position [791, 0]
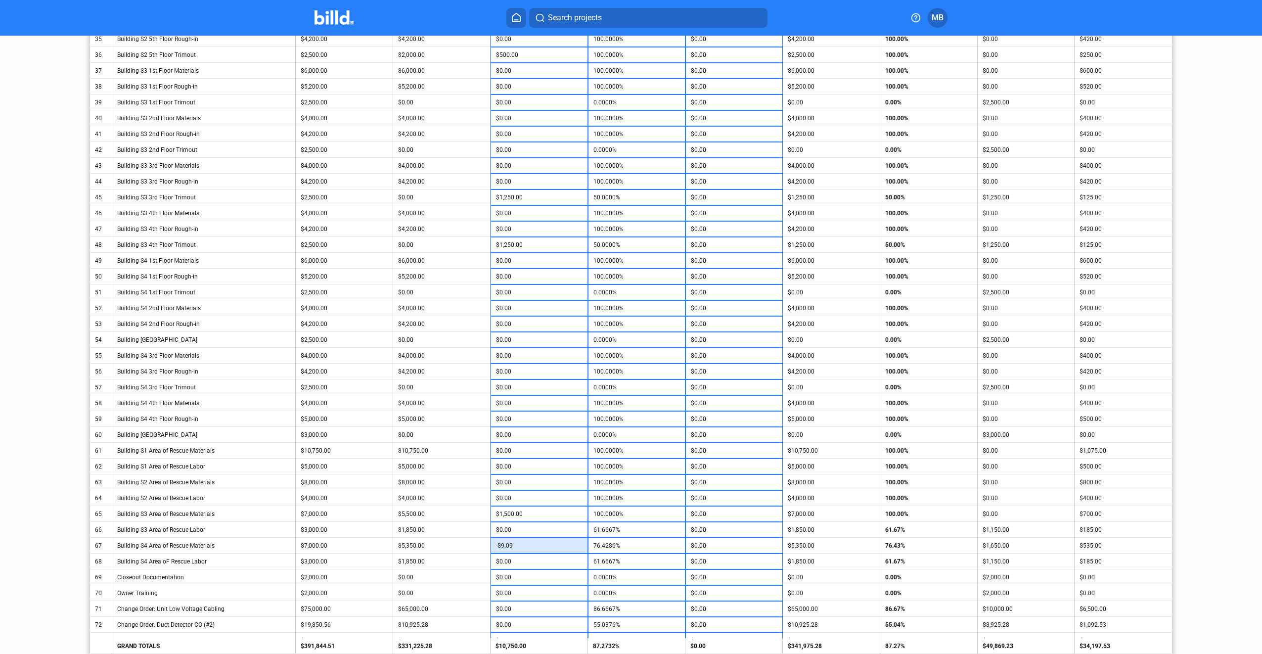
click at [523, 549] on input "-$9.09" at bounding box center [539, 545] width 87 height 15
type input "1"
type input "76.4429%"
type input "16"
type input "76.6571%"
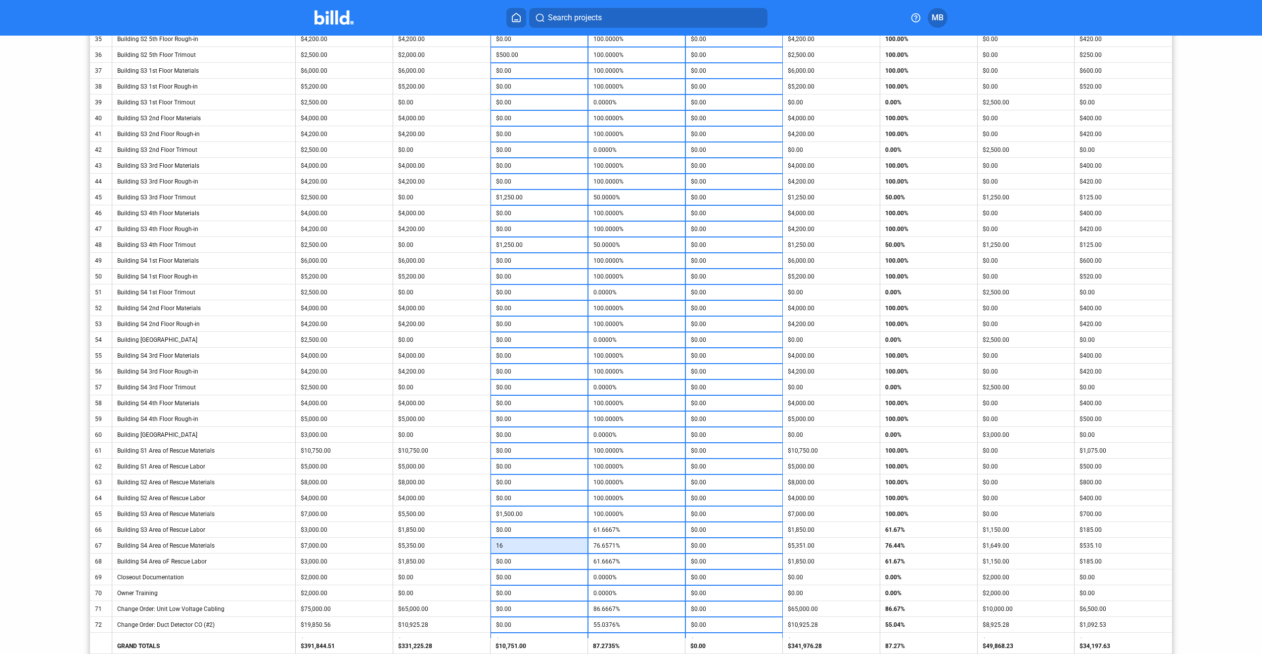
type input "165"
type input "78.7857%"
type input "1,650"
type input "100.0000%"
type input "$1,650.00"
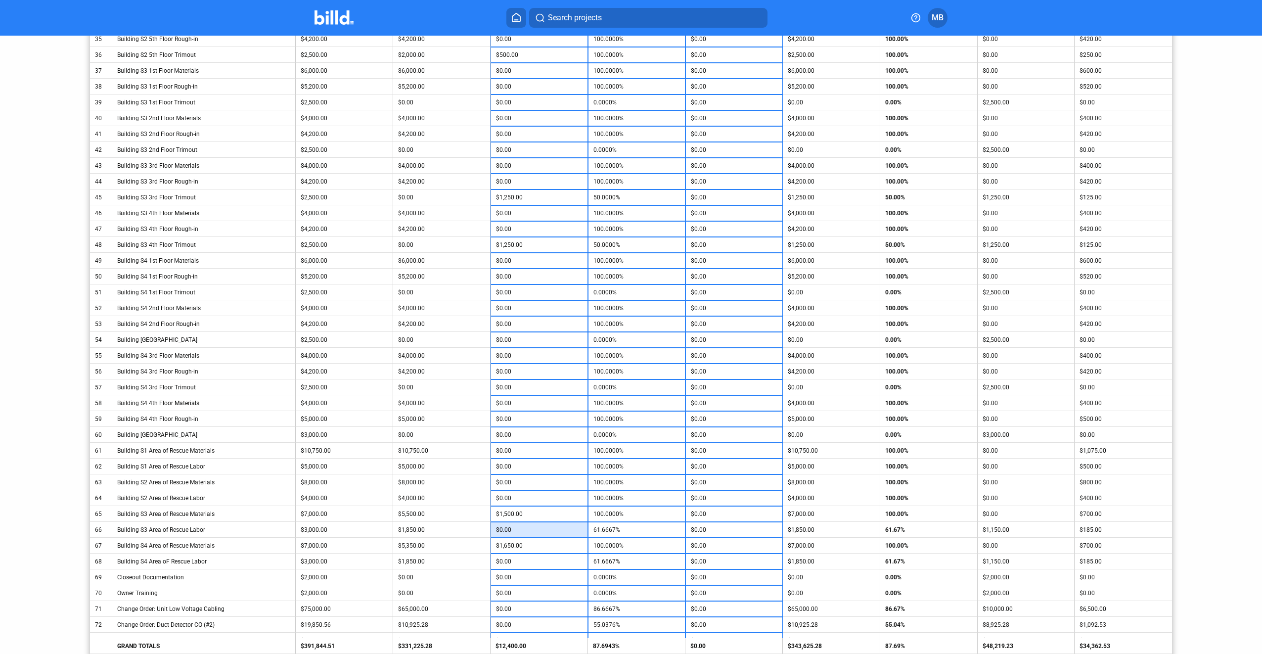
click at [558, 534] on input "$0.00" at bounding box center [539, 529] width 87 height 15
click at [549, 549] on input "$1,650.00" at bounding box center [539, 545] width 87 height 15
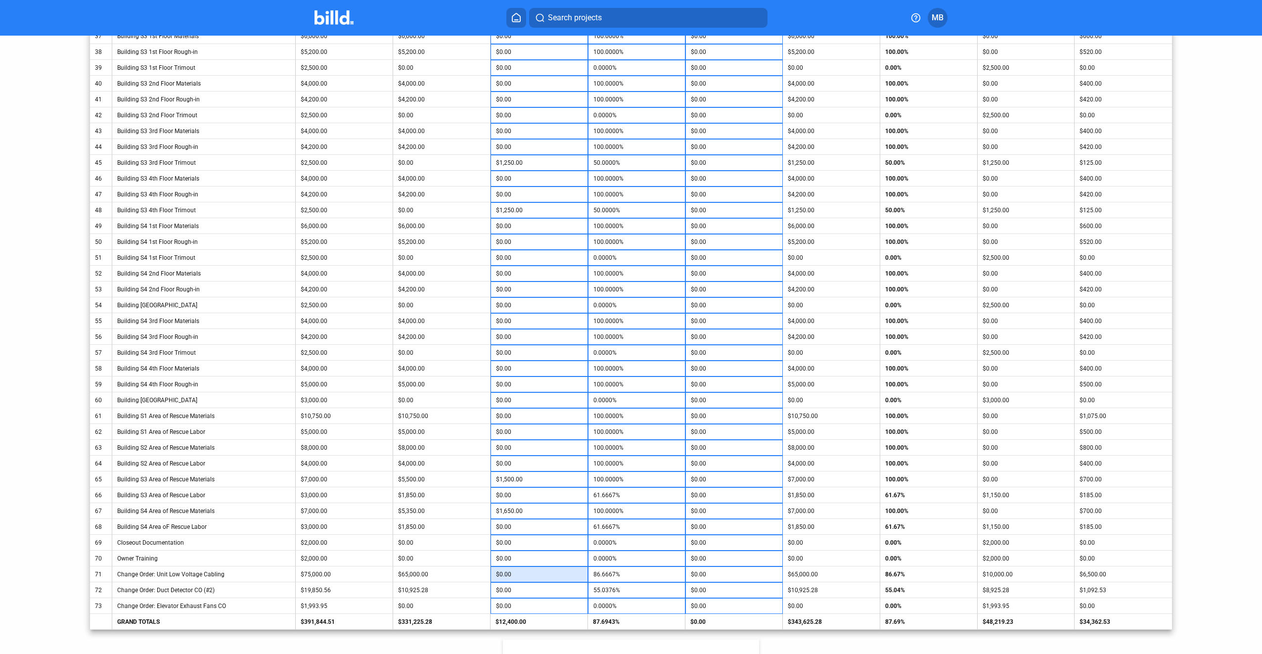
scroll to position [841, 0]
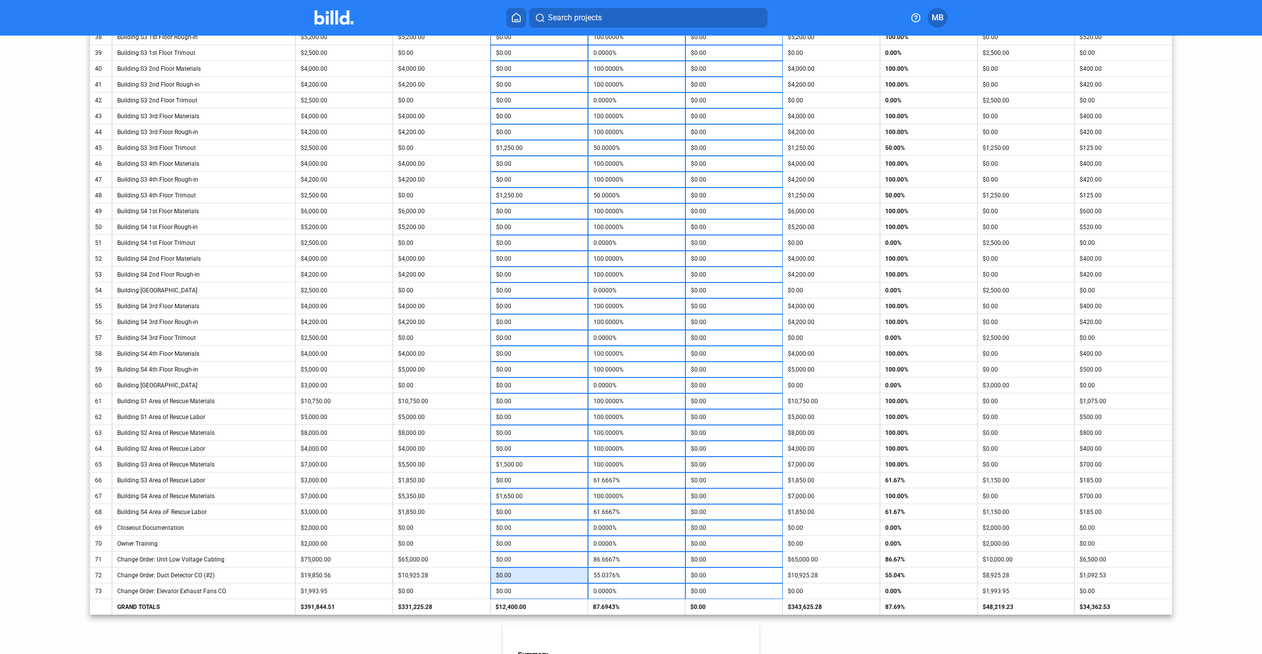
type input "8"
type input "55.0779%"
type input "89"
type input "55.4860%"
type input "892"
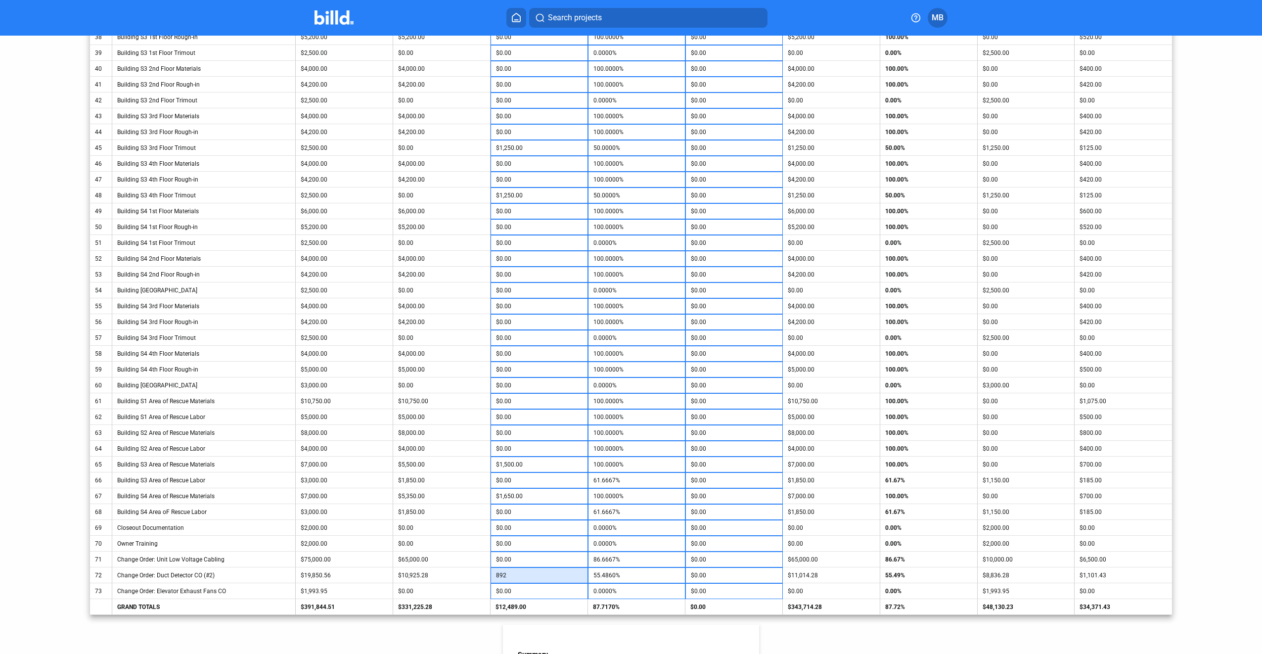
type input "59.5312%"
type input "8,925"
type input "99.9986%"
type input "892"
type input "59.5312%"
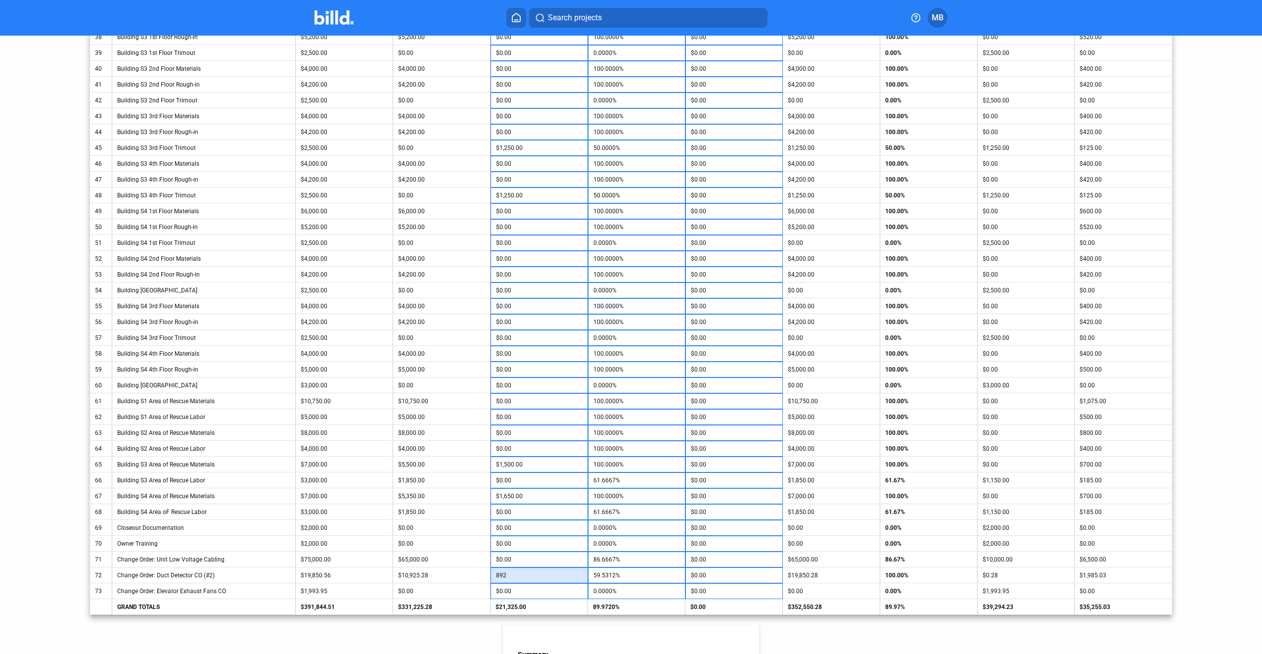
type input "89"
type input "55.4860%"
type input "8"
type input "55.0779%"
type input "55.0376%"
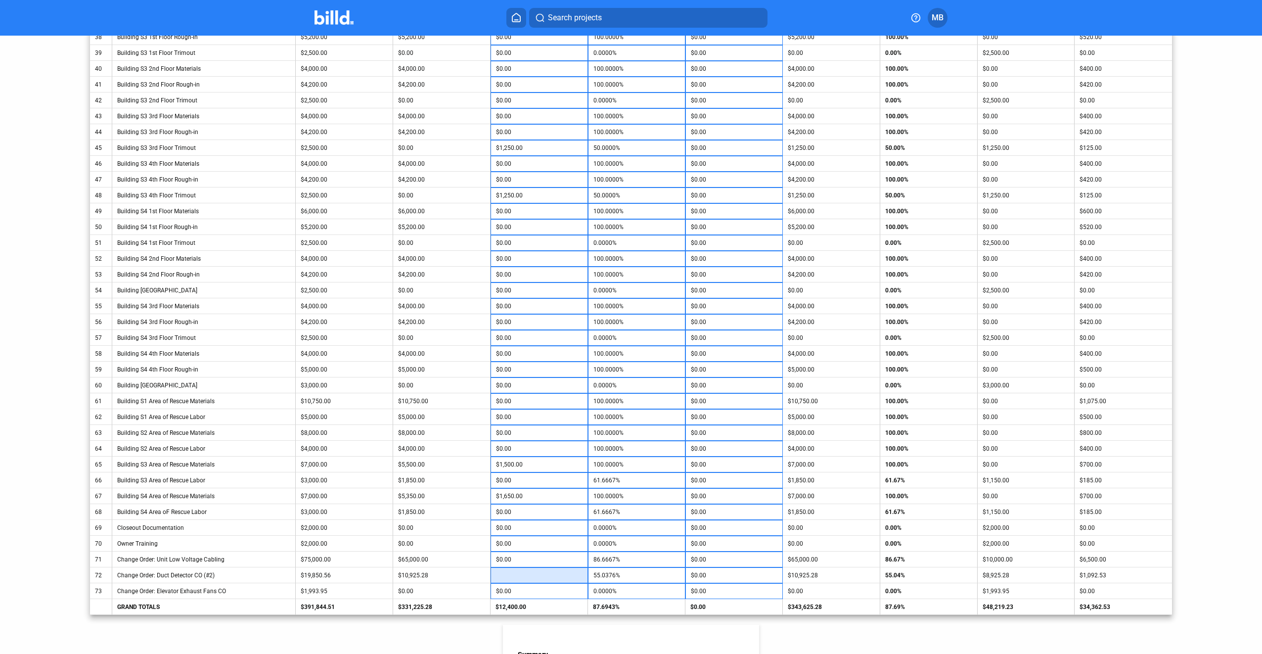
type input "8"
type input "55.0779%"
type input "89"
type input "55.4860%"
type input "892"
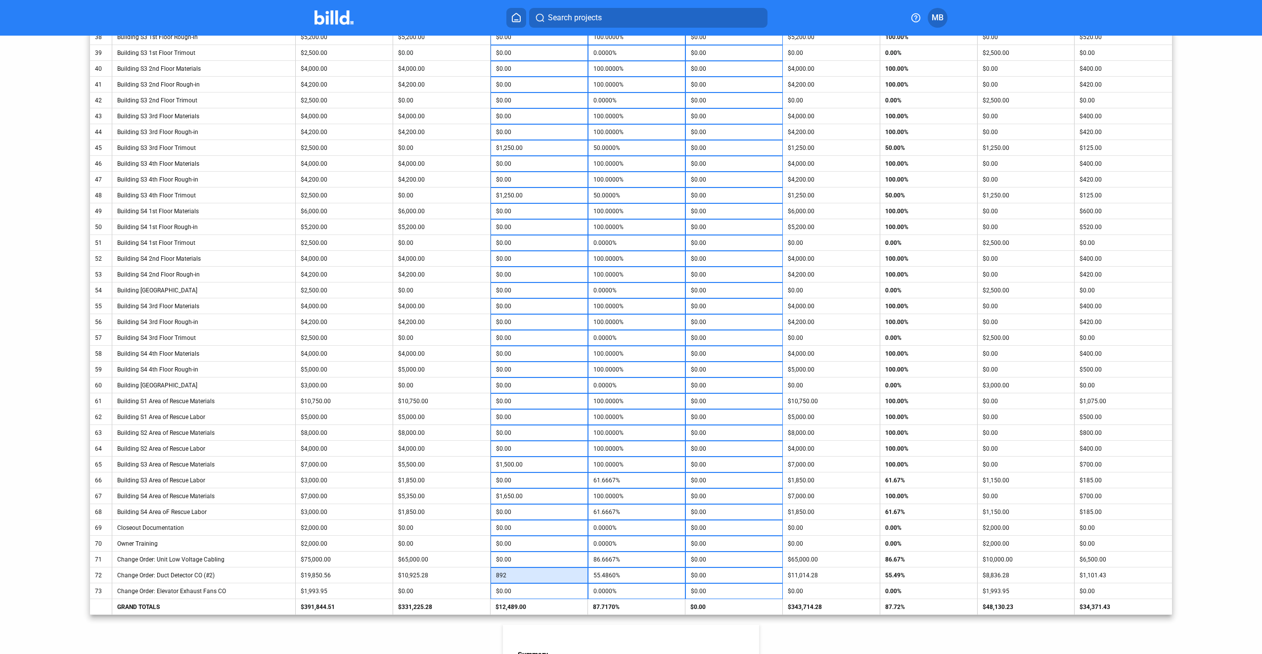
type input "59.5312%"
type input "8,925"
type input "99.9986%"
type input "8,925.28"
type input "100.0000%"
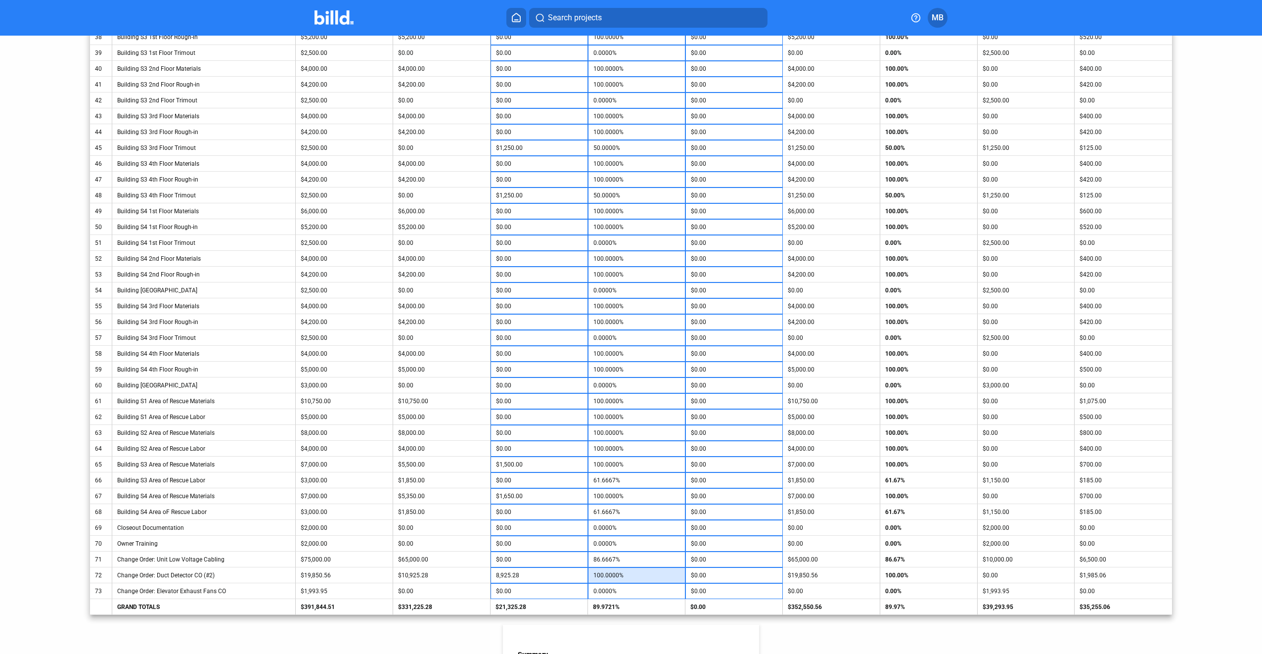
type input "$8,925.28"
type input "1"
type input "0.0502%"
type input "19"
type input "0.9529%"
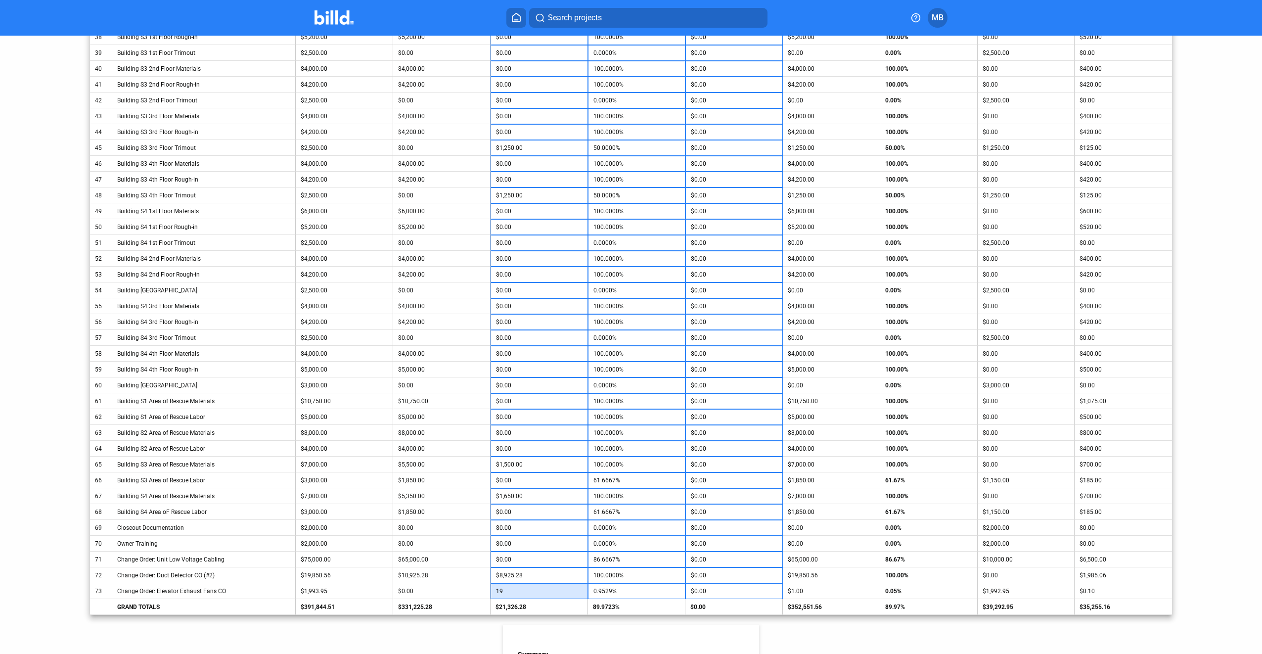
type input "199"
type input "9.9802%"
type input "1,993"
type input "99.9524%"
type input "1,993.9"
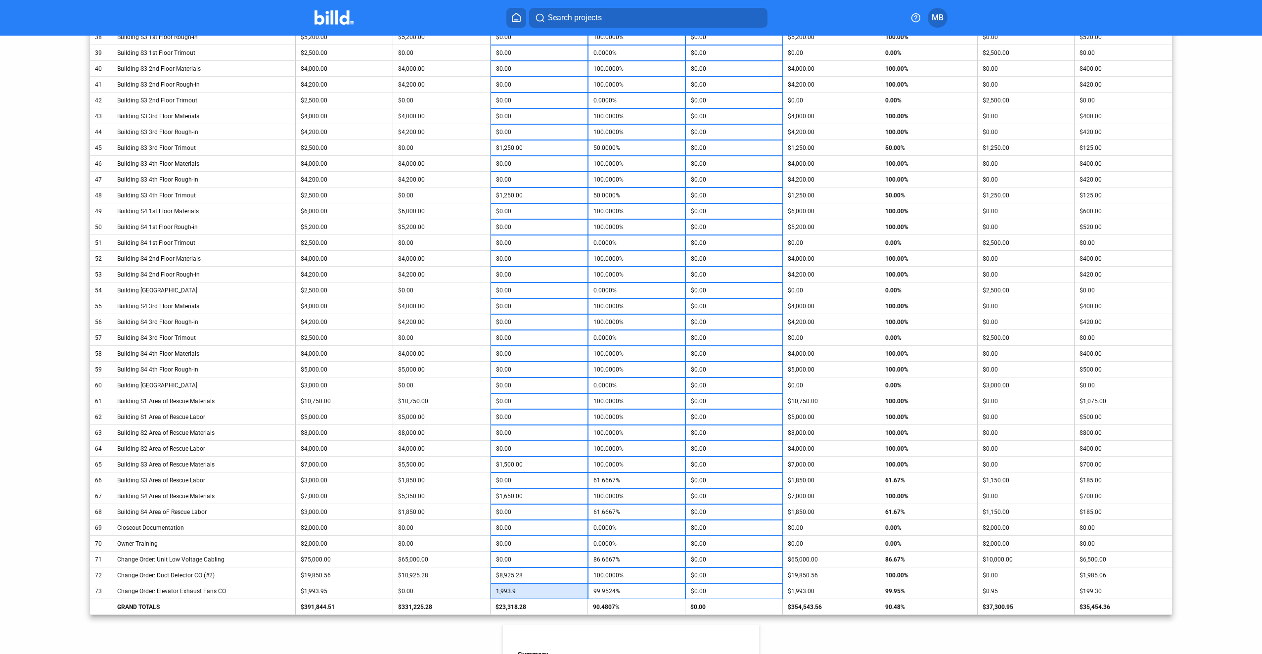
type input "99.9975%"
type input "1,993.95"
type input "100.0000%"
type input "$1,993.95"
click at [548, 561] on input "$0.00" at bounding box center [539, 559] width 87 height 15
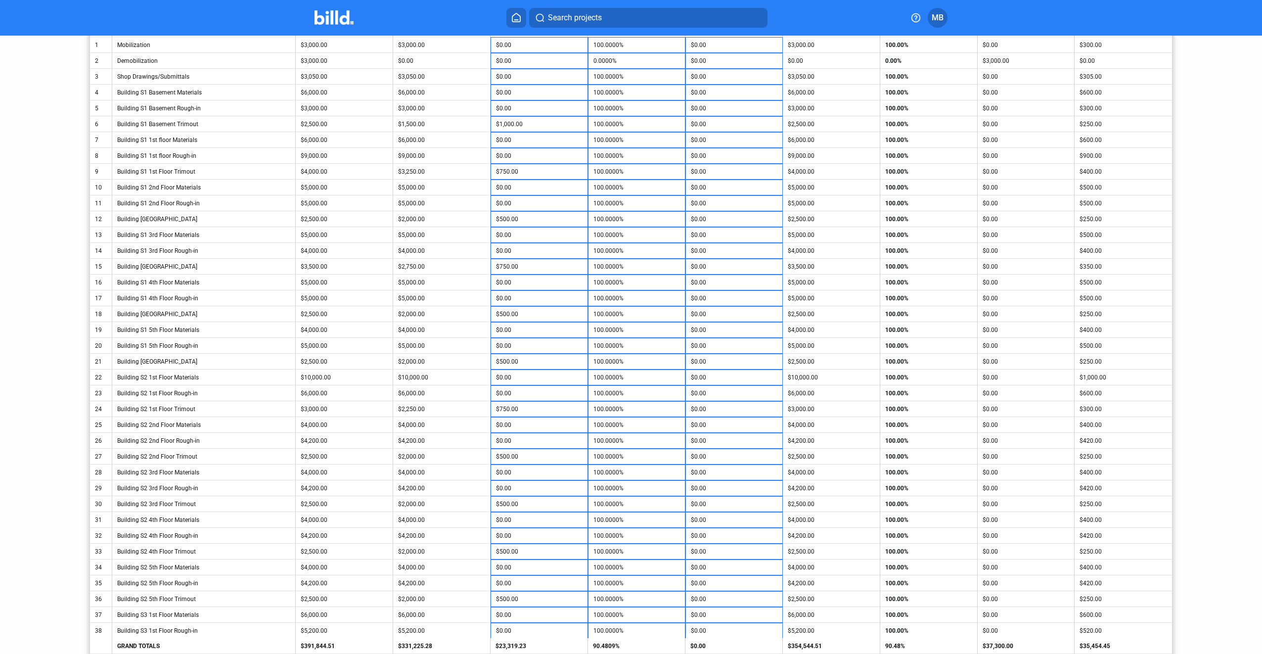
scroll to position [0, 0]
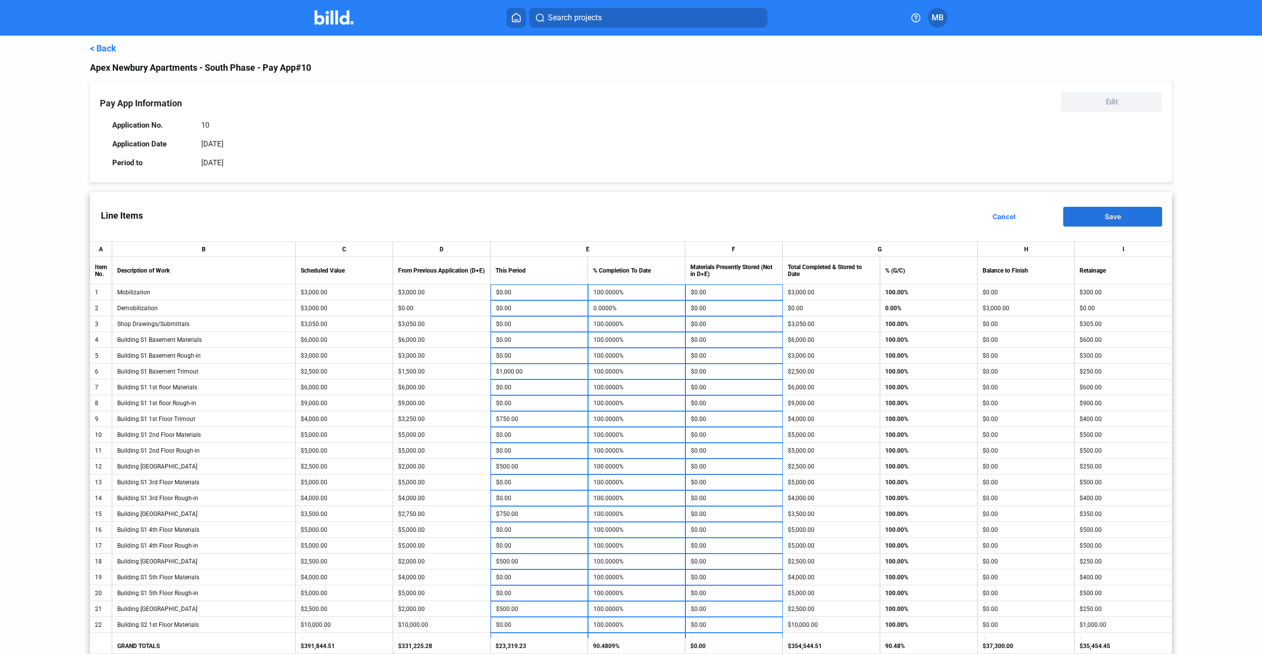
click at [1117, 213] on button "Save" at bounding box center [1112, 217] width 99 height 20
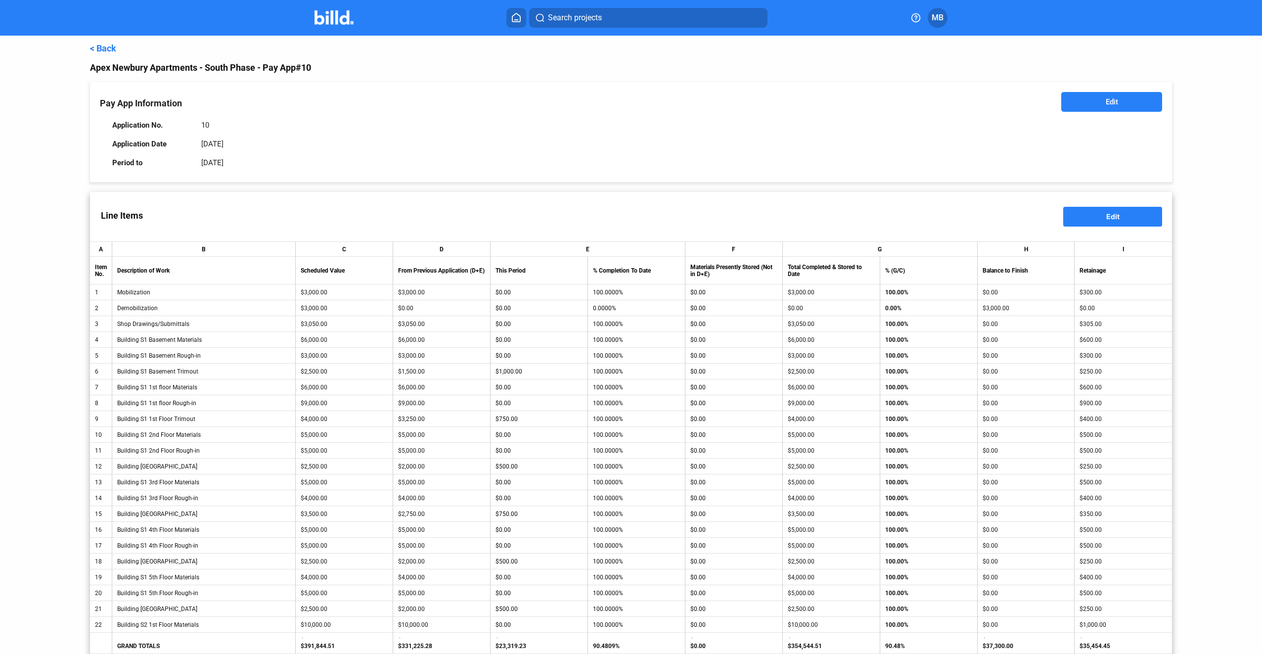
click at [1126, 214] on button "Edit" at bounding box center [1112, 217] width 99 height 20
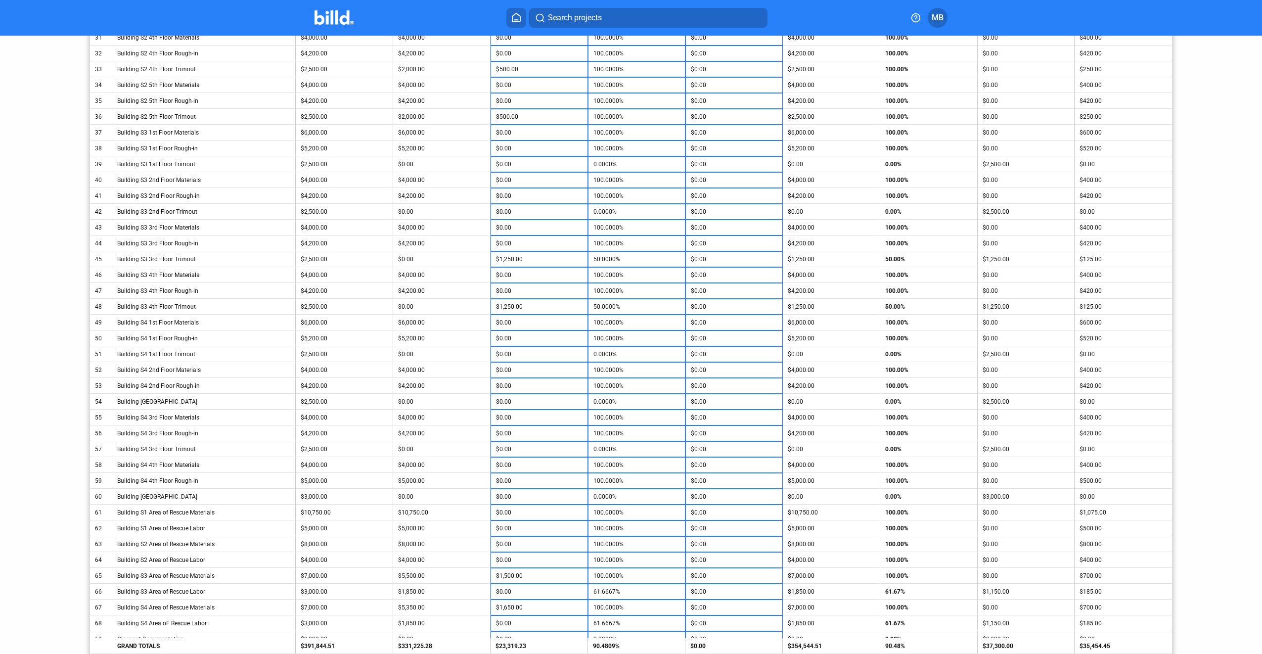
scroll to position [890, 0]
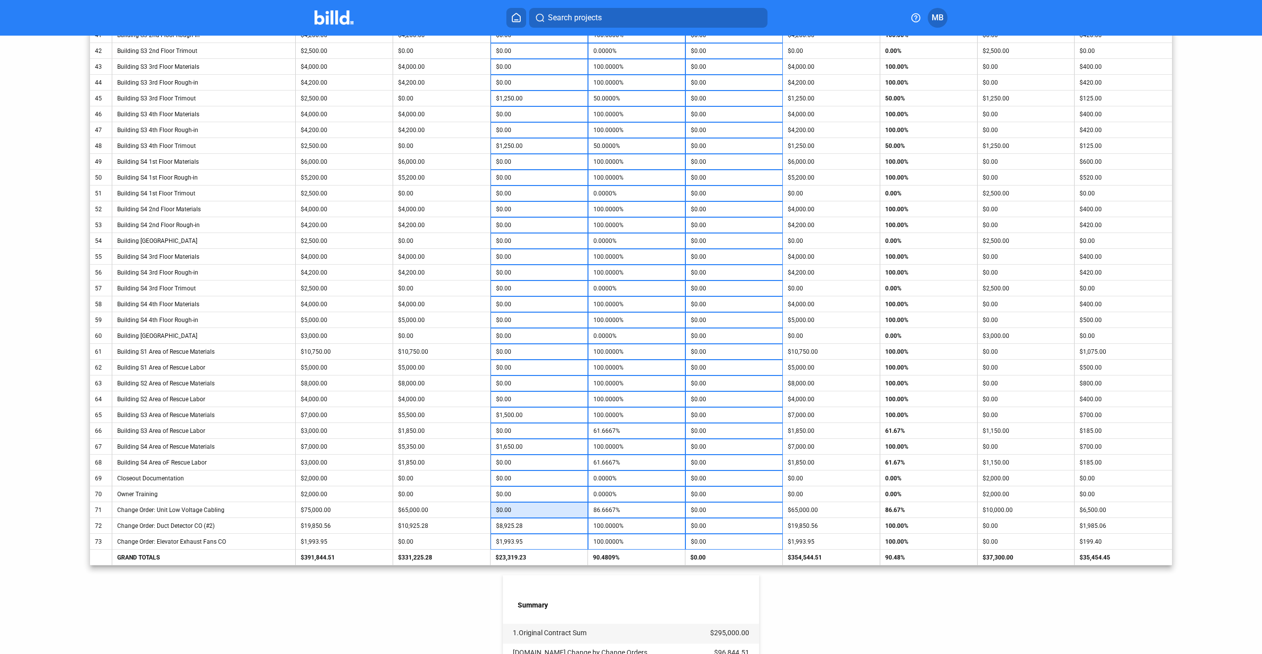
click at [535, 510] on input "$0.00" at bounding box center [539, 509] width 87 height 15
drag, startPoint x: 535, startPoint y: 510, endPoint x: 489, endPoint y: 512, distance: 45.5
click at [490, 512] on td "$0.00" at bounding box center [538, 510] width 97 height 16
type input "1"
type input "86.6680%"
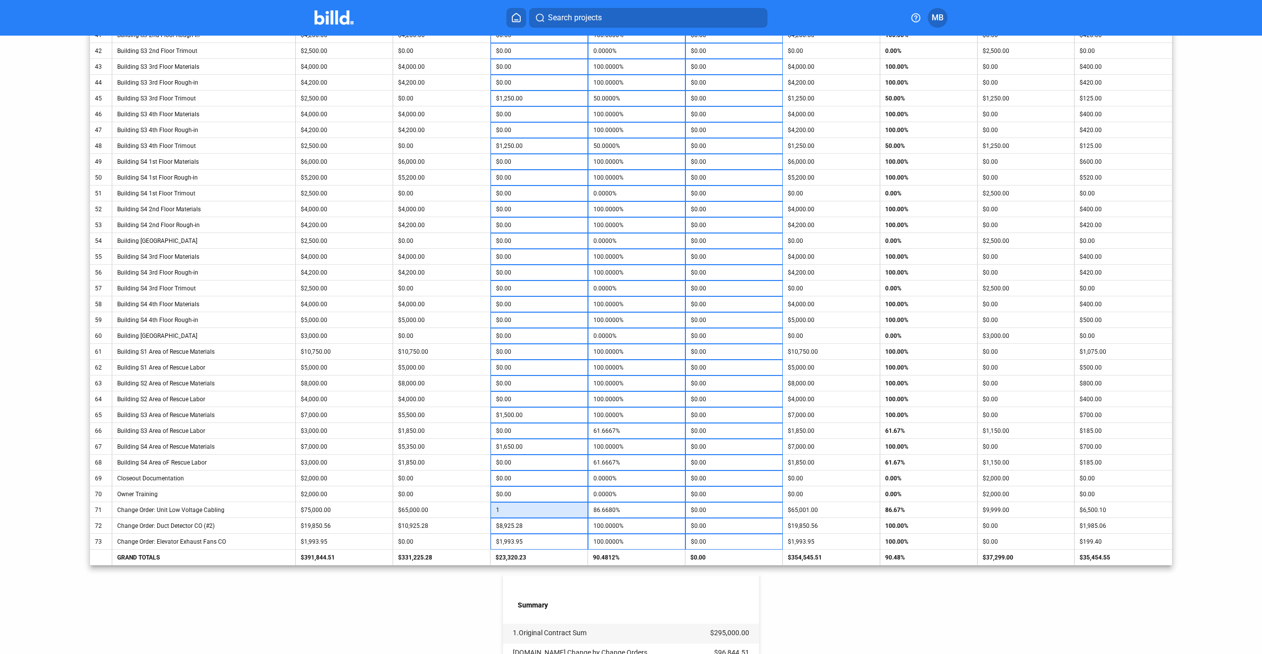
type input "10"
type input "86.6800%"
type input "100"
type input "86.8000%"
type input "1,000"
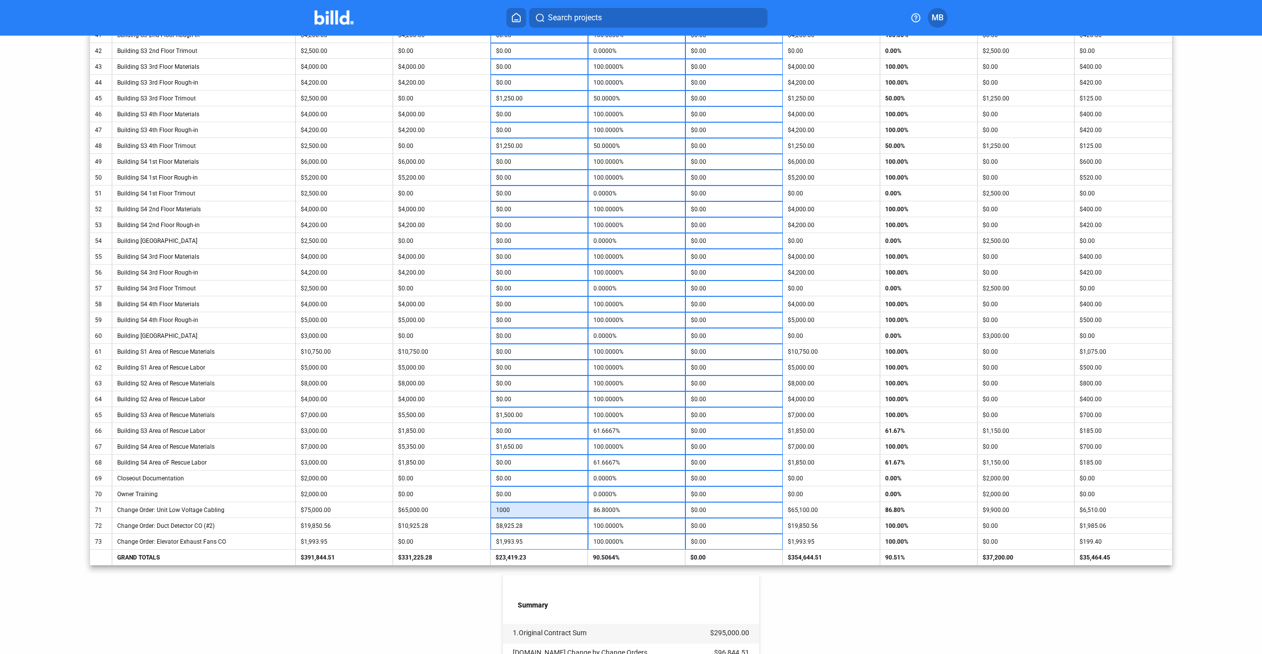
type input "88.0000%"
type input "10,000"
type input "100.0000%"
type input "$10,000.00"
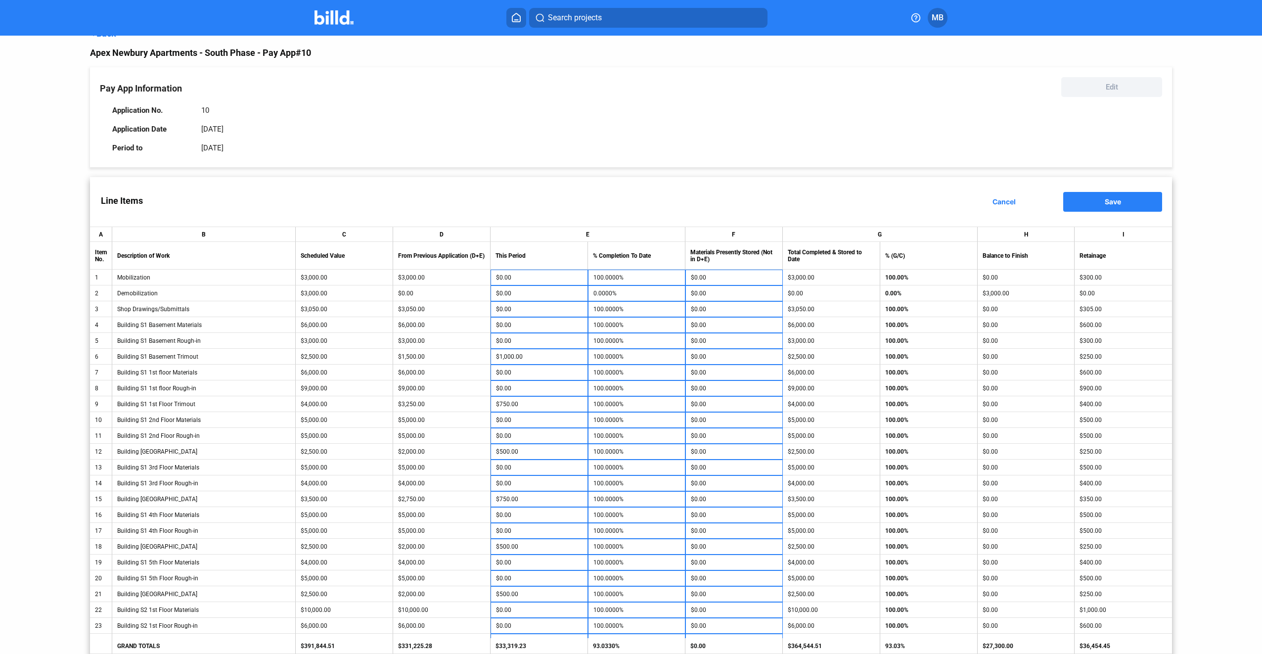
scroll to position [0, 0]
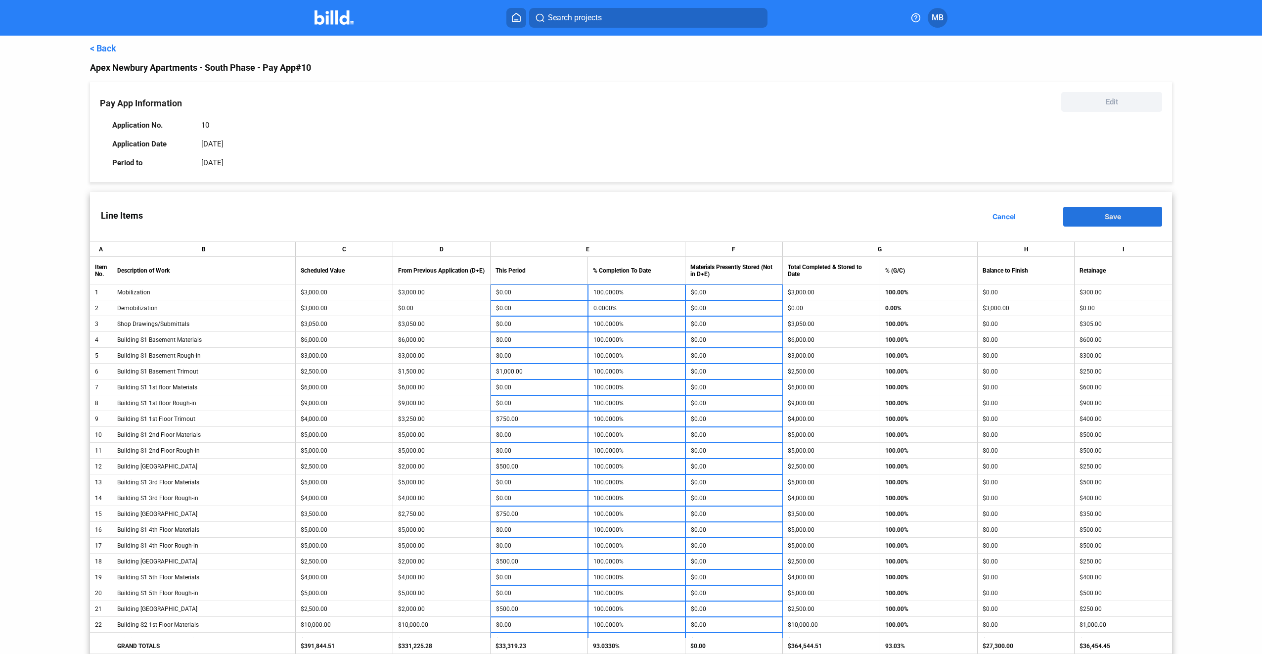
click at [1108, 214] on span "Save" at bounding box center [1113, 216] width 16 height 8
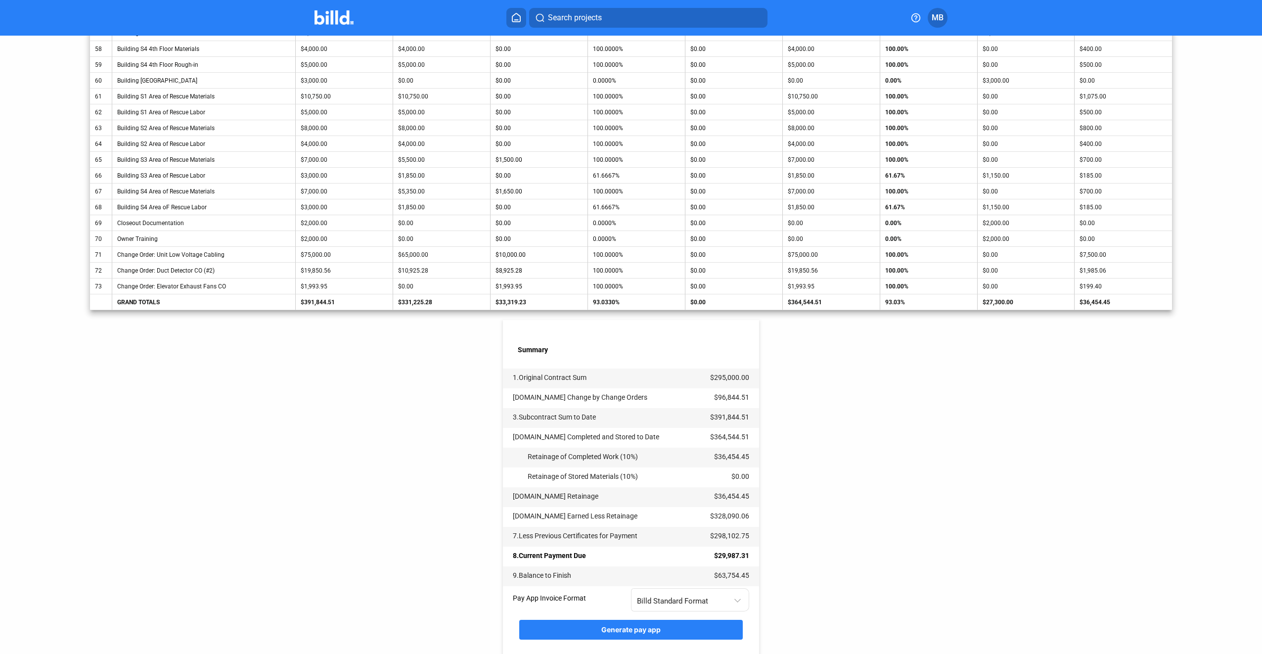
scroll to position [1176, 0]
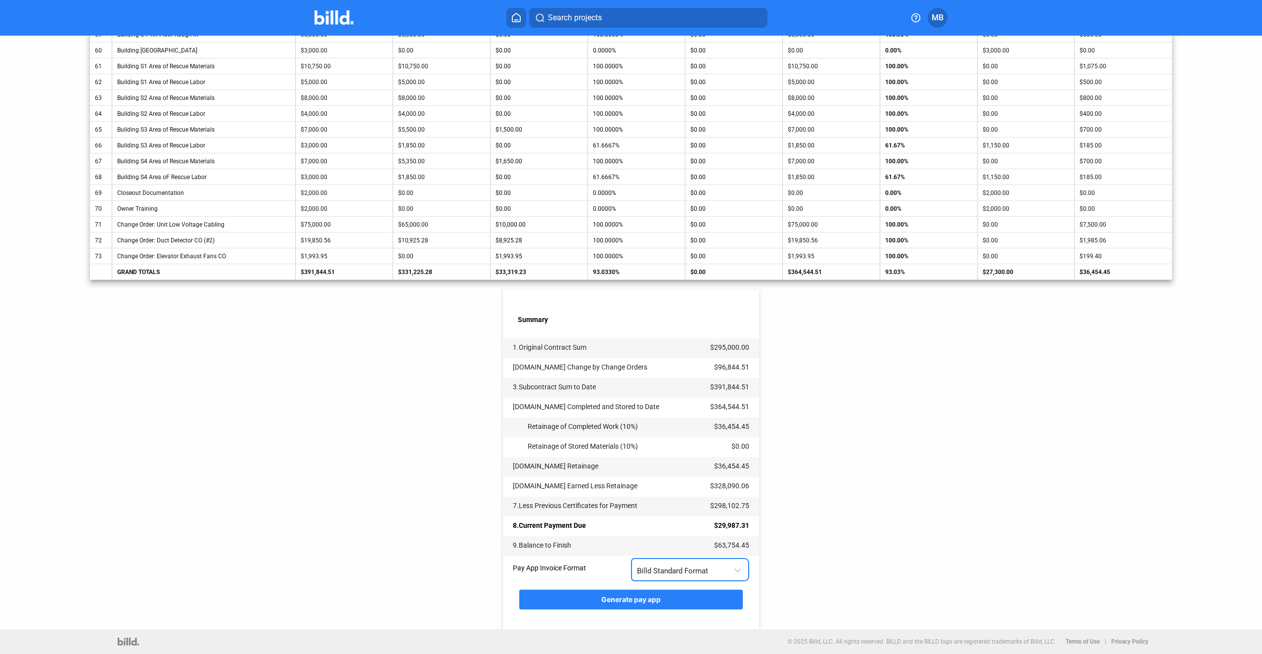
click at [733, 571] on div at bounding box center [738, 563] width 11 height 20
click at [733, 613] on span "AIA G702 + G703" at bounding box center [687, 612] width 107 height 22
click at [643, 597] on span "Generate pay app" at bounding box center [630, 599] width 59 height 8
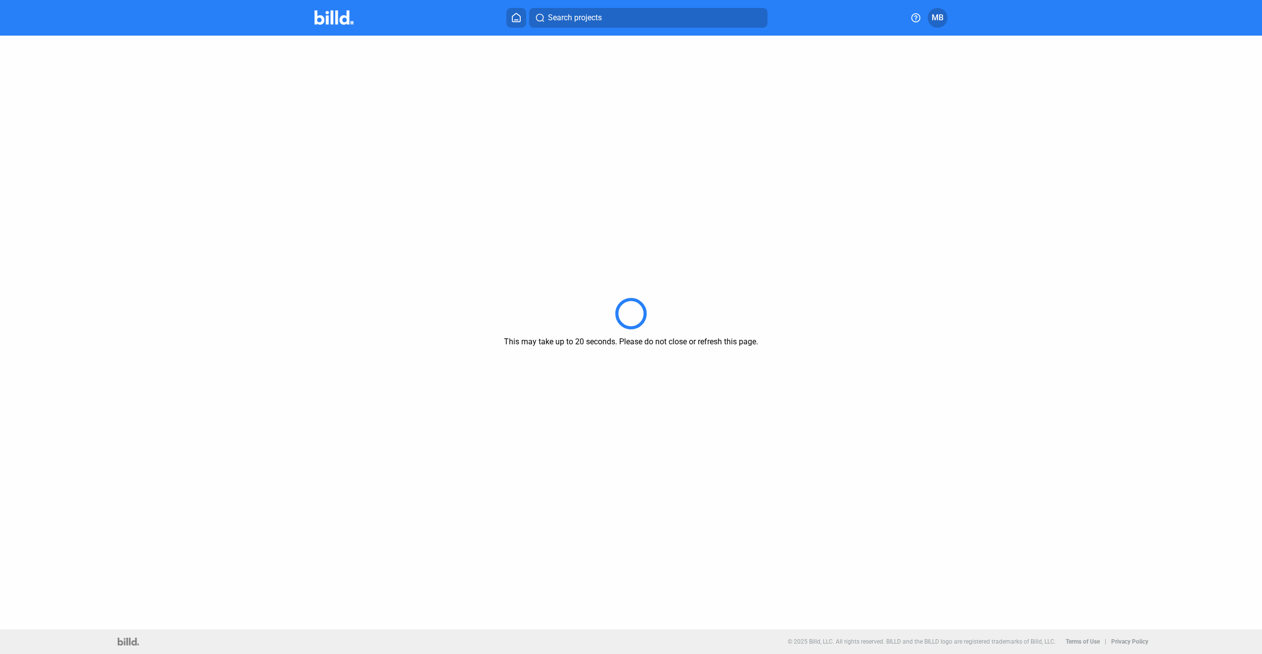
scroll to position [0, 0]
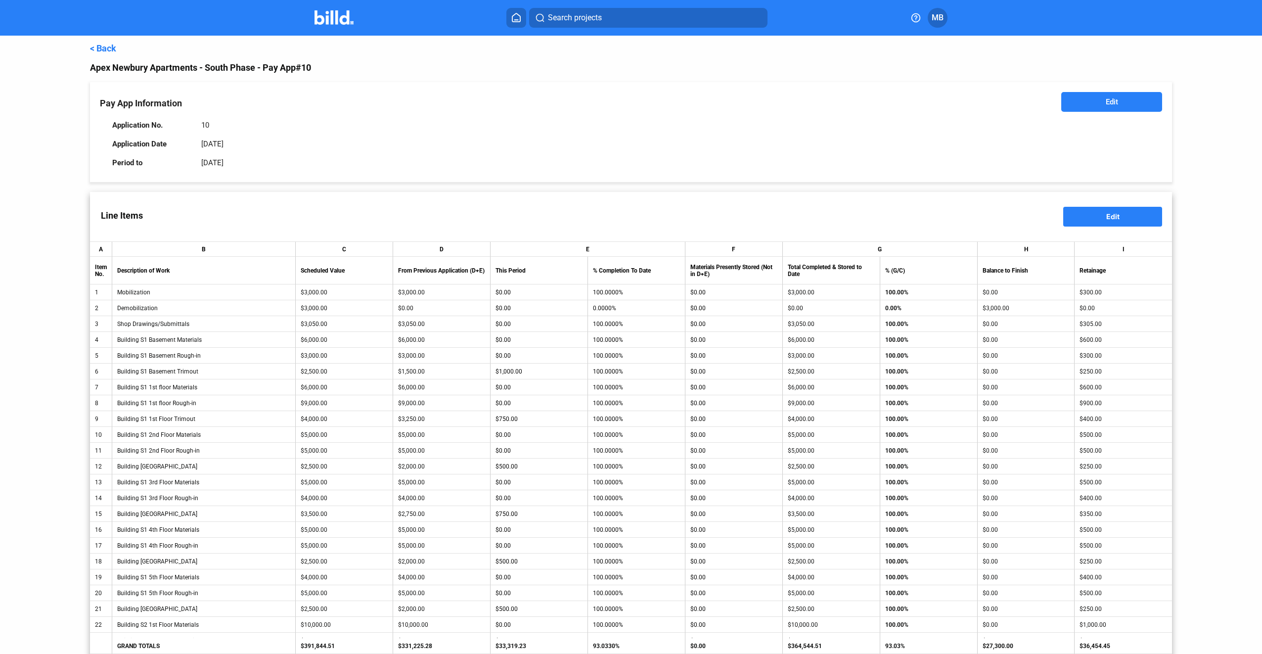
click at [102, 48] on link "< Back" at bounding box center [103, 48] width 26 height 10
